Goal: Task Accomplishment & Management: Use online tool/utility

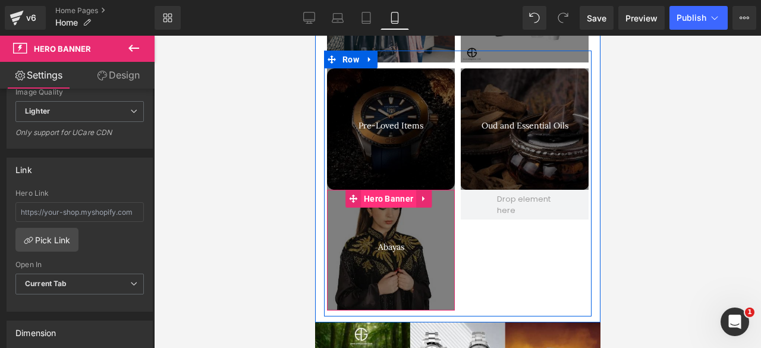
scroll to position [1683, 0]
click at [386, 190] on span "Hero Banner" at bounding box center [387, 199] width 55 height 18
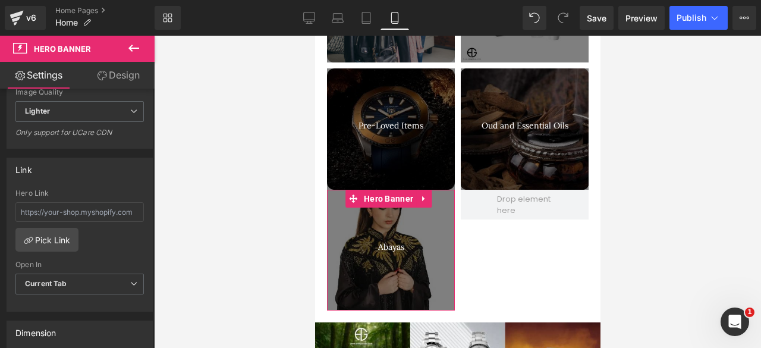
click at [113, 73] on link "Design" at bounding box center [118, 75] width 77 height 27
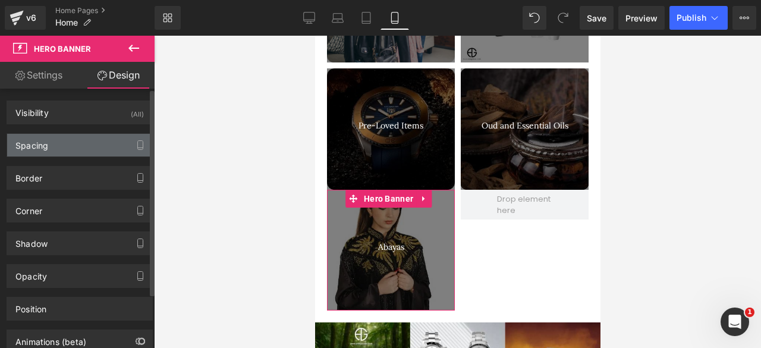
click at [69, 141] on div "Spacing" at bounding box center [79, 145] width 145 height 23
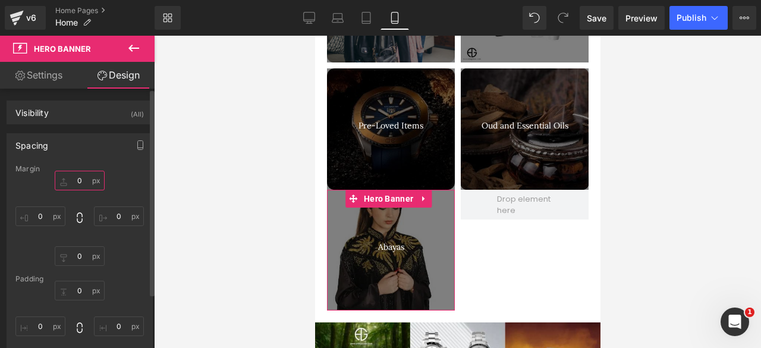
click at [74, 178] on input "0" at bounding box center [80, 181] width 50 height 20
type input "5"
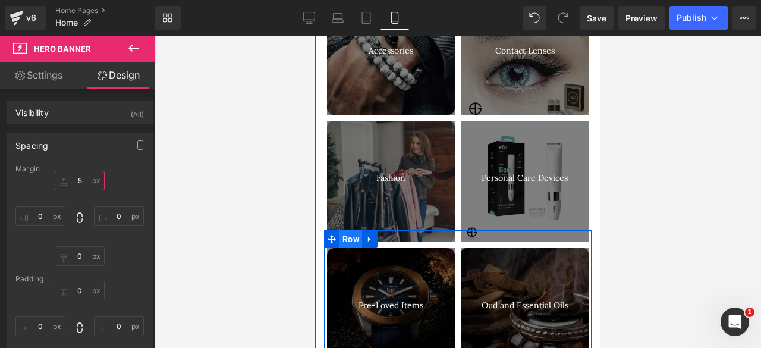
scroll to position [1482, 0]
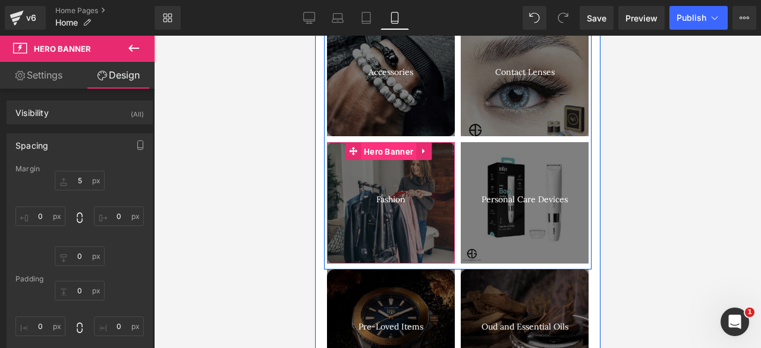
click at [383, 143] on span "Hero Banner" at bounding box center [387, 152] width 55 height 18
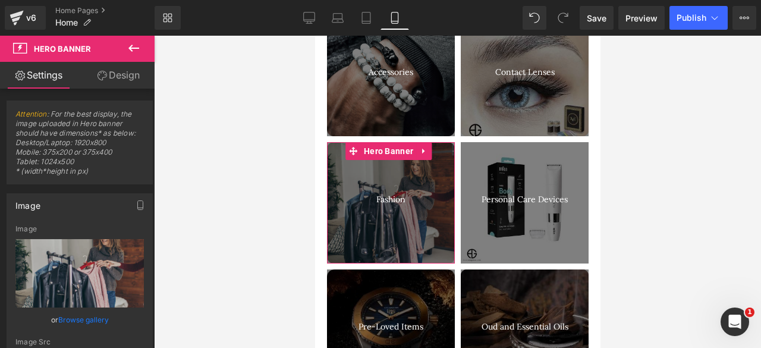
click at [112, 81] on link "Design" at bounding box center [118, 75] width 77 height 27
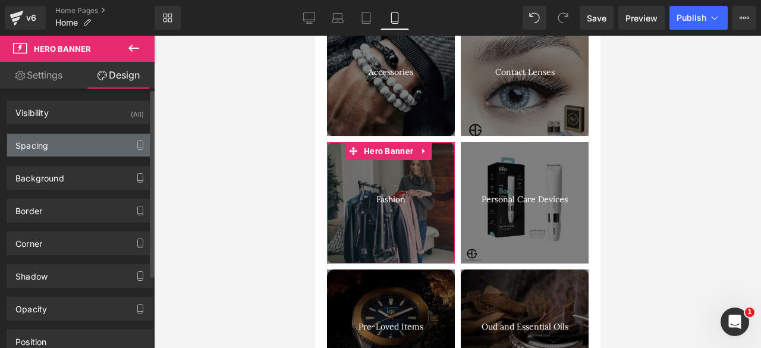
click at [62, 144] on div "Spacing" at bounding box center [79, 145] width 145 height 23
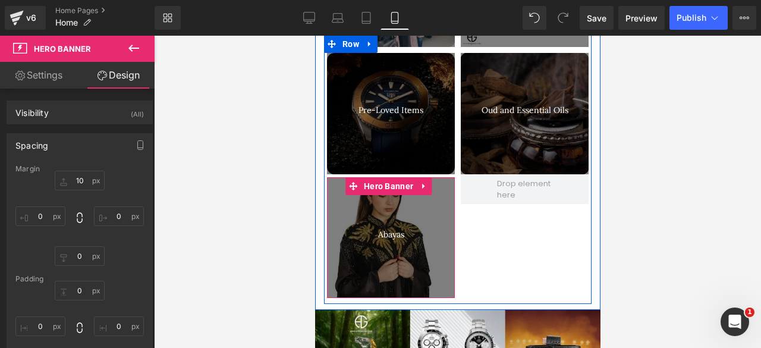
scroll to position [1690, 0]
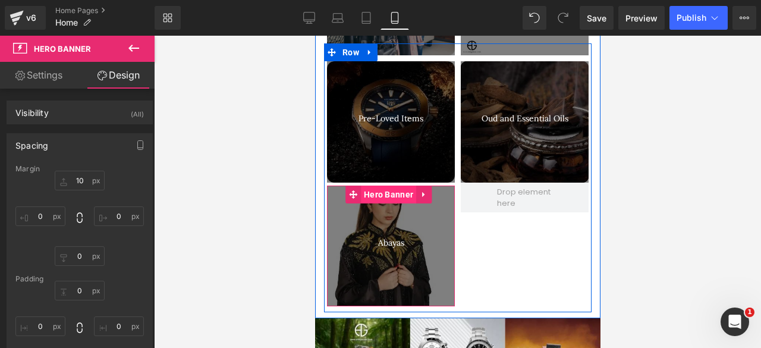
click at [385, 185] on span "Hero Banner" at bounding box center [387, 194] width 55 height 18
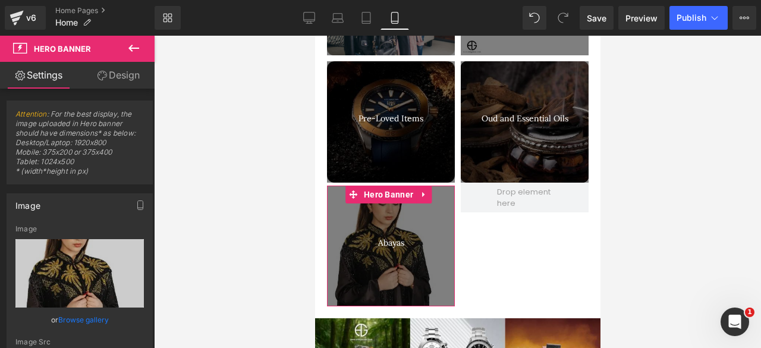
click at [108, 78] on link "Design" at bounding box center [118, 75] width 77 height 27
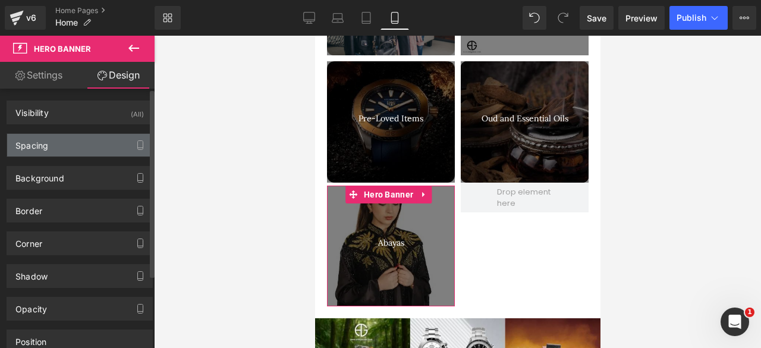
type input "5"
type input "0"
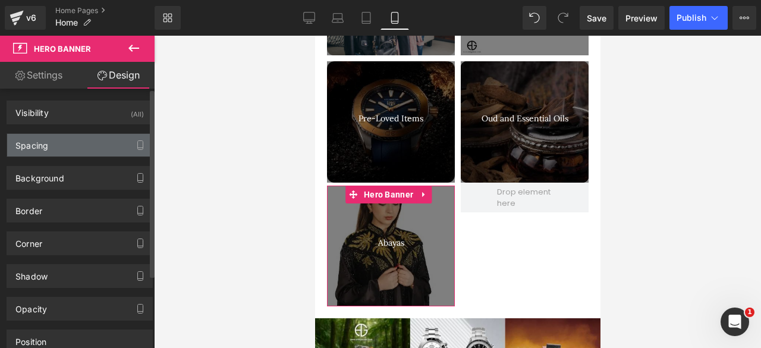
type input "0"
click at [49, 147] on div "Spacing" at bounding box center [79, 145] width 145 height 23
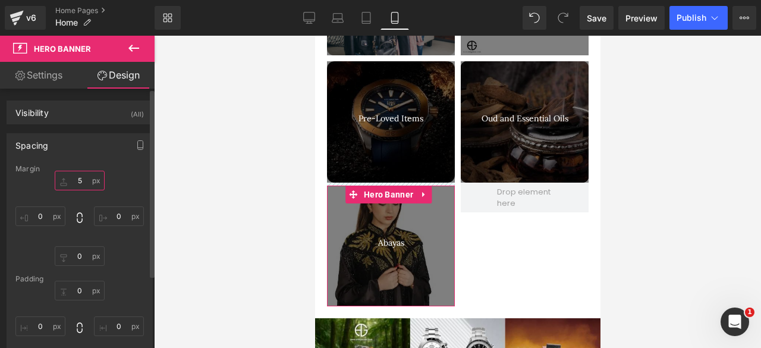
click at [77, 181] on input "5" at bounding box center [80, 181] width 50 height 20
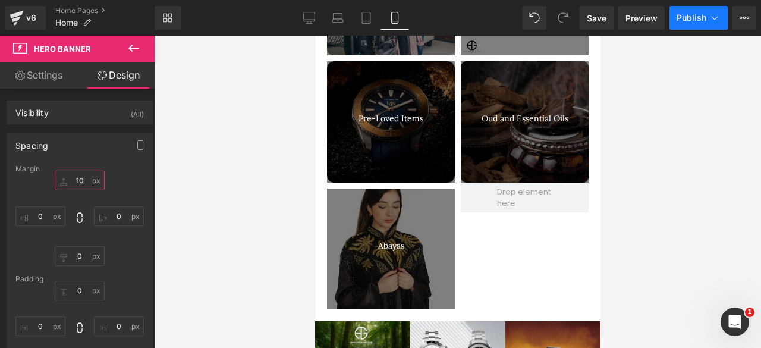
type input "10"
click at [675, 27] on button "Publish" at bounding box center [698, 18] width 58 height 24
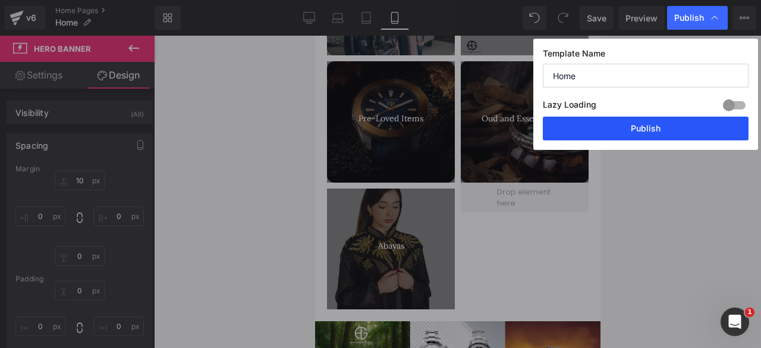
drag, startPoint x: 610, startPoint y: 127, endPoint x: 277, endPoint y: 81, distance: 335.3
click at [610, 127] on button "Publish" at bounding box center [645, 128] width 206 height 24
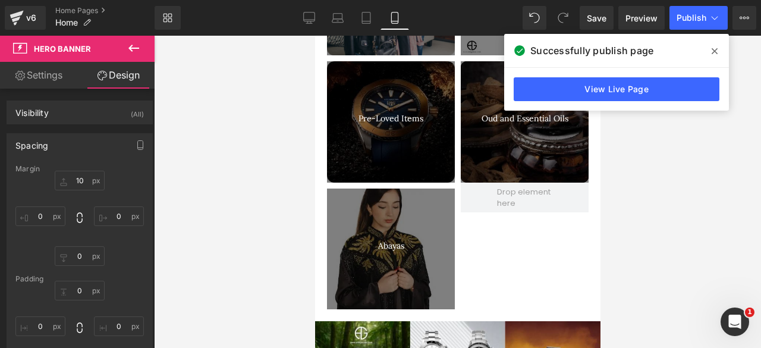
drag, startPoint x: 250, startPoint y: 178, endPoint x: 253, endPoint y: 28, distance: 149.7
click at [250, 178] on div at bounding box center [457, 192] width 607 height 312
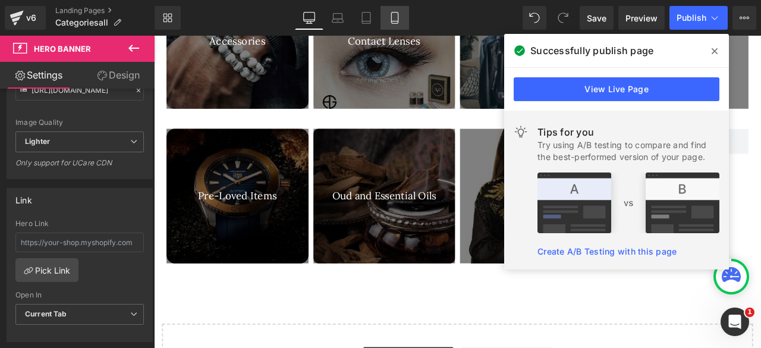
click at [397, 16] on icon at bounding box center [395, 18] width 12 height 12
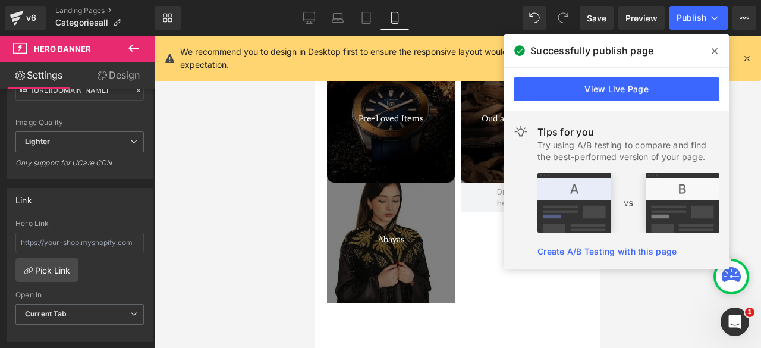
scroll to position [1090, 0]
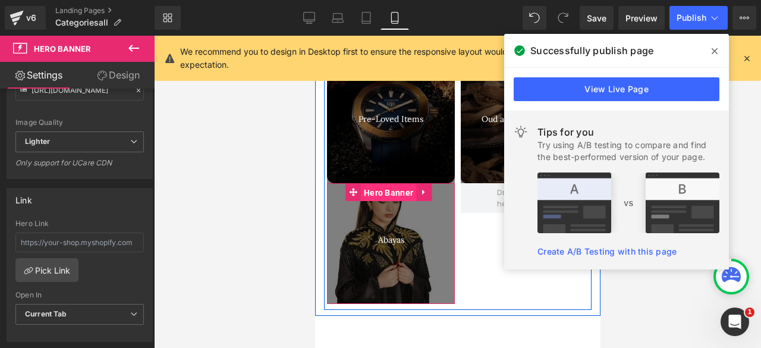
click at [386, 184] on span "Hero Banner" at bounding box center [387, 193] width 55 height 18
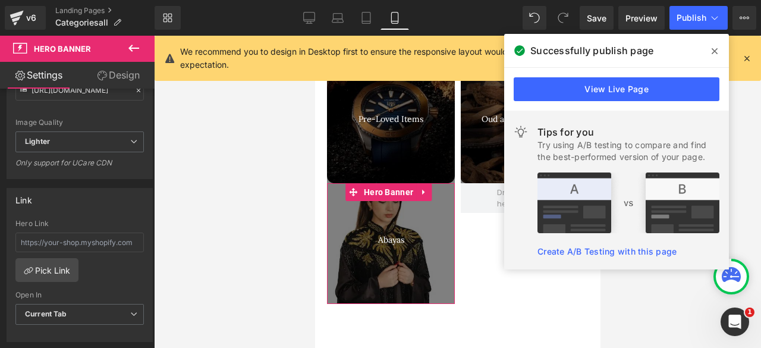
click at [125, 79] on link "Design" at bounding box center [118, 75] width 77 height 27
click at [0, 0] on div "Spacing" at bounding box center [0, 0] width 0 height 0
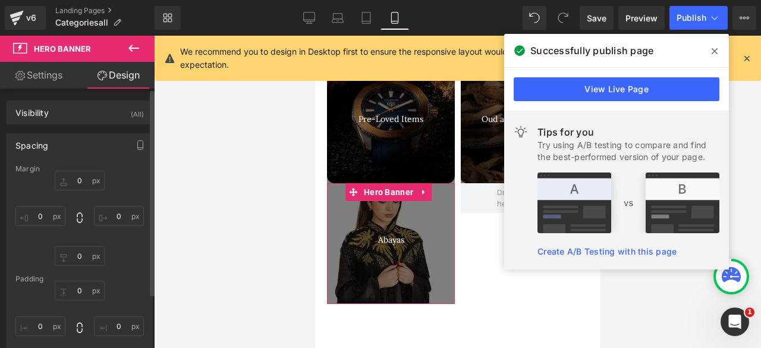
type input "0"
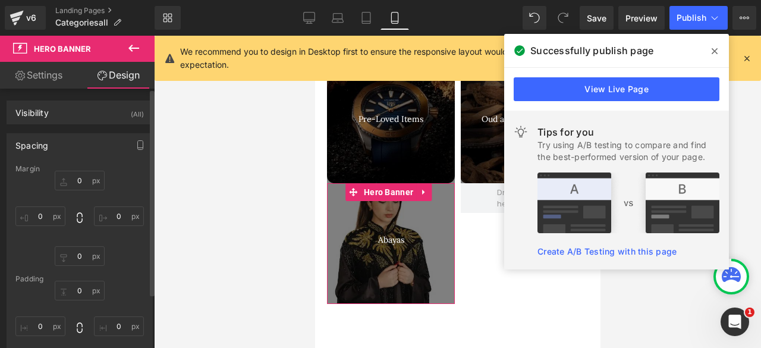
type input "0"
click at [72, 180] on input "0" at bounding box center [80, 181] width 50 height 20
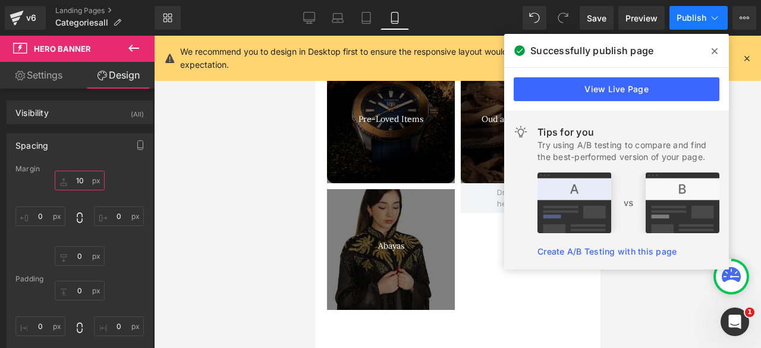
type input "10"
click at [686, 14] on span "Publish" at bounding box center [691, 18] width 30 height 10
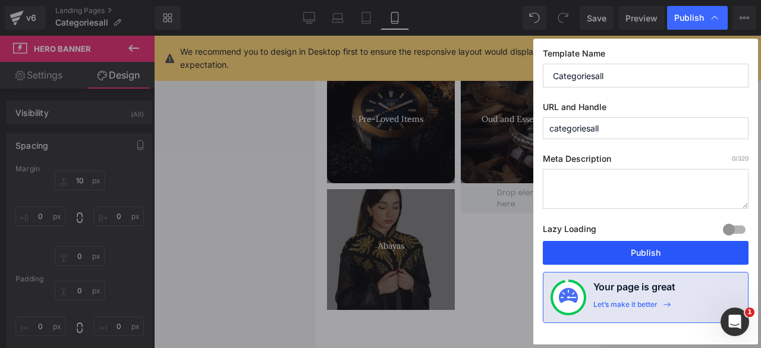
click at [600, 255] on button "Publish" at bounding box center [645, 253] width 206 height 24
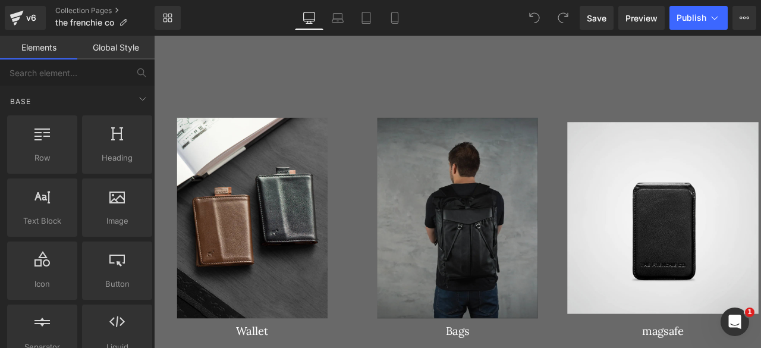
scroll to position [2034, 0]
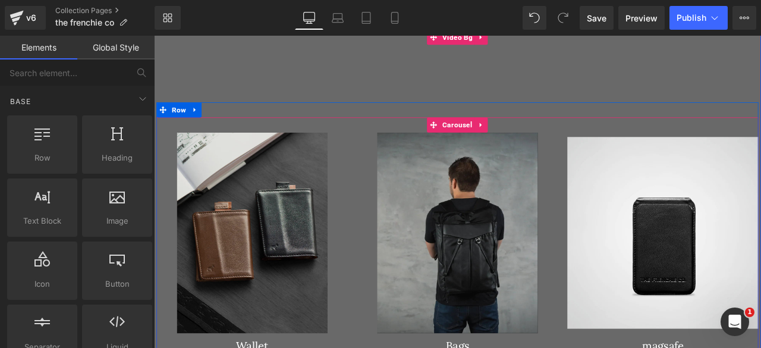
drag, startPoint x: 497, startPoint y: 143, endPoint x: 365, endPoint y: 178, distance: 136.5
click at [497, 143] on span "Carousel" at bounding box center [513, 141] width 41 height 18
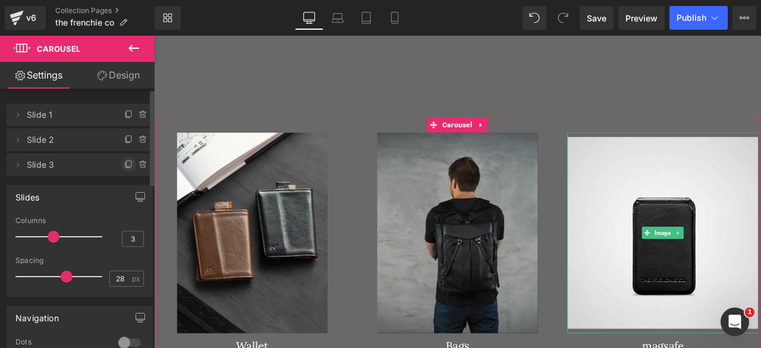
click at [126, 165] on icon at bounding box center [129, 165] width 10 height 10
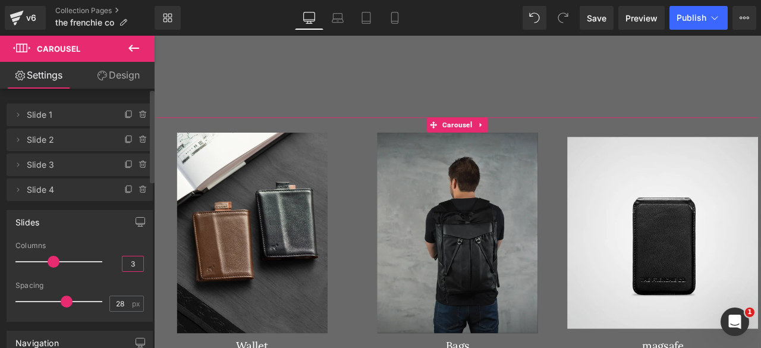
click at [128, 260] on input "3" at bounding box center [132, 263] width 21 height 15
type input "4"
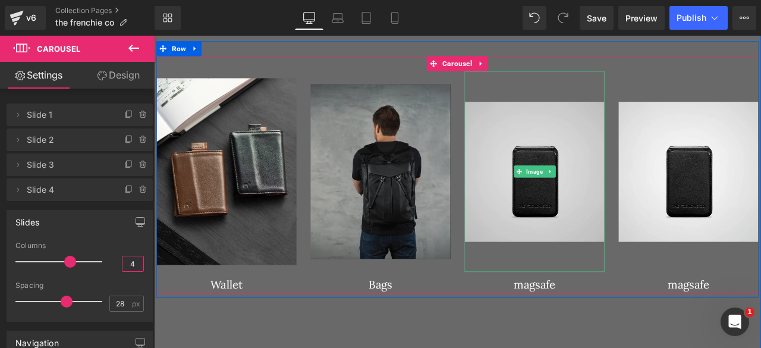
scroll to position [2108, 0]
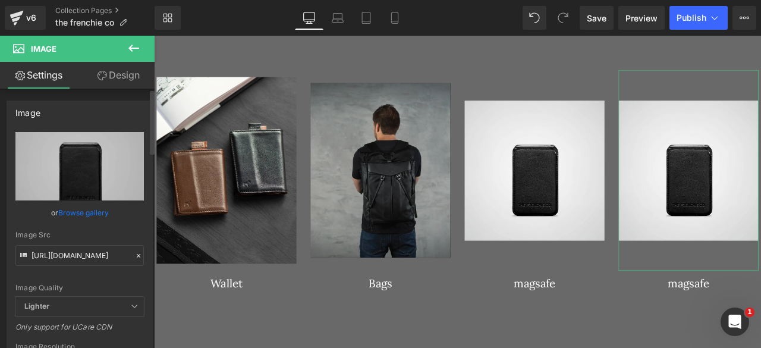
click at [74, 213] on link "Browse gallery" at bounding box center [83, 212] width 51 height 21
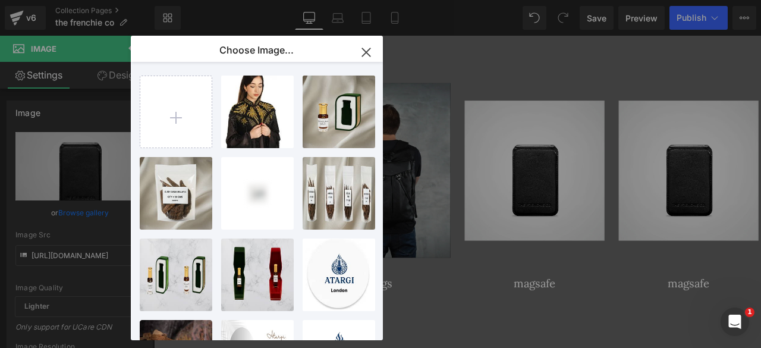
click at [365, 53] on icon "button" at bounding box center [366, 52] width 8 height 8
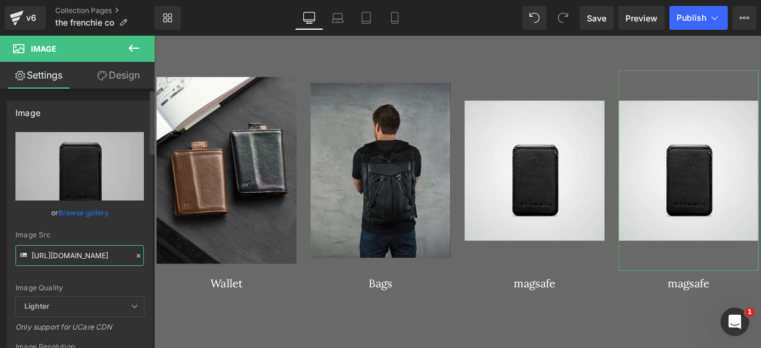
click at [56, 254] on input "https://cdn.shopify.com/s/files/1/0615/3194/7174/files/429BK_FRENTE_3000x3000.w…" at bounding box center [79, 255] width 128 height 21
paste input "amrgazzaz.com/cdn/shop/files/ANGLE_-_GLIDERS_800x1026_crop_center@2x.webp?v=175…"
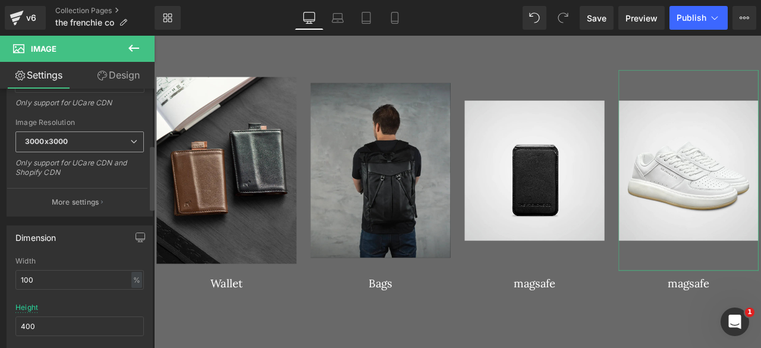
scroll to position [225, 0]
type input "https://amrgazzaz.com/cdn/shop/files/ANGLE_-_GLIDERS_800x1026_crop_center@2x.we…"
click at [64, 320] on input "400" at bounding box center [79, 325] width 128 height 20
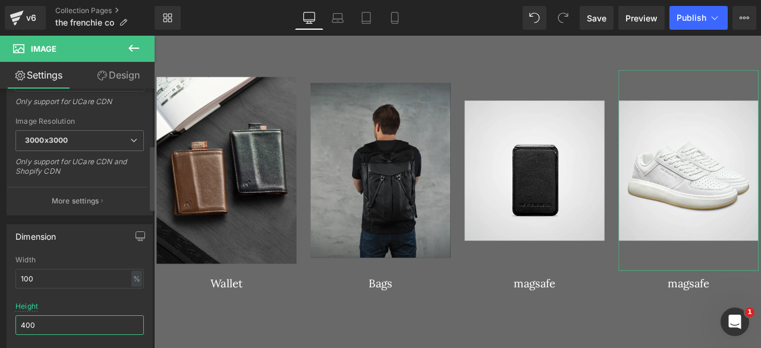
click at [64, 320] on input "400" at bounding box center [79, 325] width 128 height 20
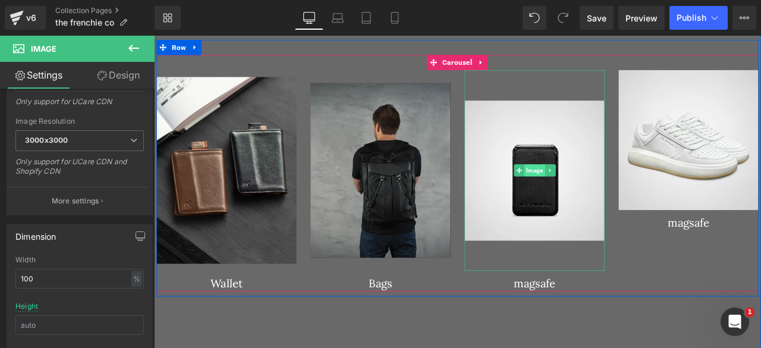
click at [602, 188] on span "Image" at bounding box center [604, 195] width 24 height 14
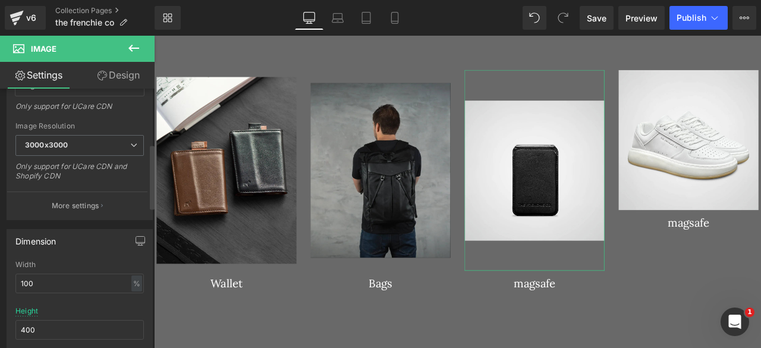
scroll to position [226, 0]
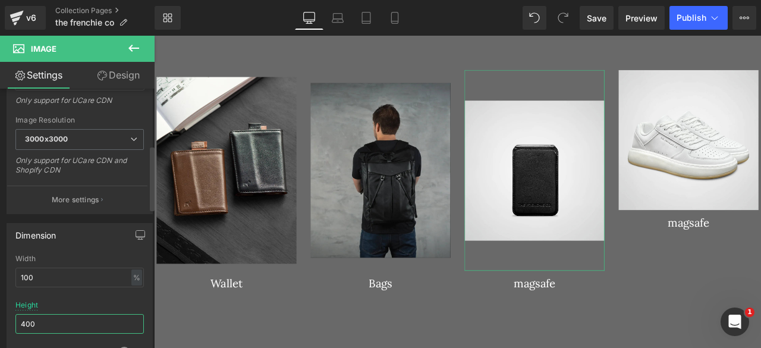
click at [44, 320] on input "400" at bounding box center [79, 324] width 128 height 20
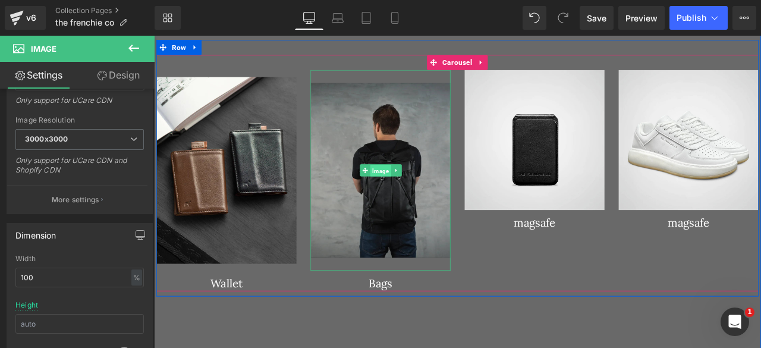
click at [412, 188] on span "Image" at bounding box center [422, 195] width 24 height 14
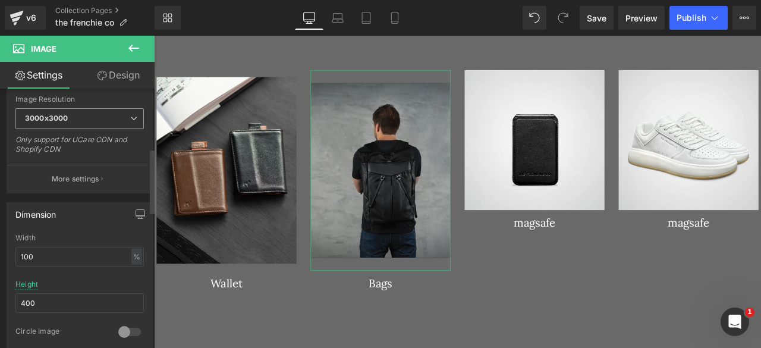
scroll to position [254, 0]
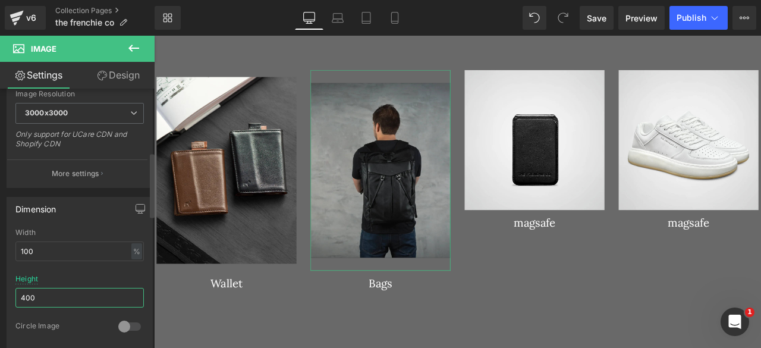
click at [35, 294] on input "400" at bounding box center [79, 298] width 128 height 20
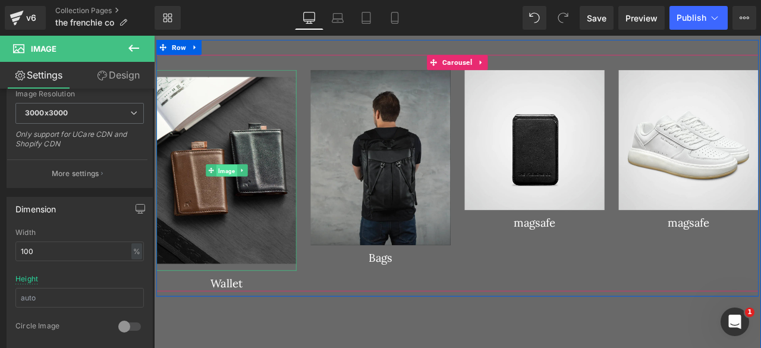
click at [228, 190] on span "Image" at bounding box center [240, 195] width 24 height 14
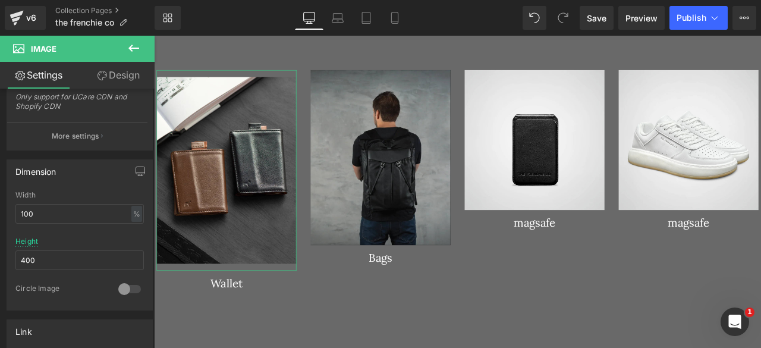
scroll to position [292, 0]
click at [48, 250] on input "400" at bounding box center [79, 260] width 128 height 20
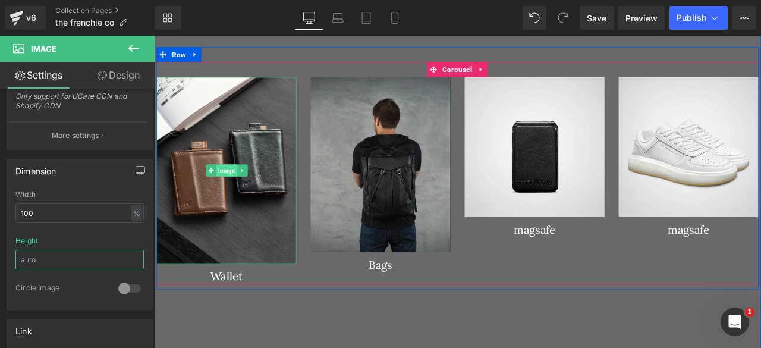
click at [231, 194] on span "Image" at bounding box center [240, 195] width 24 height 14
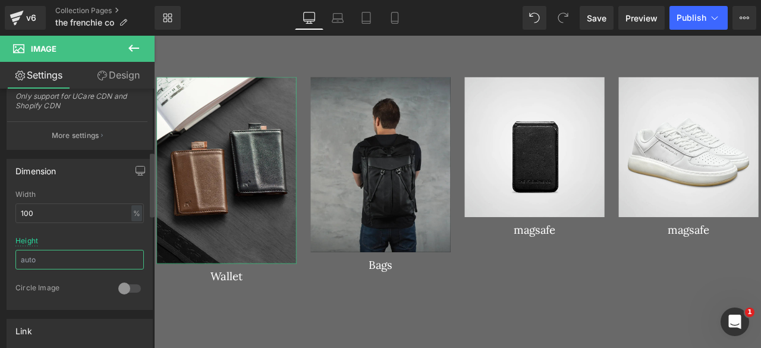
scroll to position [67, 0]
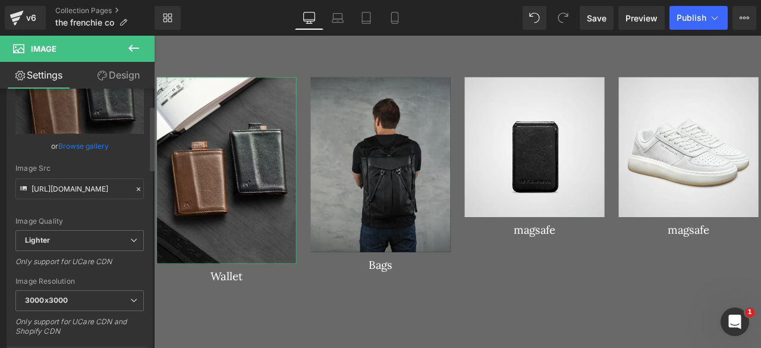
click at [68, 143] on link "Browse gallery" at bounding box center [83, 145] width 51 height 21
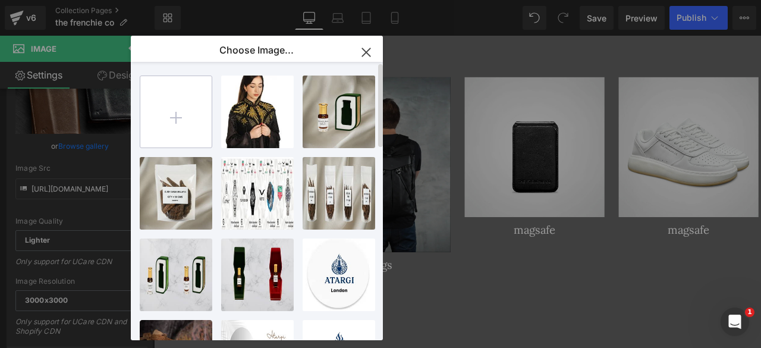
click at [184, 116] on input "file" at bounding box center [175, 111] width 71 height 71
type input "C:\fakepath\WALLETS_FIXED_9b33b05c-6024-4681-b902-b1a7725854be.jpg"
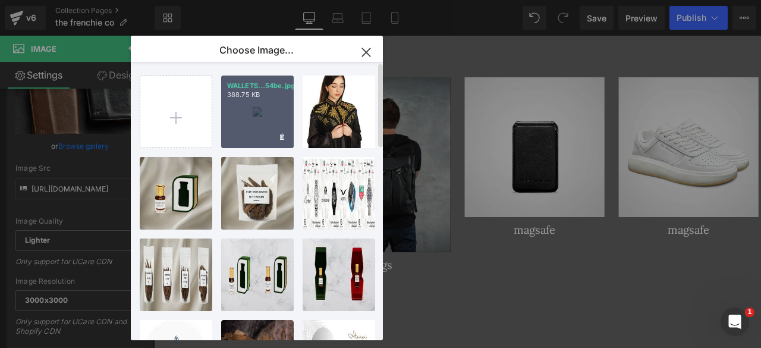
click at [270, 124] on div "WALLETS...54be.jpg 388.75 KB" at bounding box center [257, 111] width 72 height 72
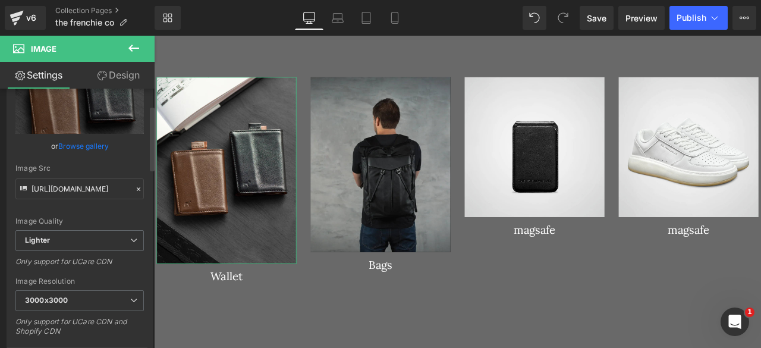
click at [82, 146] on link "Browse gallery" at bounding box center [83, 145] width 51 height 21
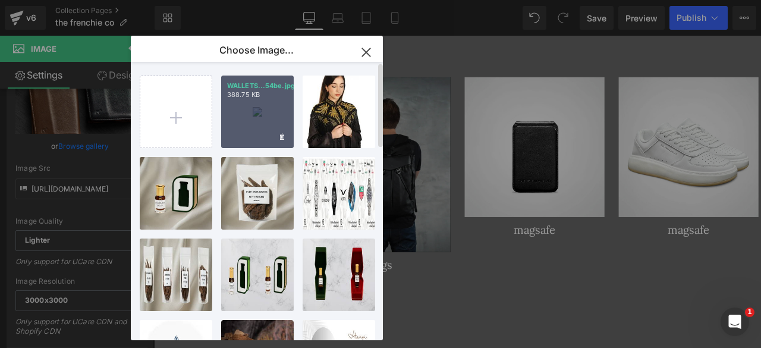
click at [254, 105] on div "WALLETS...54be.jpg 388.75 KB" at bounding box center [257, 111] width 72 height 72
type input "https://ucarecdn.com/f7dbe6a7-5588-4235-8496-912c7f0e9e94/-/format/auto/-/previ…"
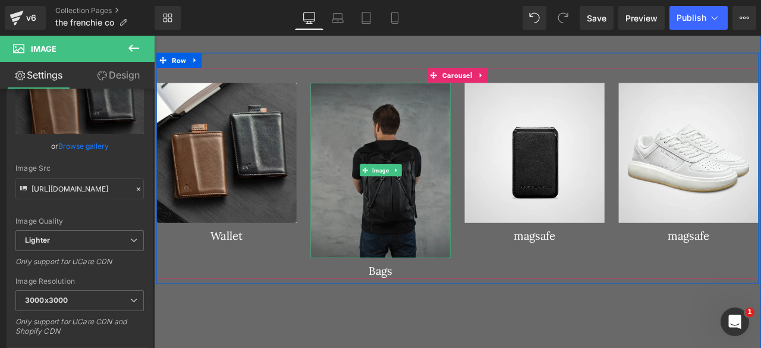
click at [424, 176] on img at bounding box center [422, 195] width 166 height 207
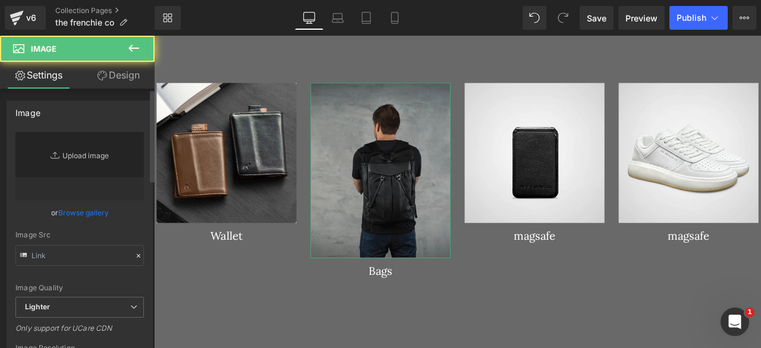
type input "https://ucarecdn.com/ab4d851b-b140-4435-ad25-e16e2927c7e0/-/format/auto/-/previ…"
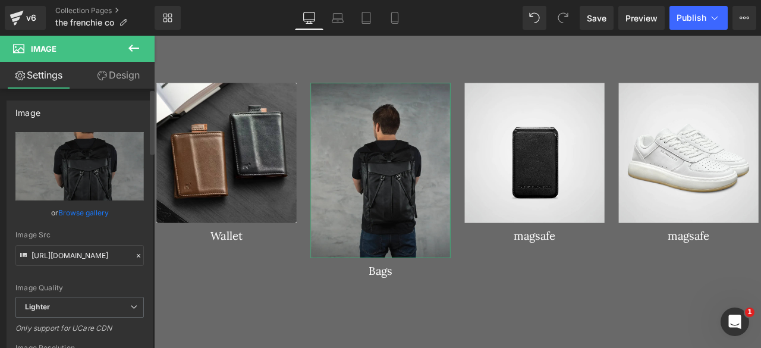
click at [73, 210] on link "Browse gallery" at bounding box center [83, 212] width 51 height 21
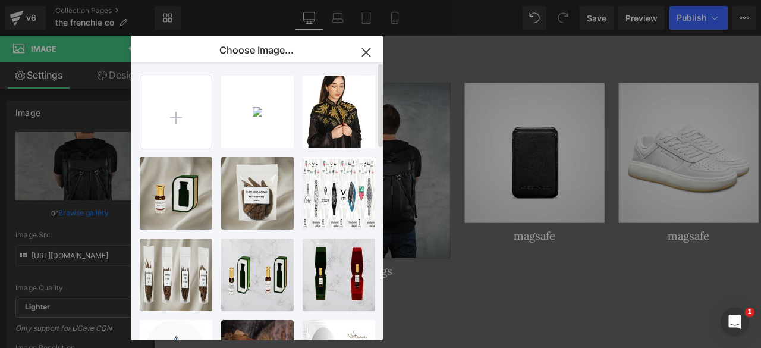
click at [194, 115] on input "file" at bounding box center [175, 111] width 71 height 71
type input "C:\fakepath\Untitled.jpg"
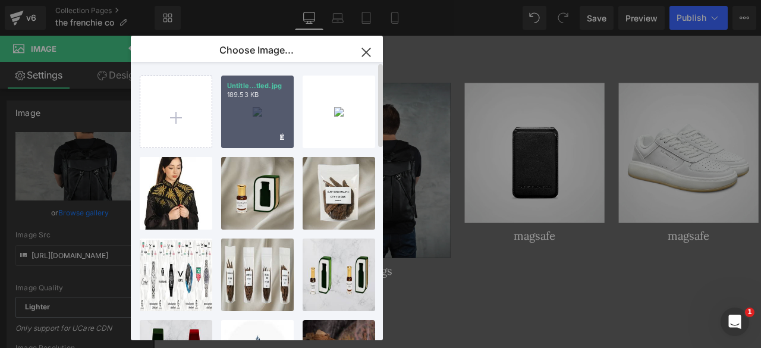
click at [254, 127] on div "Untitle...tled.jpg 189.53 KB" at bounding box center [257, 111] width 72 height 72
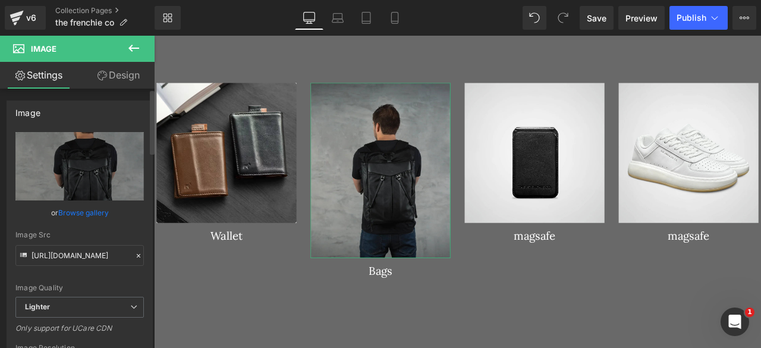
click at [89, 204] on link "Browse gallery" at bounding box center [83, 212] width 51 height 21
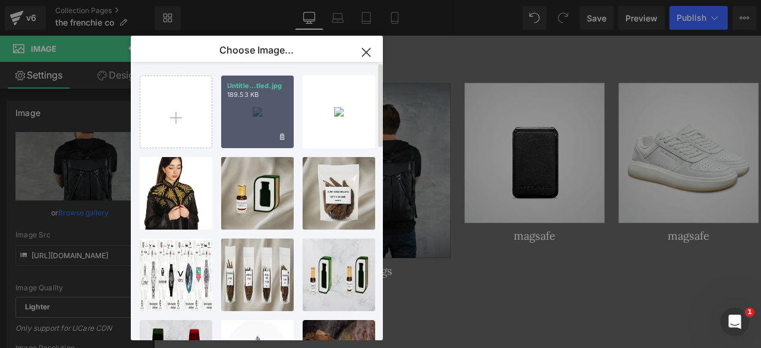
click at [251, 113] on div "Untitle...tled.jpg 189.53 KB" at bounding box center [257, 111] width 72 height 72
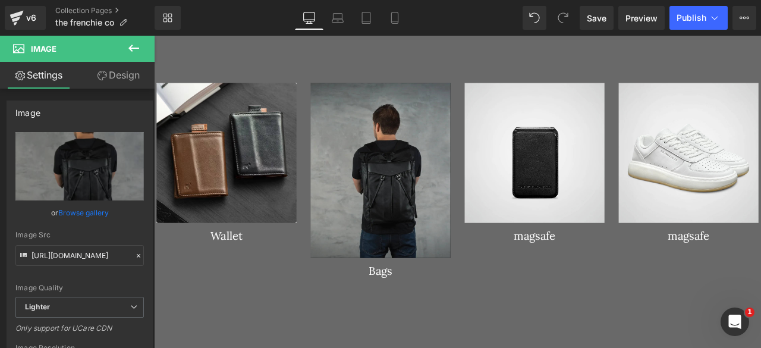
type input "https://ucarecdn.com/b456a01c-ee0b-48f8-9a4b-a9b887a62ffe/-/format/auto/-/previ…"
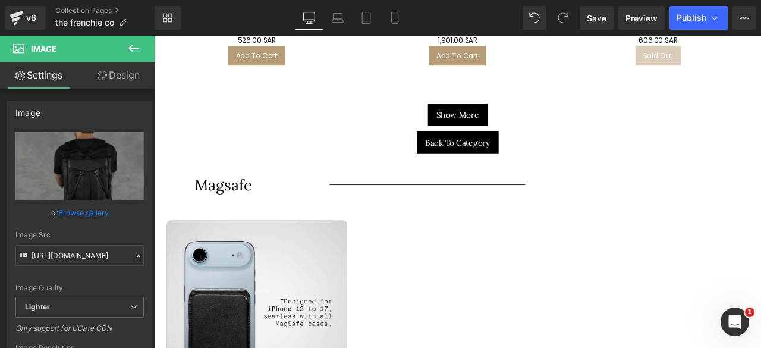
scroll to position [4349, 0]
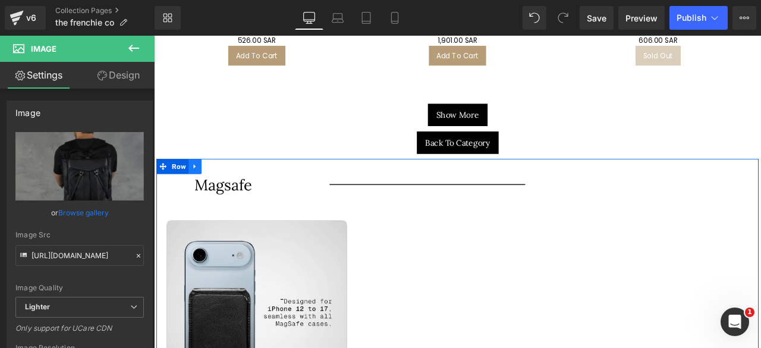
click at [201, 188] on icon at bounding box center [202, 190] width 2 height 5
click at [214, 187] on icon at bounding box center [218, 191] width 8 height 8
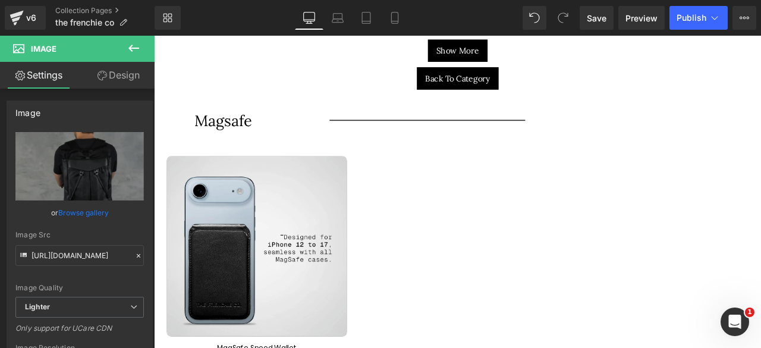
scroll to position [4896, 0]
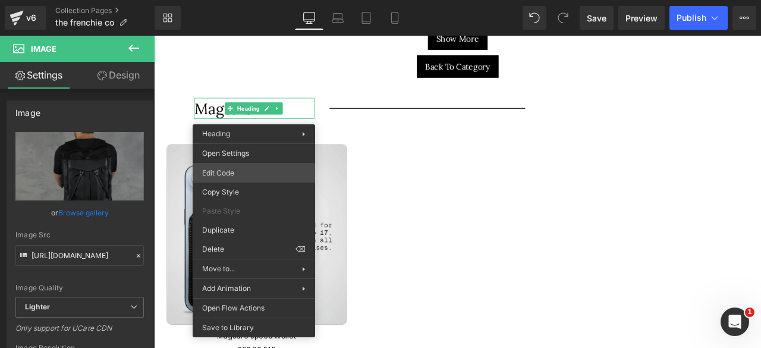
click at [223, 0] on div "Image You are previewing how the will restyle your page. You can not edit Eleme…" at bounding box center [380, 0] width 761 height 0
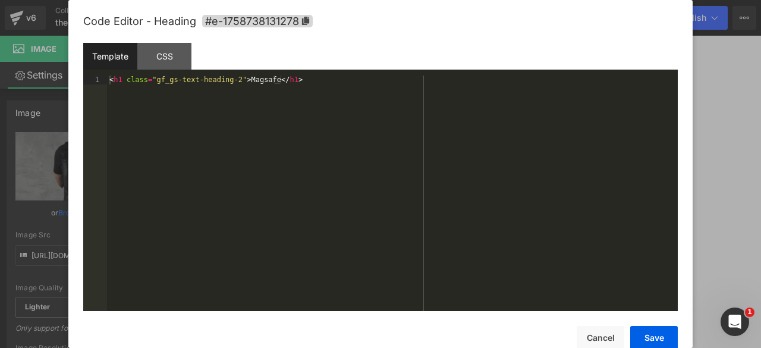
click at [248, 84] on div "< h1 class = "gf_gs-text-heading-2" > Magsafe </ h1 >" at bounding box center [392, 201] width 570 height 253
click at [648, 336] on button "Save" at bounding box center [654, 338] width 48 height 24
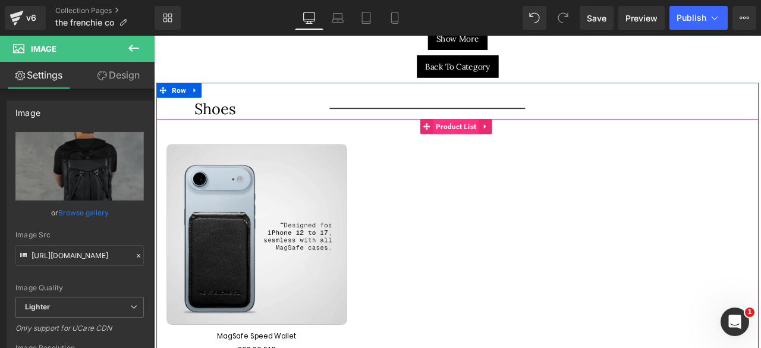
click at [503, 139] on span "Product List" at bounding box center [512, 143] width 54 height 18
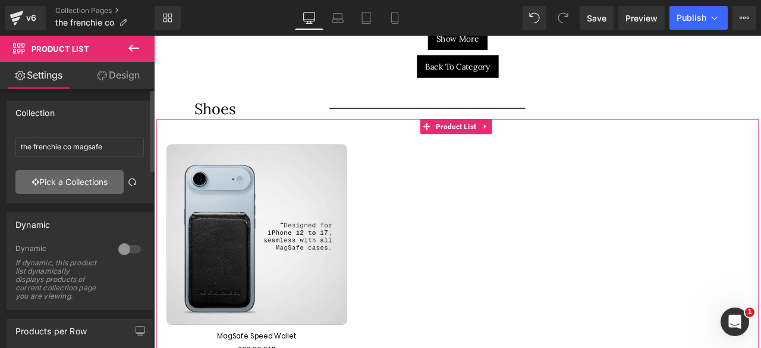
click at [65, 178] on link "Pick a Collections" at bounding box center [69, 182] width 108 height 24
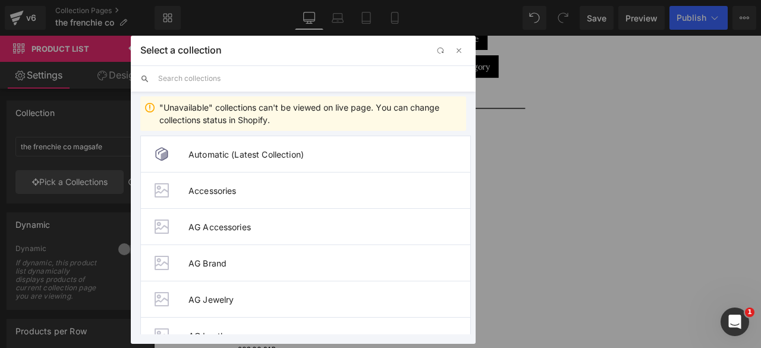
click at [182, 78] on input "text" at bounding box center [312, 78] width 308 height 26
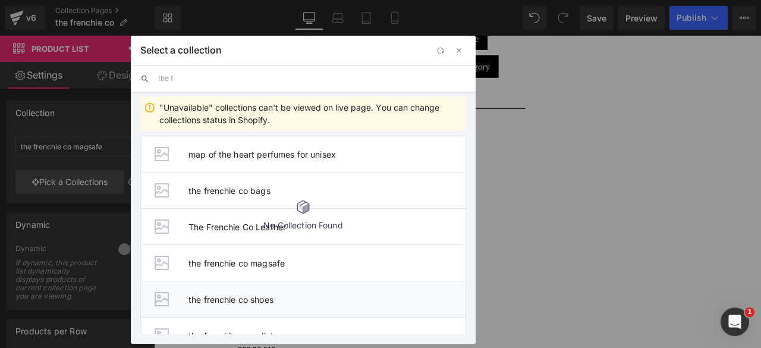
type input "the f"
click at [223, 294] on span "the frenchie co shoes" at bounding box center [326, 299] width 277 height 10
type input "the frenchie co shoes"
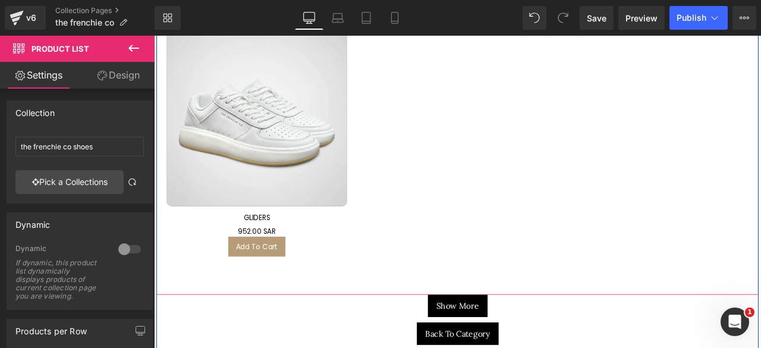
scroll to position [5038, 0]
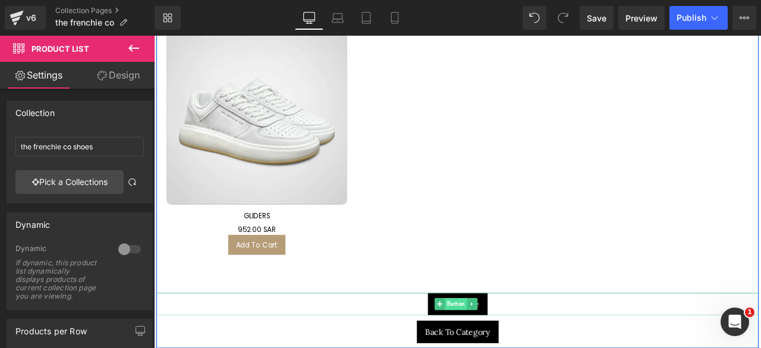
click at [509, 346] on span "Button" at bounding box center [511, 353] width 26 height 14
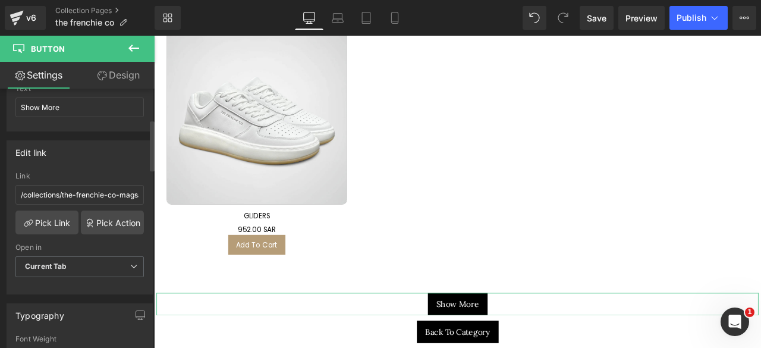
scroll to position [160, 0]
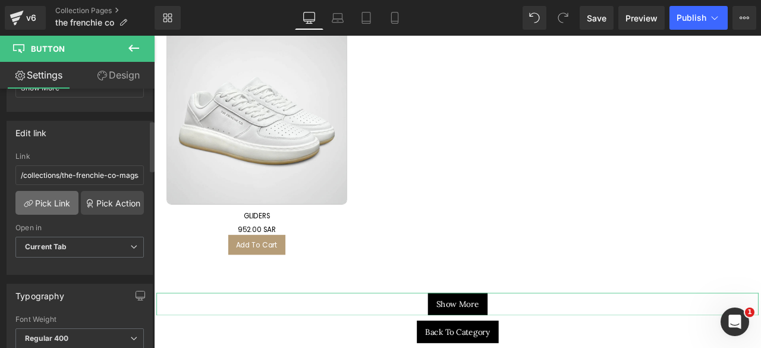
click at [46, 194] on link "Pick Link" at bounding box center [46, 203] width 63 height 24
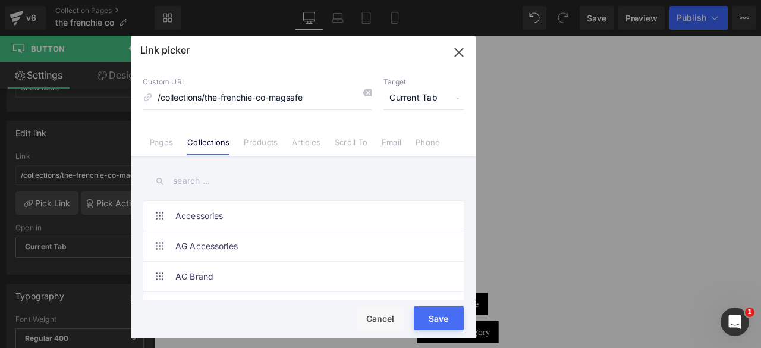
click at [201, 179] on input "text" at bounding box center [303, 181] width 321 height 27
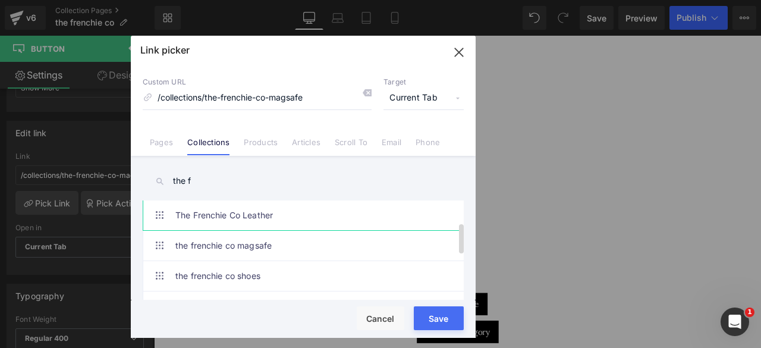
scroll to position [75, 0]
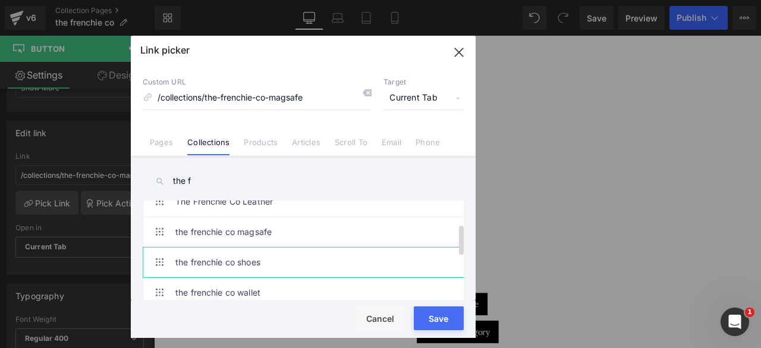
type input "the f"
click at [245, 260] on link "the frenchie co shoes" at bounding box center [305, 262] width 261 height 30
type input "/collections/the-frenchie-co-shoes"
click at [438, 315] on button "Save" at bounding box center [439, 318] width 50 height 24
type input "/collections/the-frenchie-co-shoes"
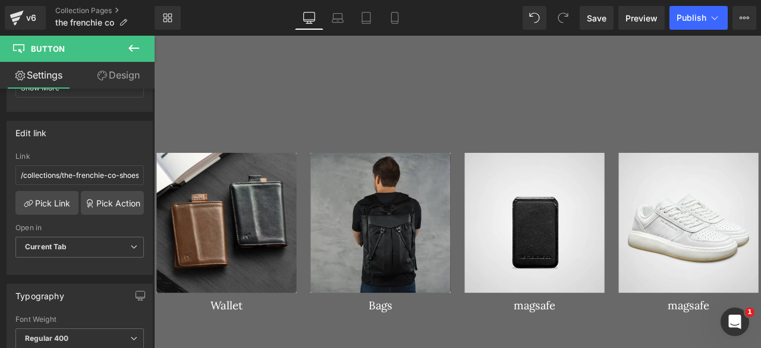
scroll to position [2045, 0]
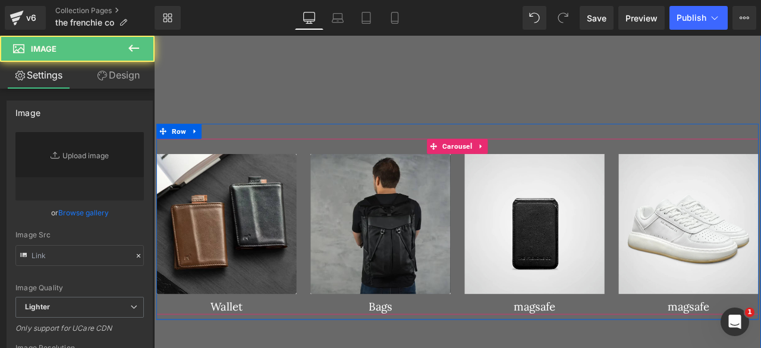
type input "https://amrgazzaz.com/cdn/shop/files/ANGLE_-_GLIDERS_800x1026_crop_center@2x.we…"
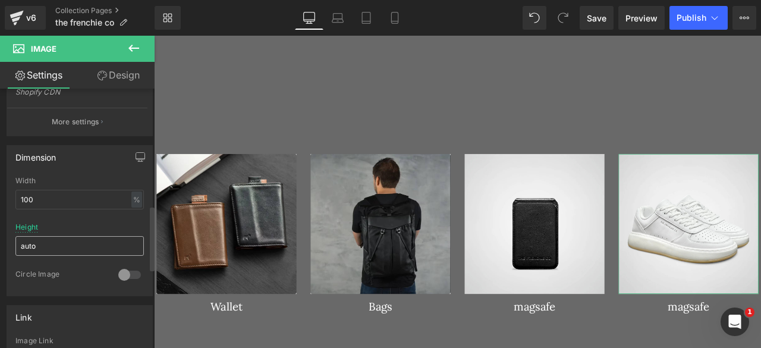
scroll to position [474, 0]
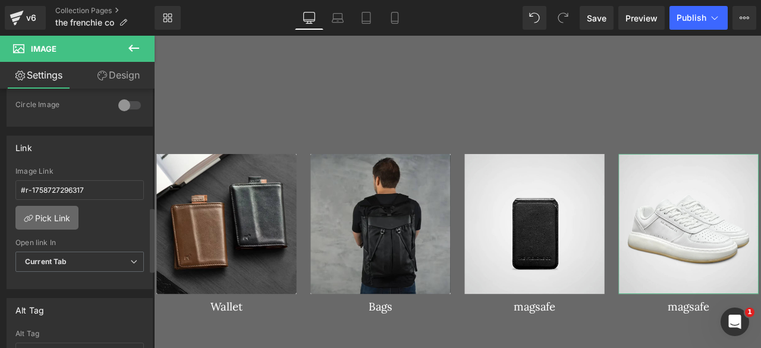
click at [60, 214] on link "Pick Link" at bounding box center [46, 218] width 63 height 24
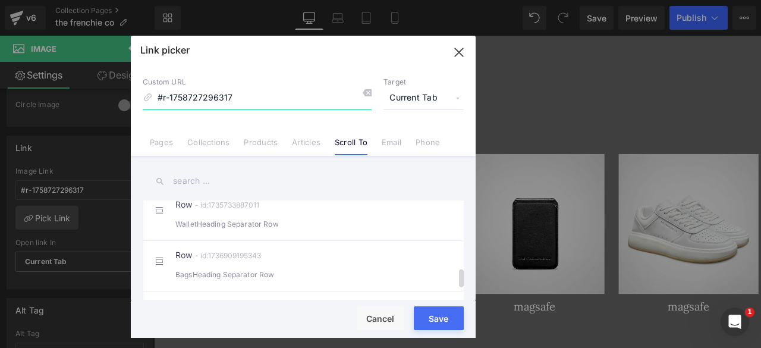
scroll to position [403, 0]
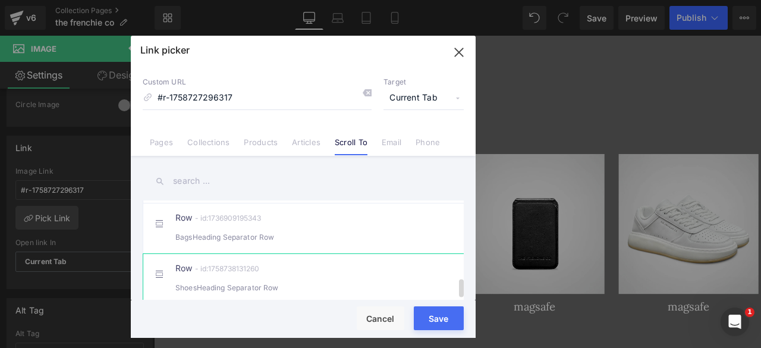
click at [245, 265] on div "Row - id:1758738131260 ShoesHeading Separator Row" at bounding box center [321, 279] width 292 height 30
type input "#r-1758738131260"
click at [438, 323] on button "Save" at bounding box center [439, 318] width 50 height 24
type input "#r-1758738131260"
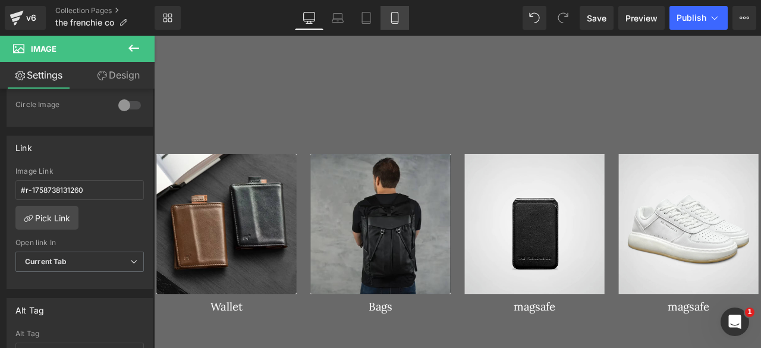
click at [395, 21] on icon at bounding box center [394, 21] width 7 height 0
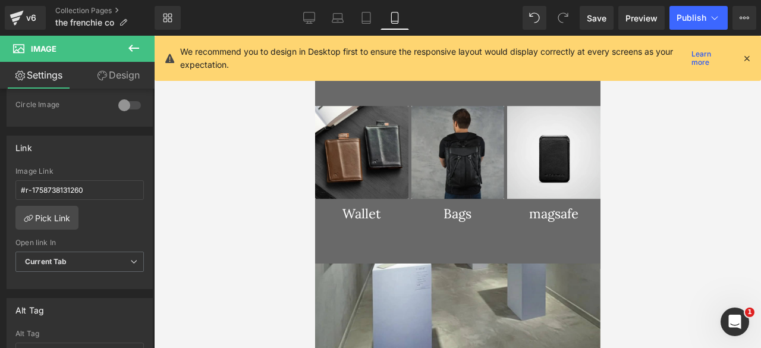
scroll to position [1459, 0]
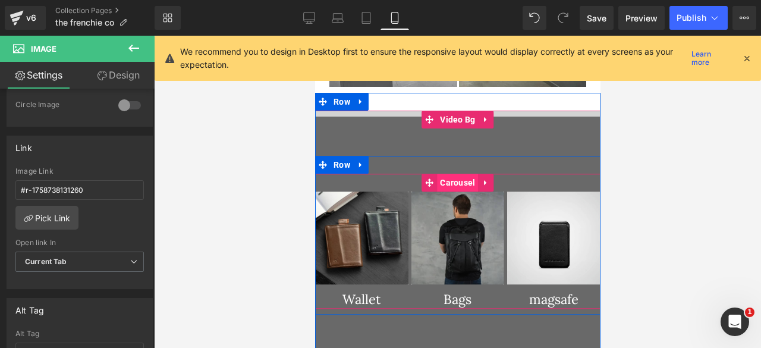
click at [442, 173] on span "Carousel" at bounding box center [456, 182] width 41 height 18
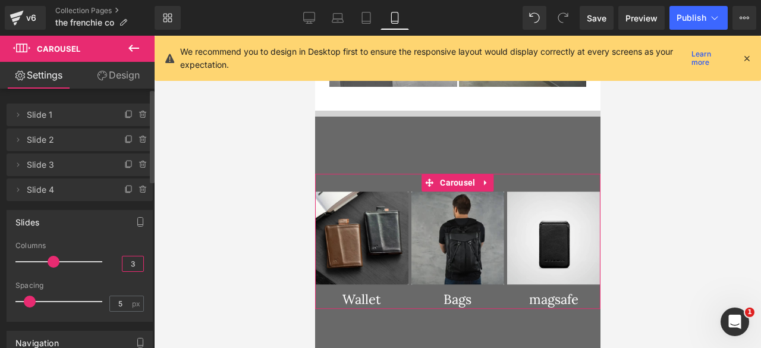
click at [131, 264] on input "3" at bounding box center [132, 263] width 21 height 15
click at [124, 264] on input "3" at bounding box center [132, 263] width 21 height 15
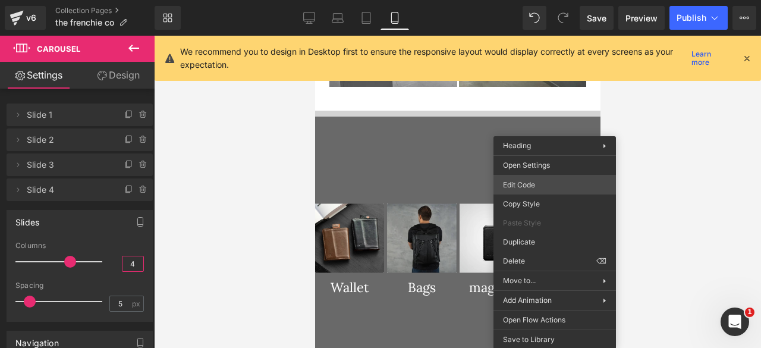
click at [522, 0] on div "Carousel You are previewing how the will restyle your page. You can not edit El…" at bounding box center [380, 0] width 761 height 0
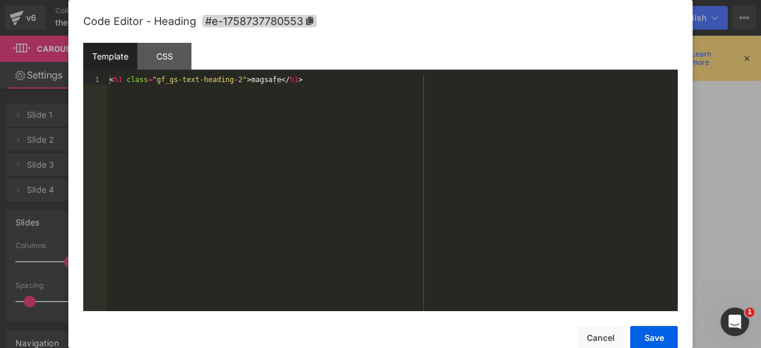
type input "4"
click at [254, 81] on div "< h1 class = "gf_gs-text-heading-2" > magsafe </ h1 >" at bounding box center [392, 201] width 570 height 253
click at [639, 333] on button "Save" at bounding box center [654, 338] width 48 height 24
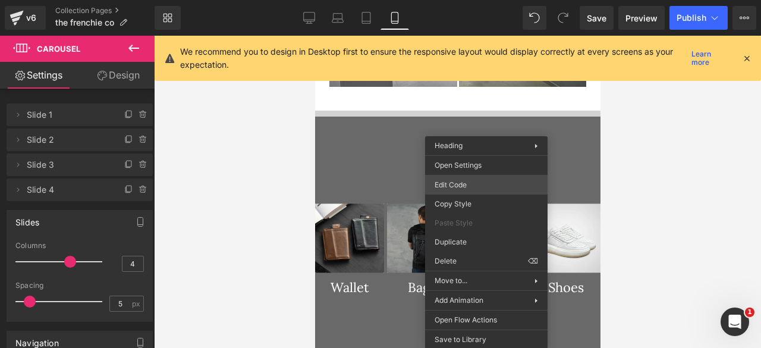
click at [460, 0] on div "Carousel You are previewing how the will restyle your page. You can not edit El…" at bounding box center [380, 0] width 761 height 0
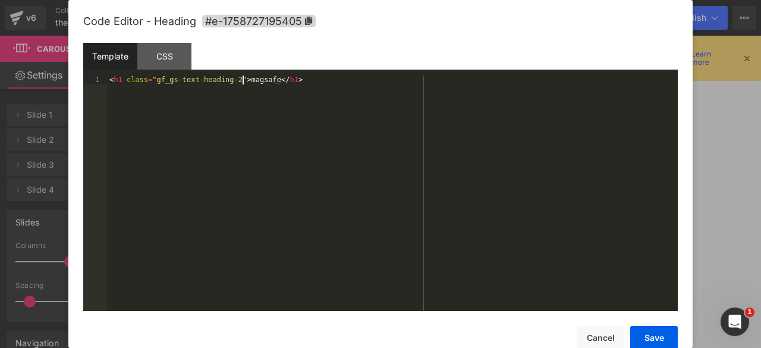
click at [241, 82] on div "< h1 class = "gf_gs-text-heading-2" > magsafe </ h1 >" at bounding box center [392, 201] width 570 height 253
click at [646, 337] on button "Save" at bounding box center [654, 338] width 48 height 24
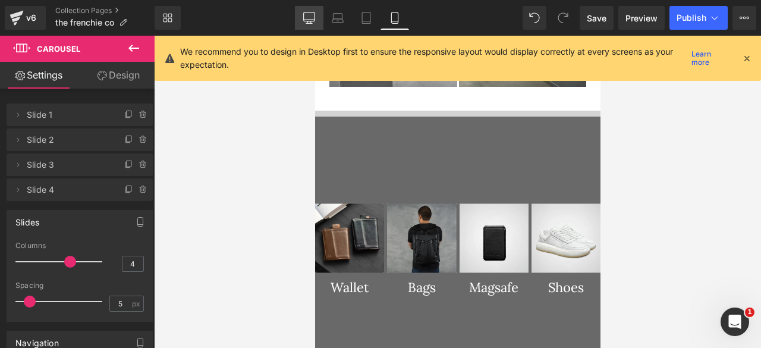
click at [302, 7] on link "Desktop" at bounding box center [309, 18] width 29 height 24
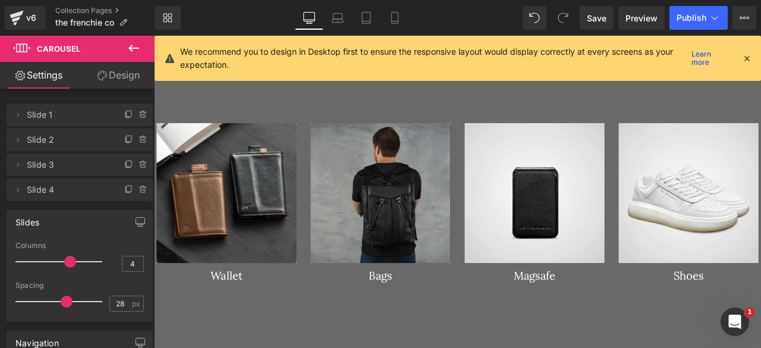
scroll to position [2083, 0]
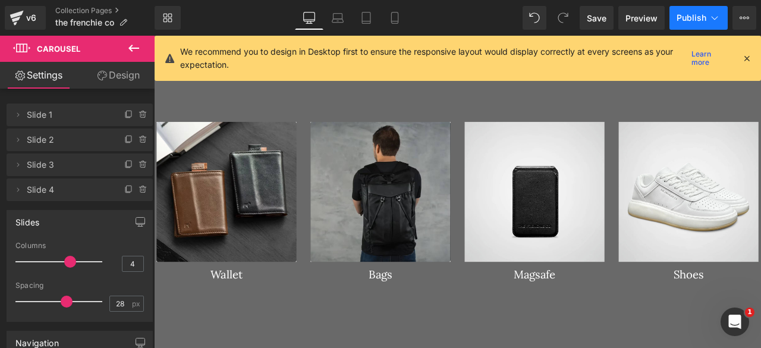
click at [685, 21] on span "Publish" at bounding box center [691, 18] width 30 height 10
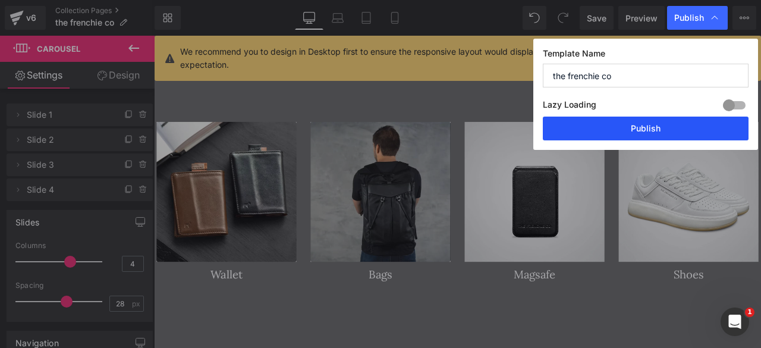
click at [625, 133] on button "Publish" at bounding box center [645, 128] width 206 height 24
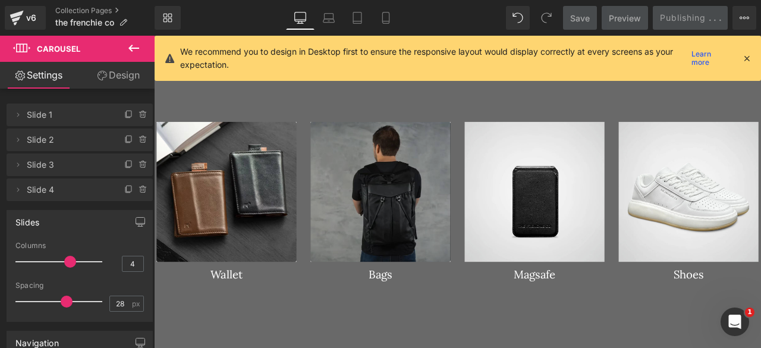
scroll to position [2053, 0]
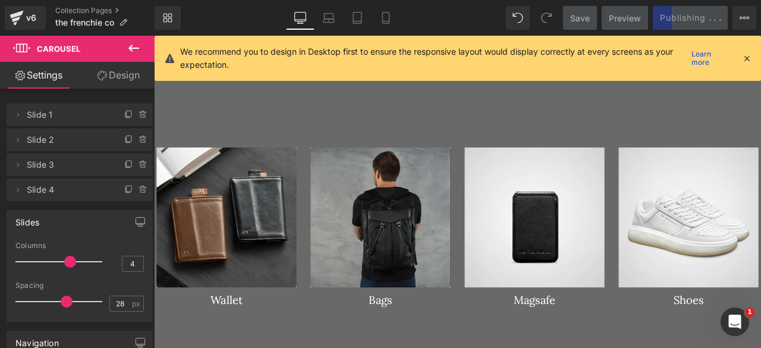
click at [132, 55] on icon at bounding box center [134, 48] width 14 height 14
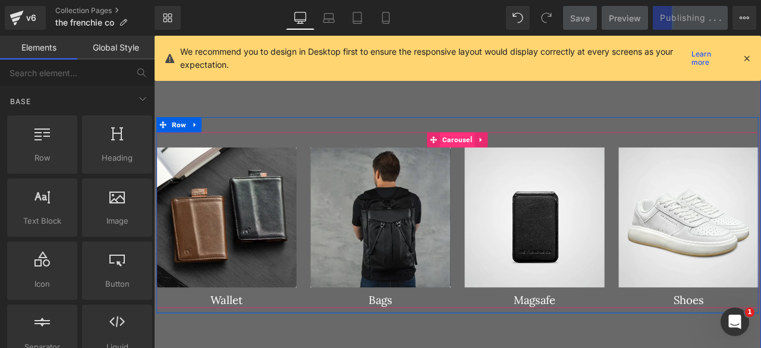
click at [513, 159] on span "Carousel" at bounding box center [513, 159] width 41 height 18
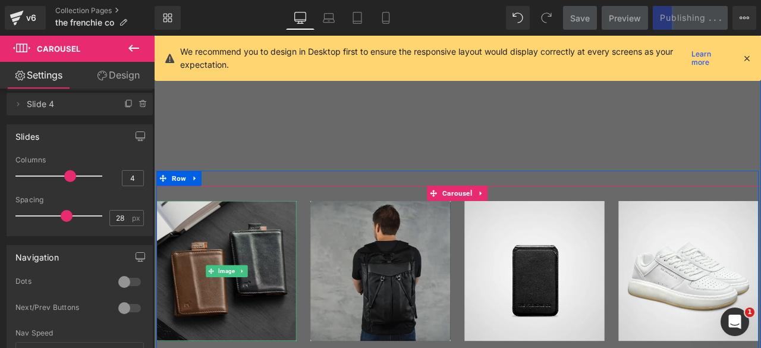
scroll to position [1987, 0]
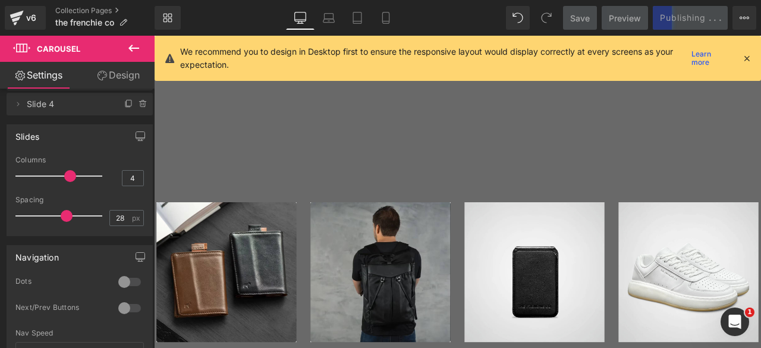
click at [131, 48] on icon at bounding box center [133, 48] width 11 height 7
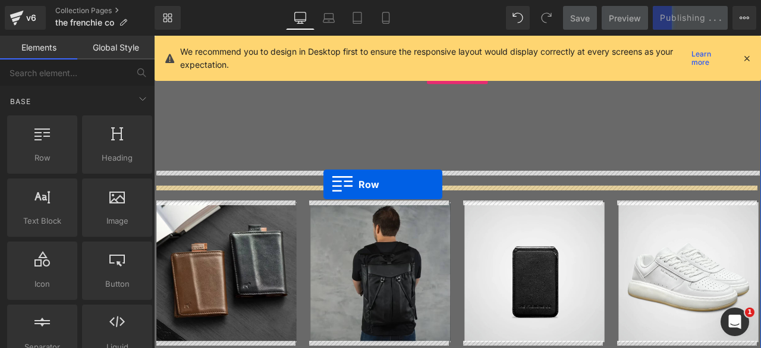
drag, startPoint x: 199, startPoint y: 180, endPoint x: 355, endPoint y: 212, distance: 158.8
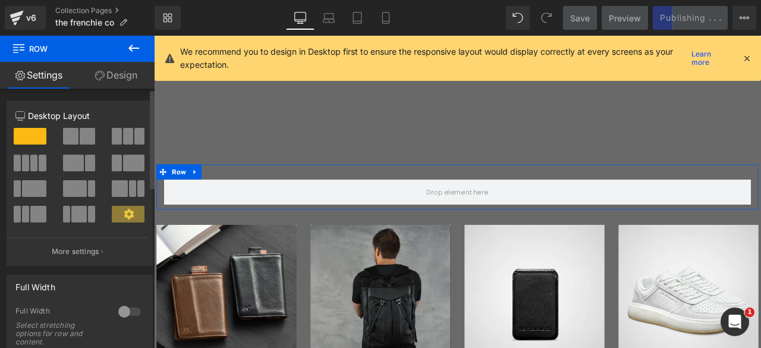
scroll to position [2003, 0]
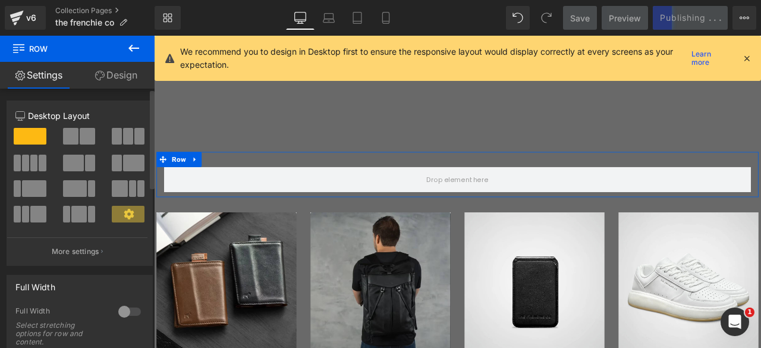
click at [30, 160] on span at bounding box center [33, 162] width 7 height 17
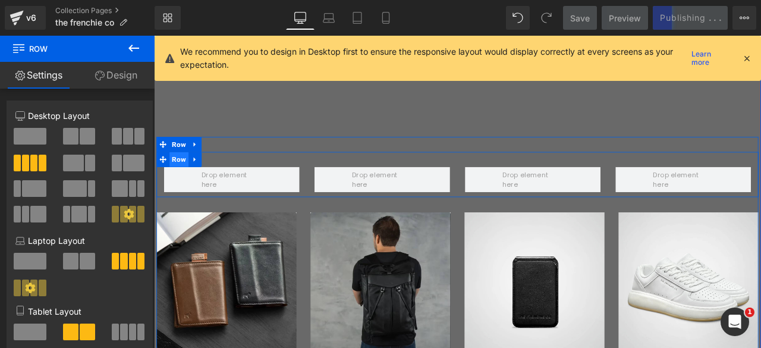
click at [178, 178] on span "Row" at bounding box center [183, 182] width 23 height 18
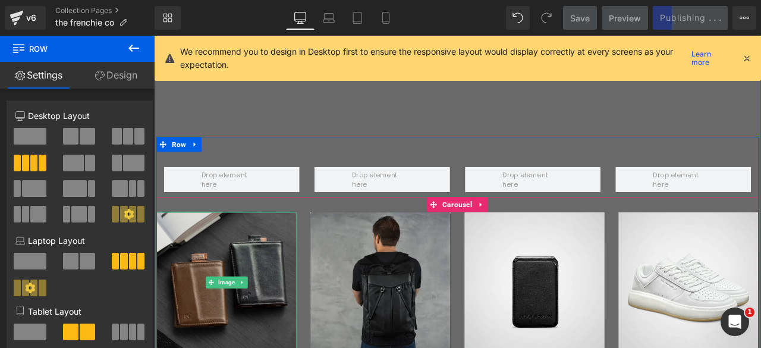
scroll to position [2058, 0]
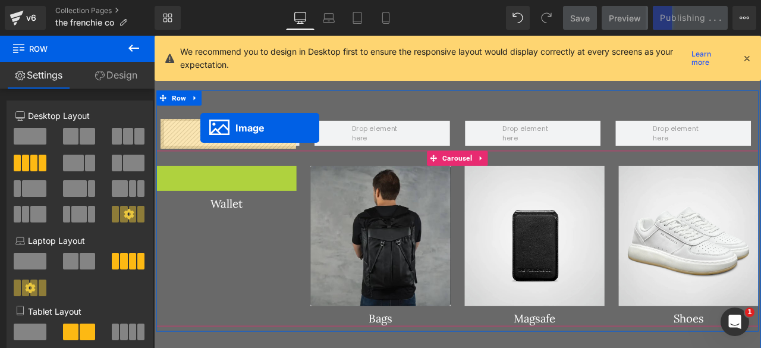
drag, startPoint x: 215, startPoint y: 269, endPoint x: 209, endPoint y: 145, distance: 124.4
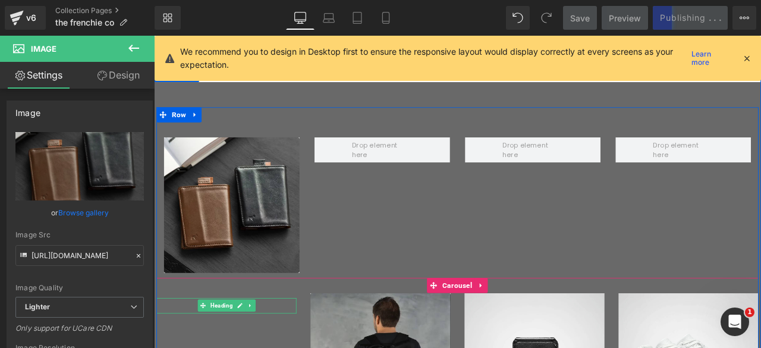
scroll to position [1971, 0]
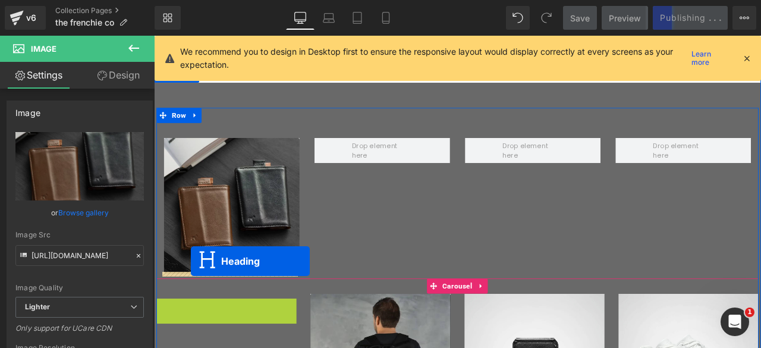
drag, startPoint x: 208, startPoint y: 355, endPoint x: 197, endPoint y: 302, distance: 54.0
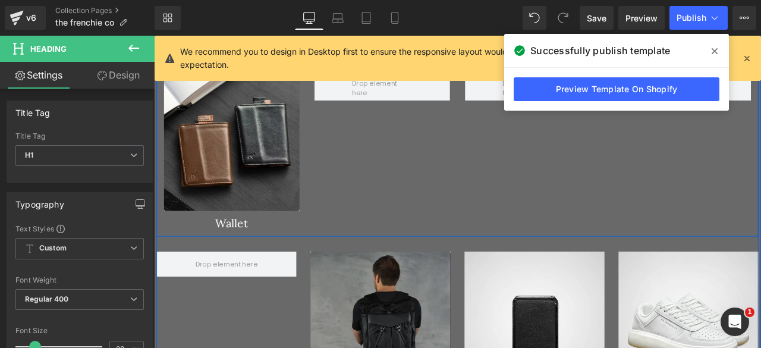
scroll to position [2035, 0]
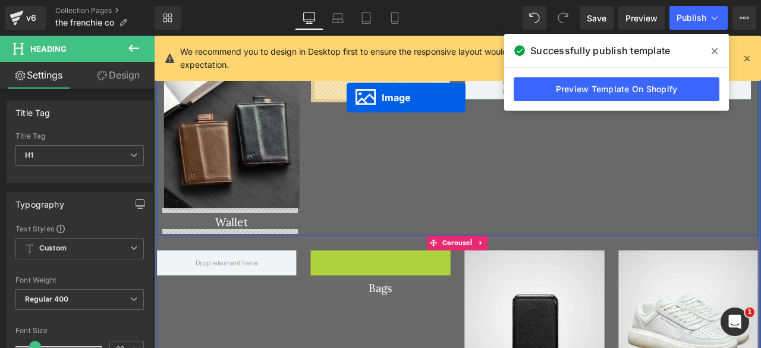
drag, startPoint x: 399, startPoint y: 371, endPoint x: 382, endPoint y: 108, distance: 263.8
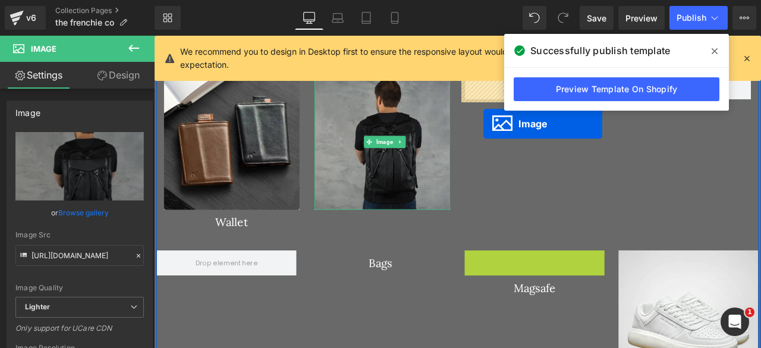
drag, startPoint x: 578, startPoint y: 367, endPoint x: 544, endPoint y: 140, distance: 230.1
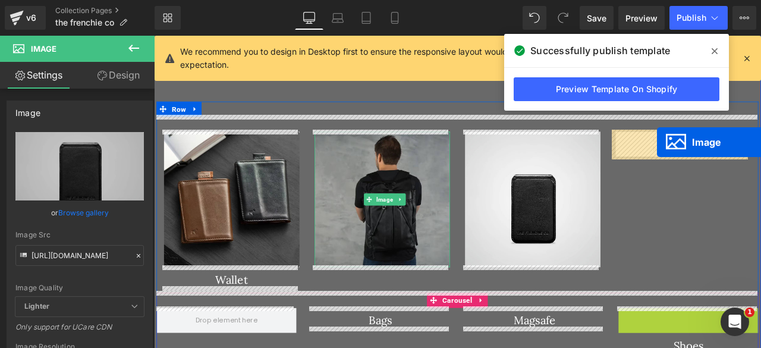
drag, startPoint x: 765, startPoint y: 372, endPoint x: 750, endPoint y: 162, distance: 210.9
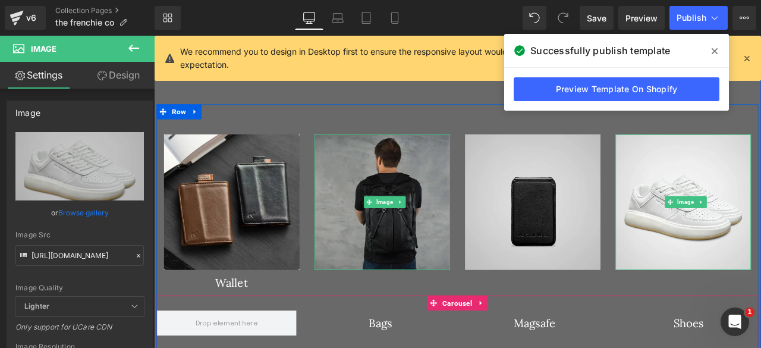
scroll to position [2096, 0]
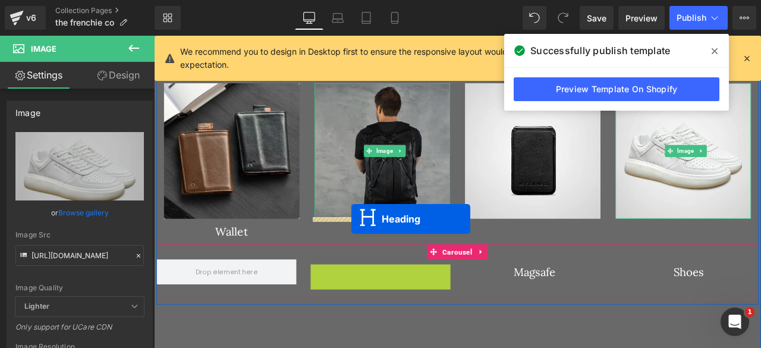
drag, startPoint x: 393, startPoint y: 314, endPoint x: 387, endPoint y: 253, distance: 61.4
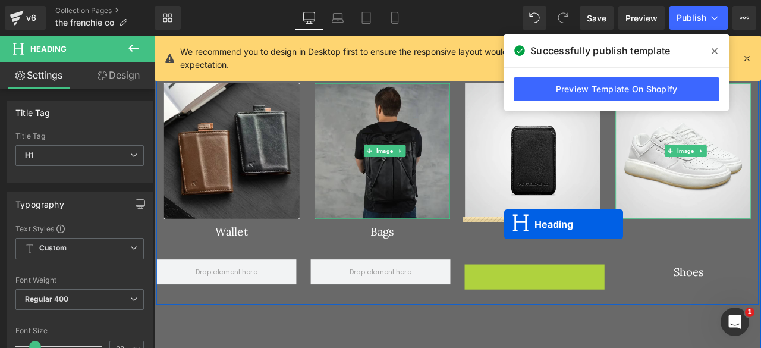
drag, startPoint x: 570, startPoint y: 314, endPoint x: 569, endPoint y: 258, distance: 55.9
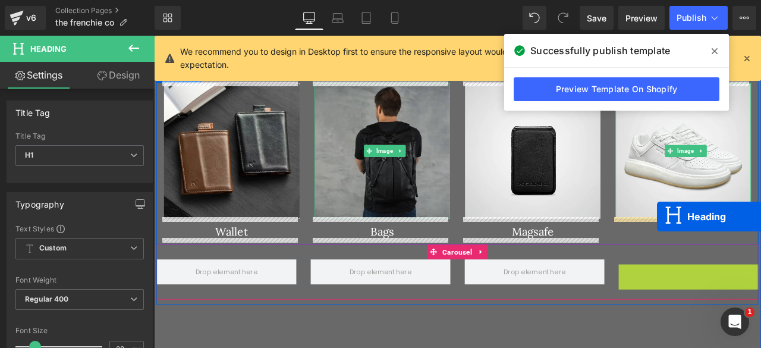
drag, startPoint x: 756, startPoint y: 314, endPoint x: 750, endPoint y: 249, distance: 65.1
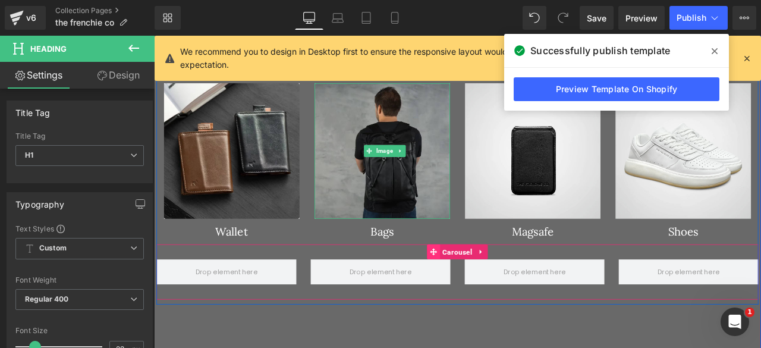
click at [481, 291] on icon at bounding box center [485, 291] width 8 height 8
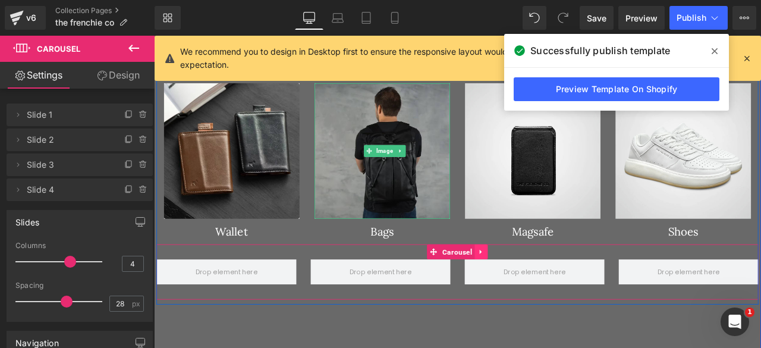
click at [538, 289] on icon at bounding box center [542, 291] width 8 height 9
click at [545, 289] on icon at bounding box center [549, 291] width 8 height 9
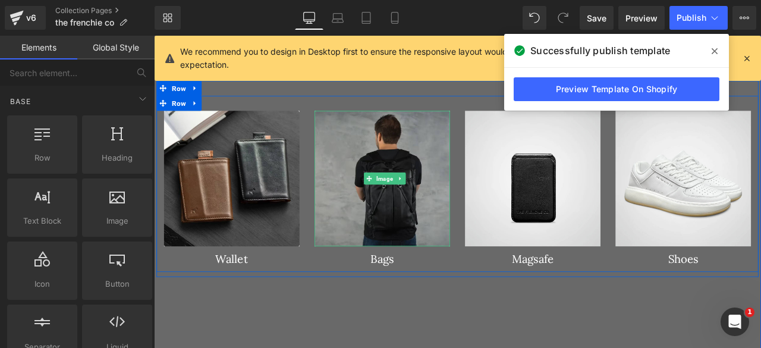
scroll to position [2043, 0]
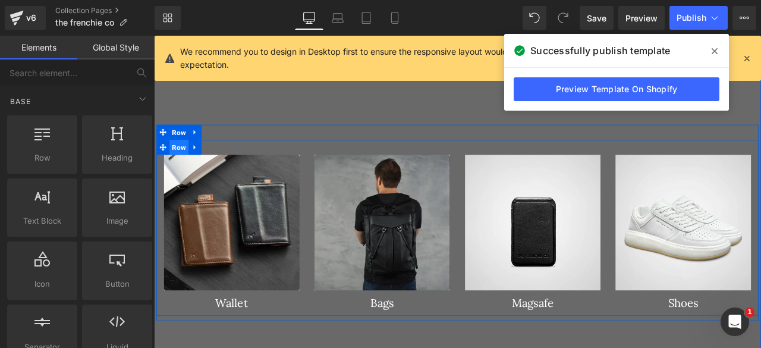
click at [175, 167] on span "Row" at bounding box center [183, 168] width 23 height 18
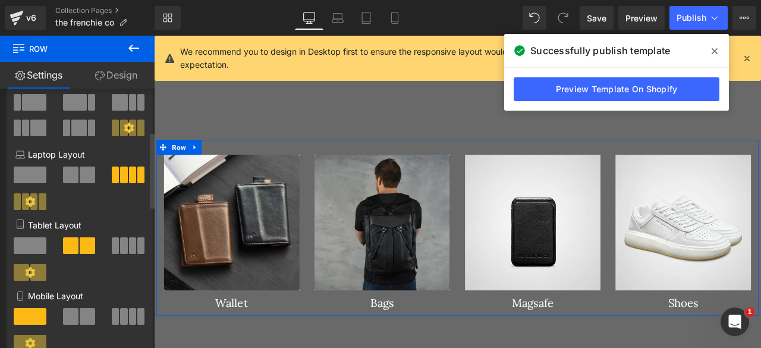
scroll to position [152, 0]
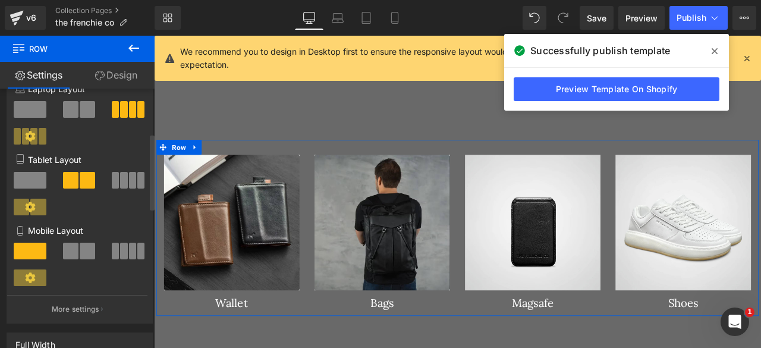
click at [75, 253] on span at bounding box center [70, 250] width 15 height 17
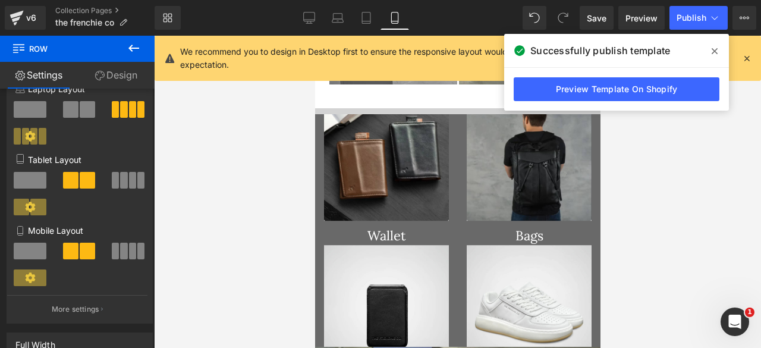
scroll to position [1399, 0]
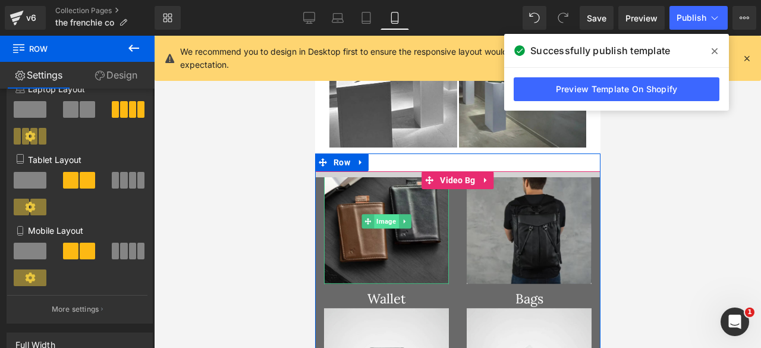
click at [380, 214] on span "Image" at bounding box center [385, 221] width 24 height 14
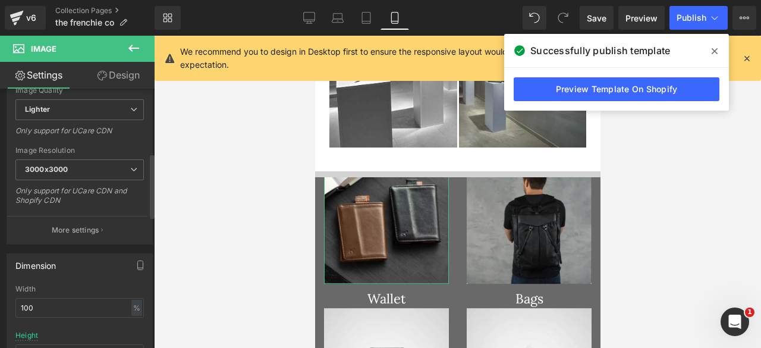
scroll to position [272, 0]
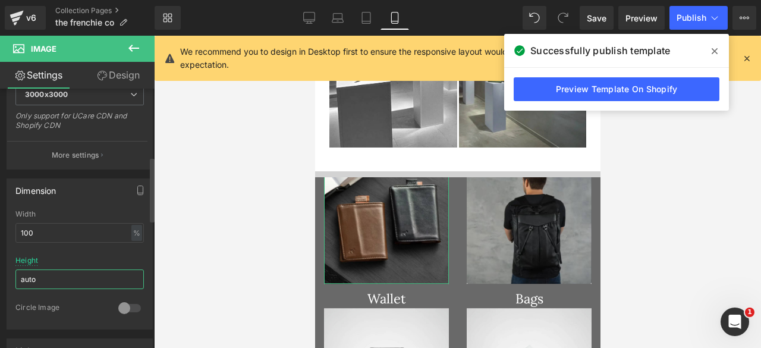
click at [50, 272] on input "auto" at bounding box center [79, 279] width 128 height 20
type input "200"
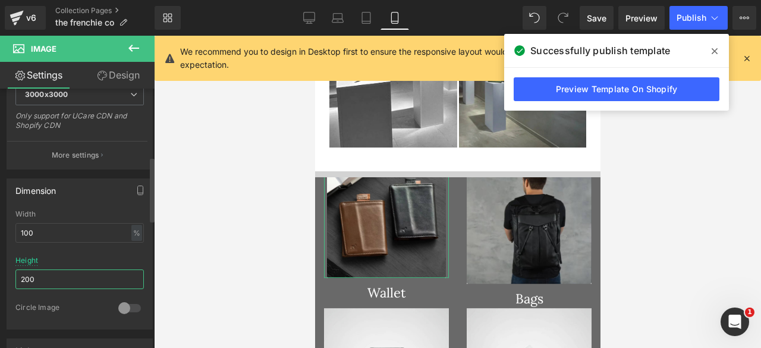
click at [50, 272] on input "200" at bounding box center [79, 279] width 128 height 20
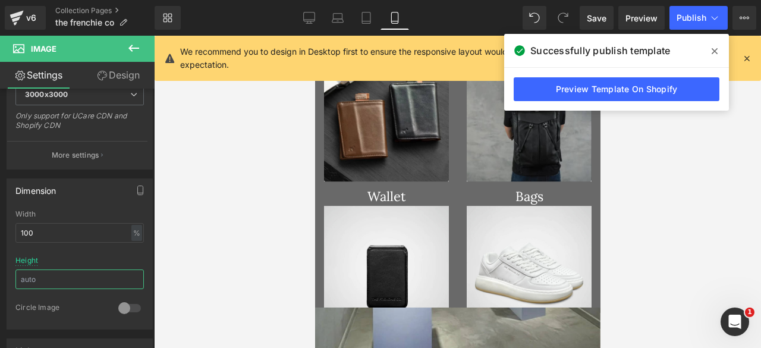
scroll to position [1500, 0]
click at [304, 18] on icon at bounding box center [309, 18] width 12 height 12
type input "auto"
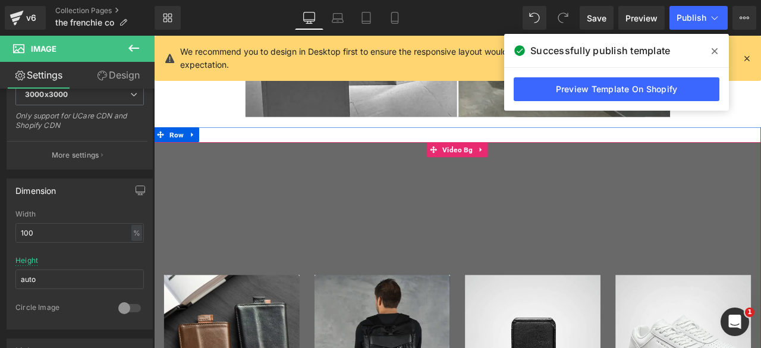
scroll to position [1901, 0]
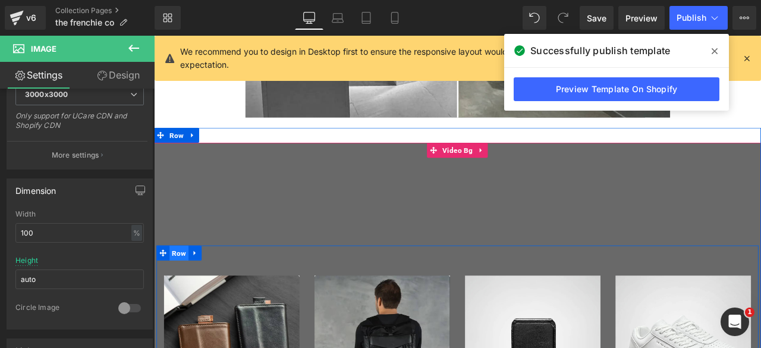
click at [172, 286] on span "Row" at bounding box center [183, 293] width 23 height 18
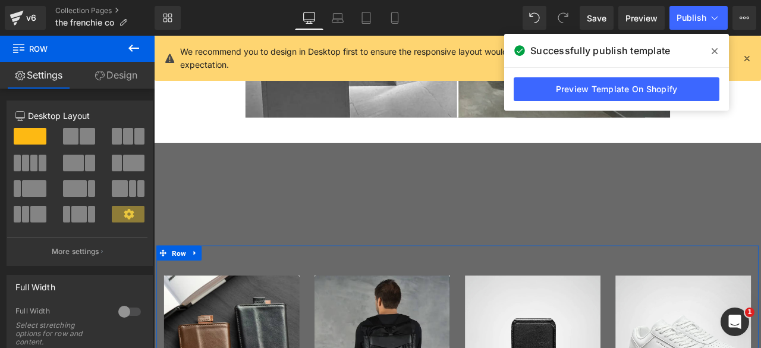
click at [107, 71] on link "Design" at bounding box center [115, 75] width 77 height 27
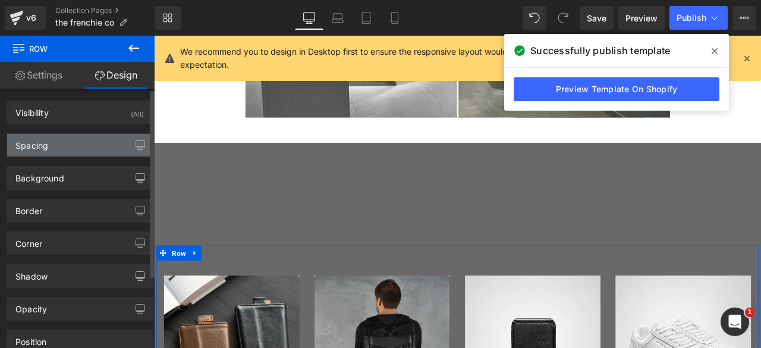
type input "0"
type input "30"
type input "0"
type input "10"
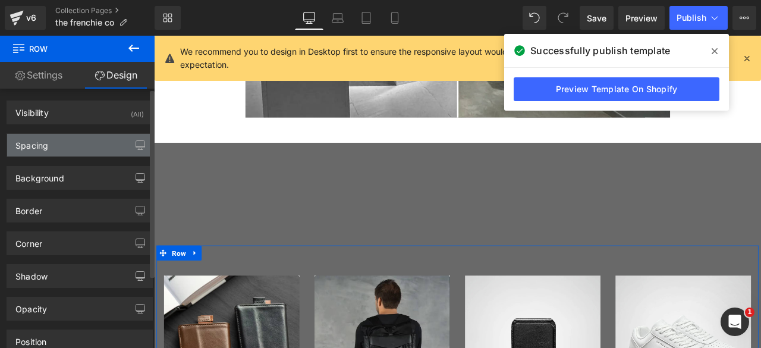
type input "0"
click at [53, 141] on div "Spacing" at bounding box center [79, 145] width 145 height 23
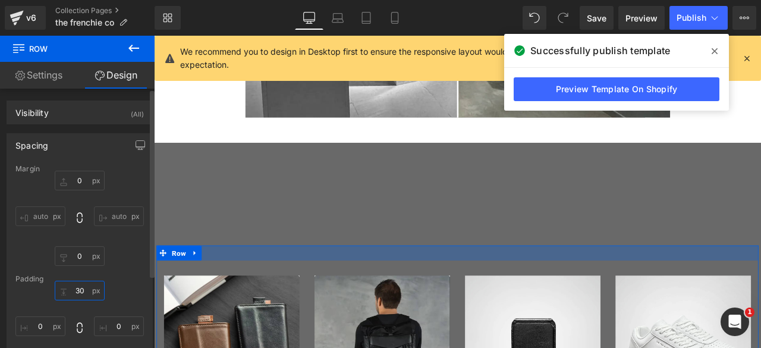
click at [78, 288] on input "30" at bounding box center [80, 290] width 50 height 20
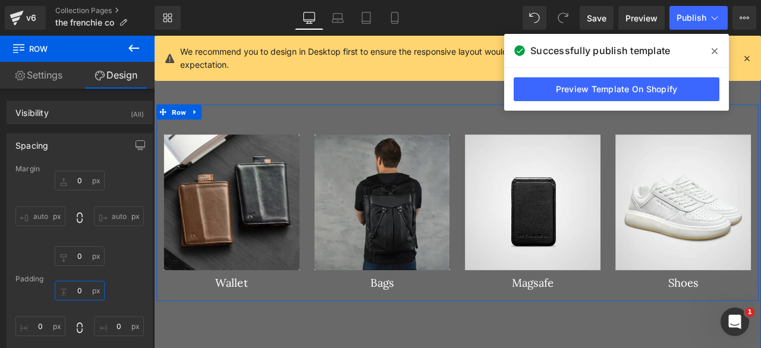
scroll to position [2068, 0]
click at [181, 142] on span "Row" at bounding box center [183, 143] width 23 height 18
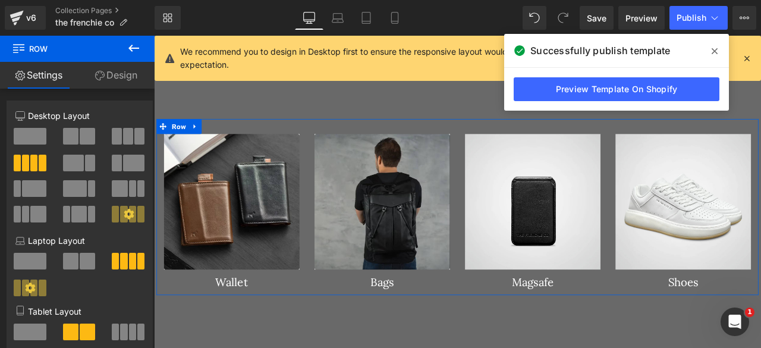
click at [114, 74] on link "Design" at bounding box center [115, 75] width 77 height 27
click at [0, 0] on div "Spacing" at bounding box center [0, 0] width 0 height 0
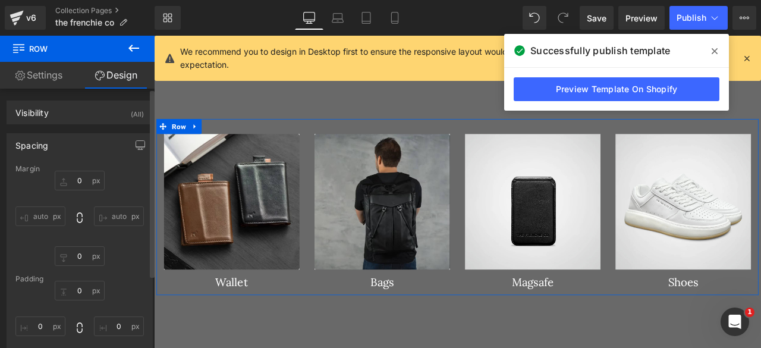
type input "0"
type input "30"
type input "0"
type input "10"
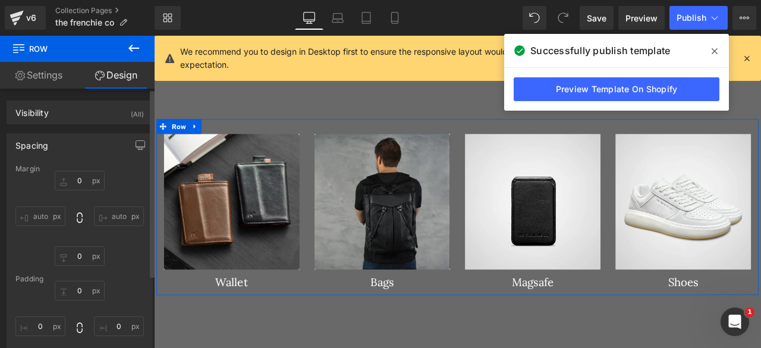
type input "0"
click at [75, 289] on input "30" at bounding box center [80, 290] width 50 height 20
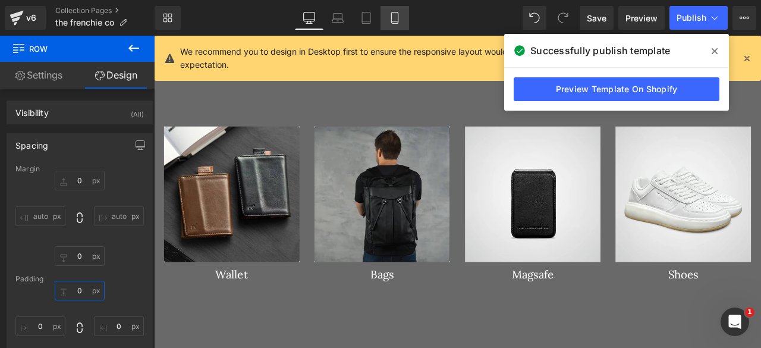
type input "0"
click at [393, 21] on icon at bounding box center [394, 21] width 7 height 0
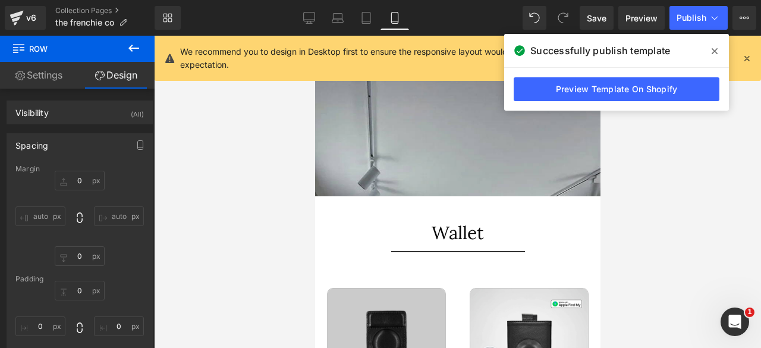
type input "0"
type input "10"
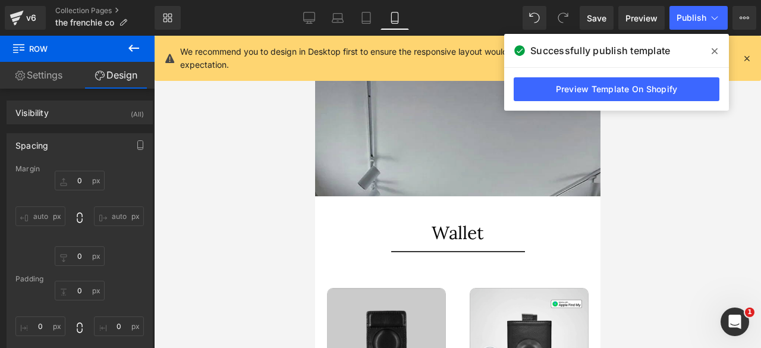
type input "0"
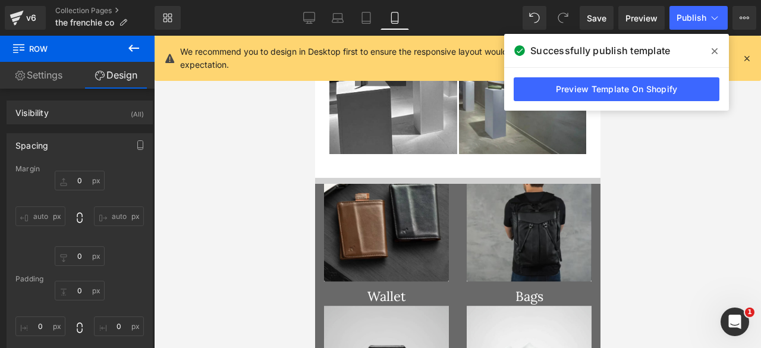
scroll to position [1364, 0]
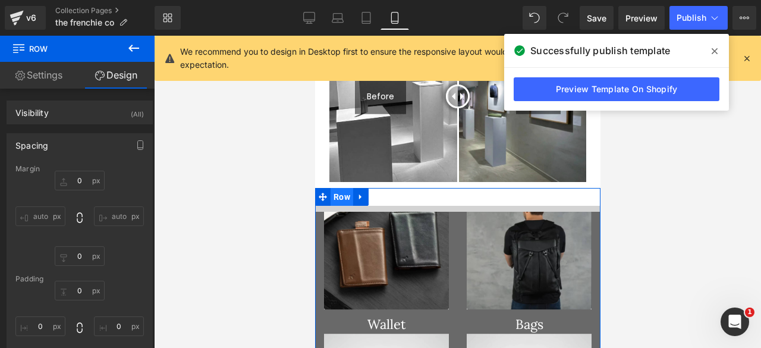
click at [340, 188] on span "Row" at bounding box center [341, 197] width 23 height 18
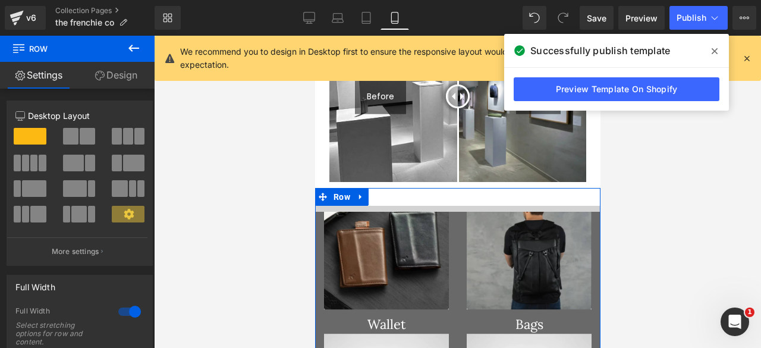
click at [110, 66] on link "Design" at bounding box center [115, 75] width 77 height 27
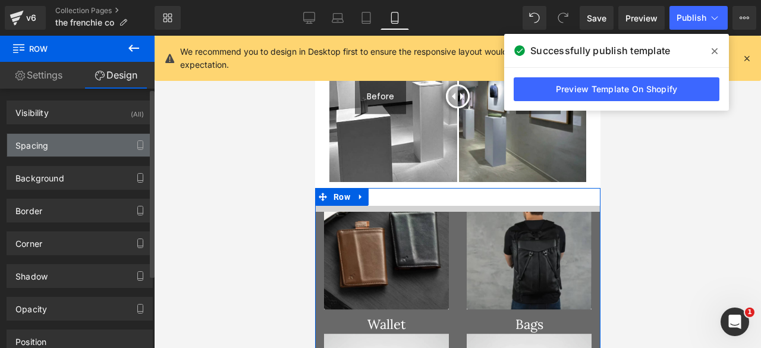
type input "0"
type input "30"
type input "0"
type input "10"
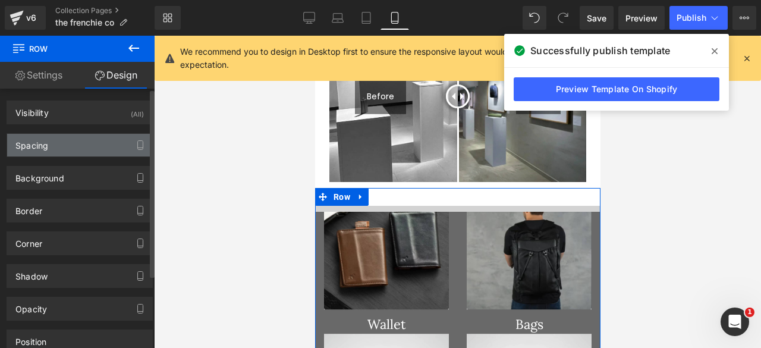
type input "0"
click at [64, 144] on div "Spacing" at bounding box center [79, 145] width 145 height 23
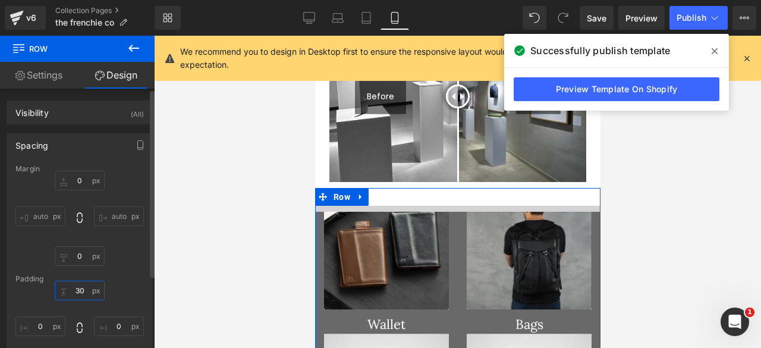
click at [74, 291] on input "30" at bounding box center [80, 290] width 50 height 20
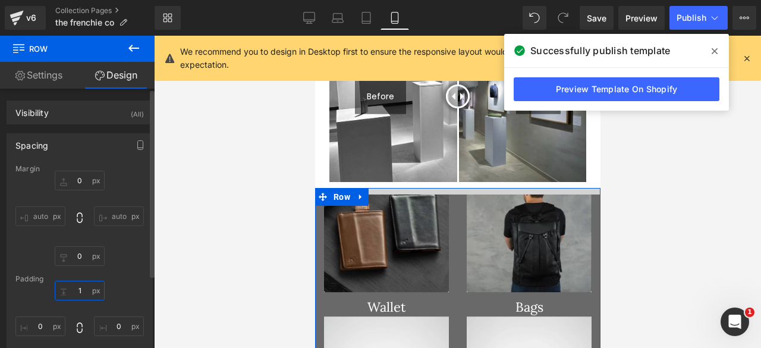
scroll to position [4637, 276]
type input "100"
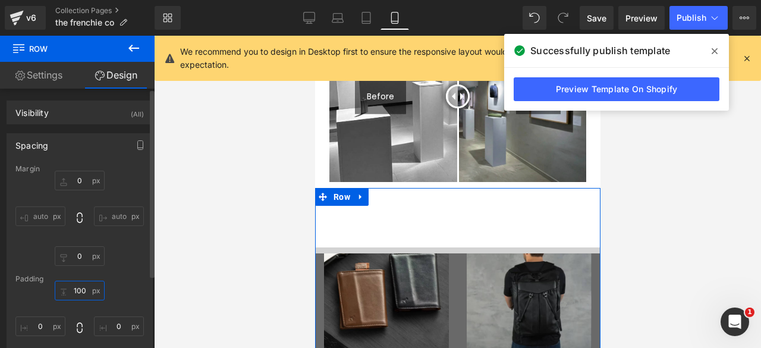
scroll to position [4696, 276]
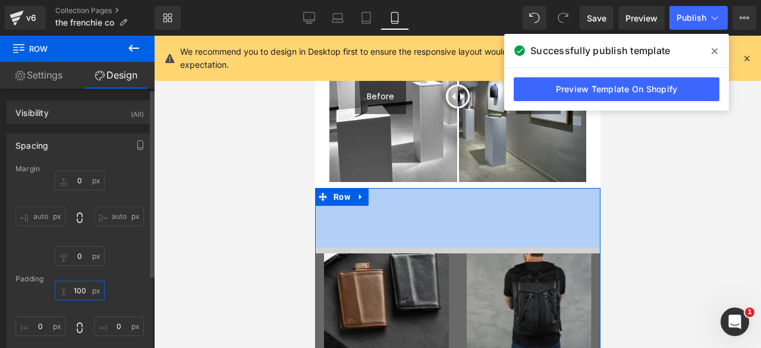
click at [81, 291] on input "100" at bounding box center [80, 290] width 50 height 20
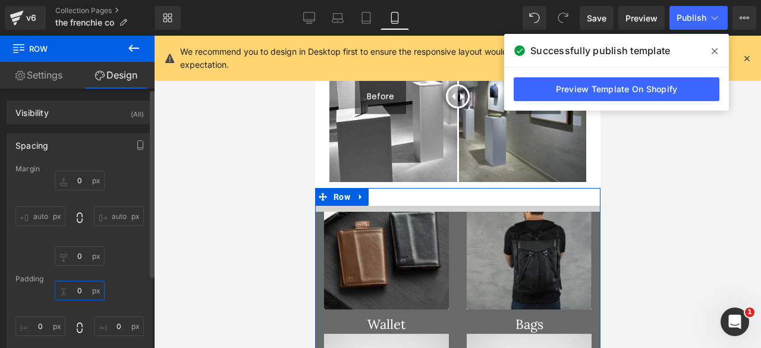
scroll to position [4654, 276]
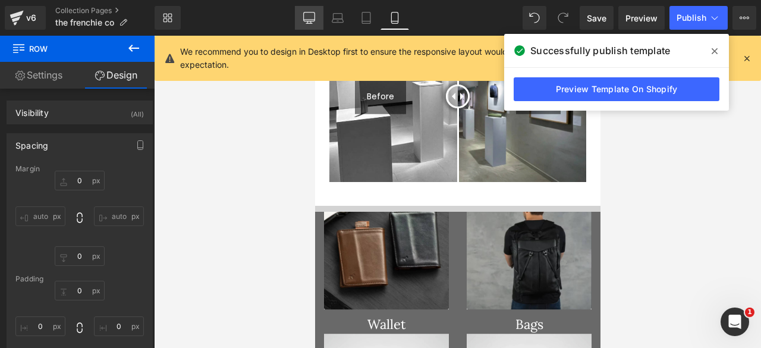
click at [307, 20] on icon at bounding box center [308, 20] width 11 height 0
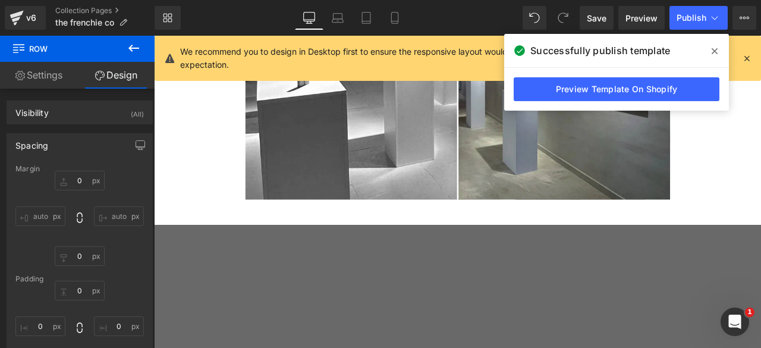
type input "0"
type input "30"
type input "0"
type input "10"
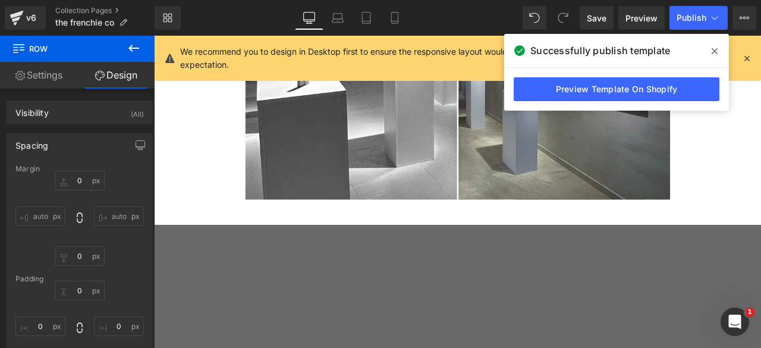
type input "0"
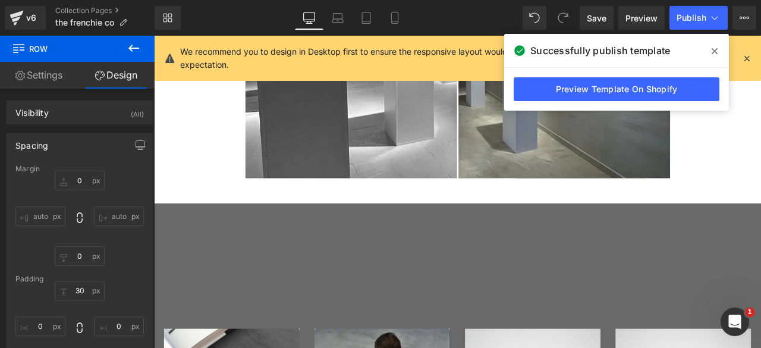
scroll to position [5949, 709]
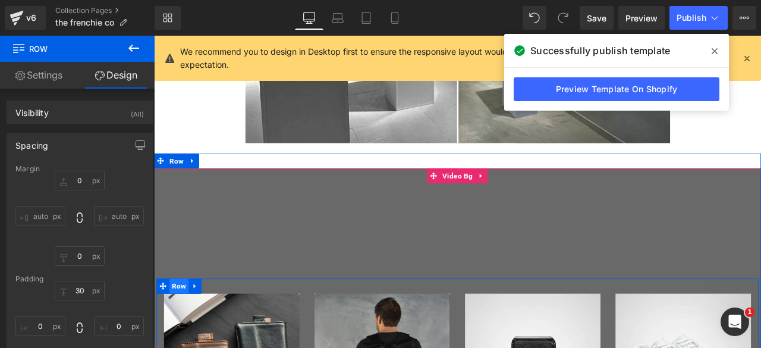
click at [182, 330] on span "Row" at bounding box center [183, 332] width 23 height 18
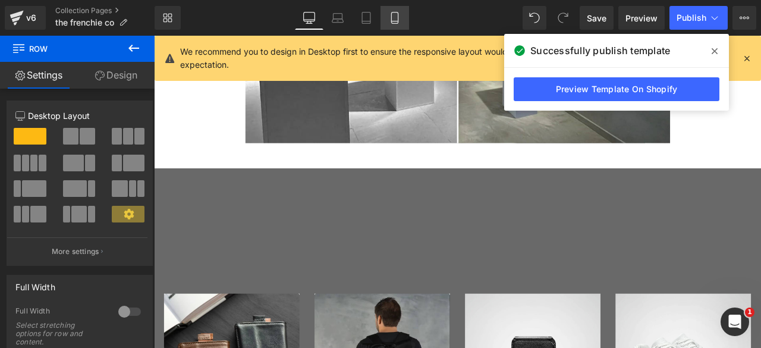
click at [396, 19] on icon at bounding box center [395, 18] width 12 height 12
type input "100"
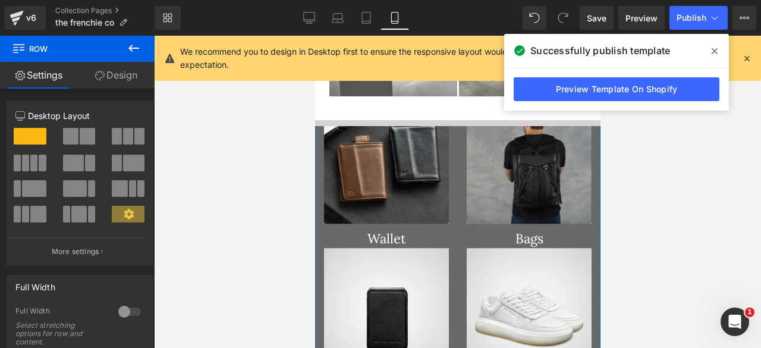
scroll to position [6, 6]
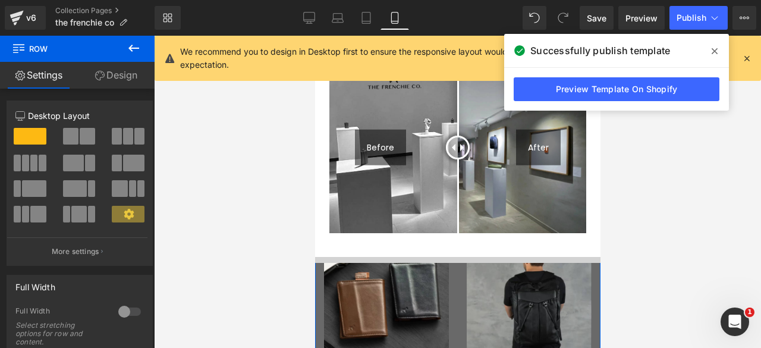
click at [109, 78] on link "Design" at bounding box center [115, 75] width 77 height 27
click at [0, 0] on div "Spacing" at bounding box center [0, 0] width 0 height 0
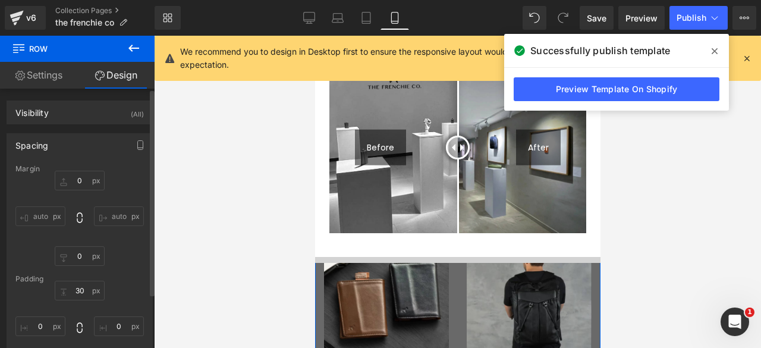
type input "0"
type input "30"
type input "0"
type input "10"
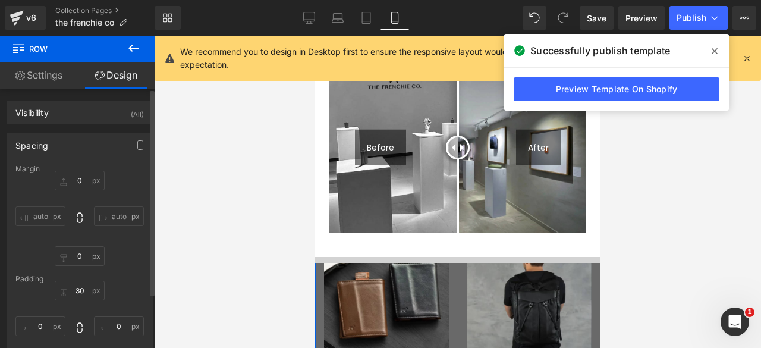
type input "0"
click at [72, 179] on input "0" at bounding box center [80, 181] width 50 height 20
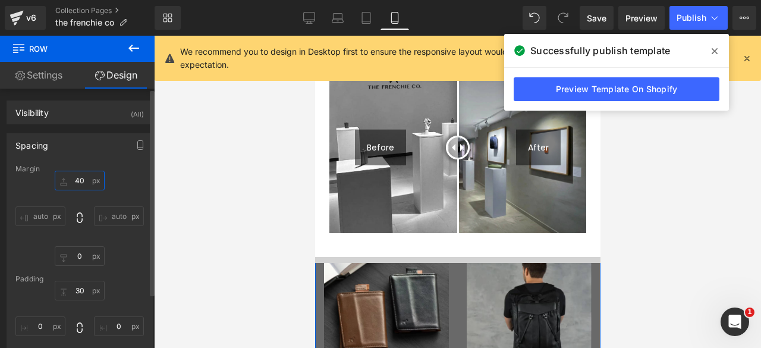
click at [72, 179] on input "40" at bounding box center [80, 181] width 50 height 20
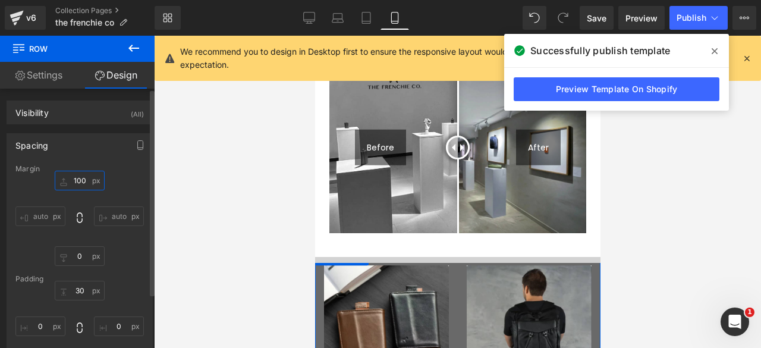
click at [72, 182] on input "100" at bounding box center [80, 181] width 50 height 20
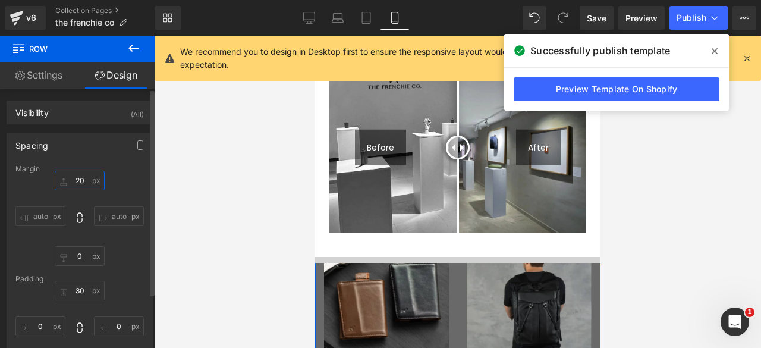
type input "200"
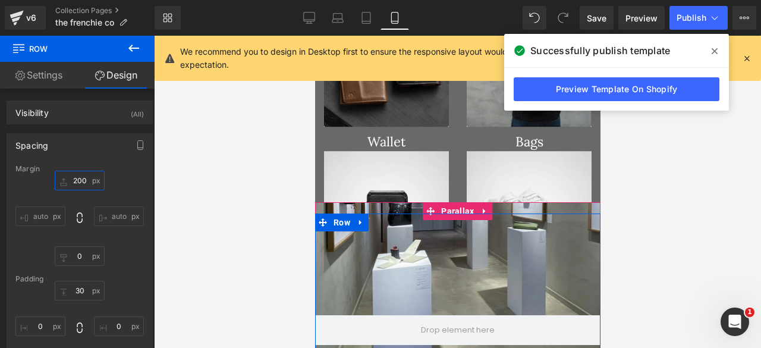
scroll to position [1607, 0]
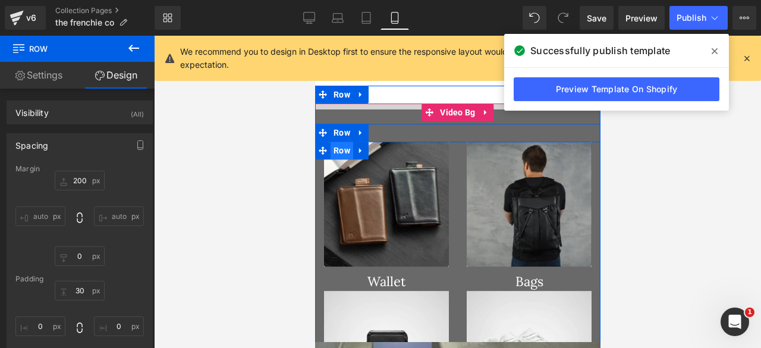
click at [338, 141] on span "Row" at bounding box center [341, 150] width 23 height 18
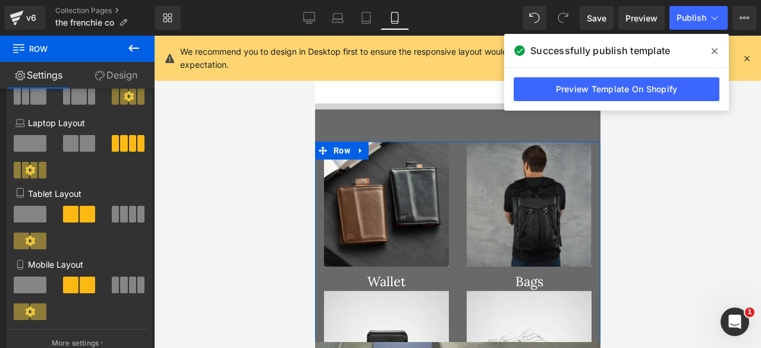
click at [123, 287] on span at bounding box center [123, 284] width 7 height 17
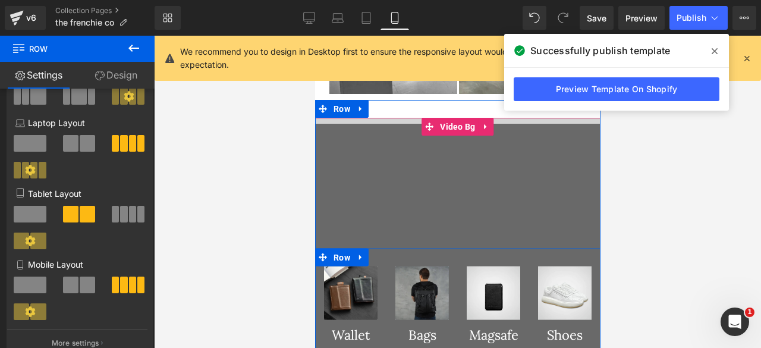
scroll to position [1441, 0]
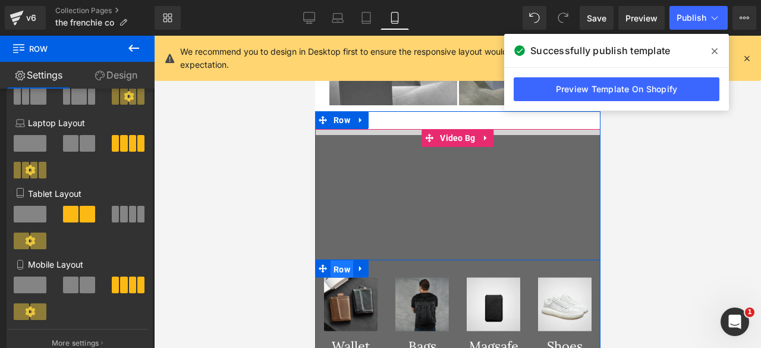
click at [339, 260] on span "Row" at bounding box center [341, 269] width 23 height 18
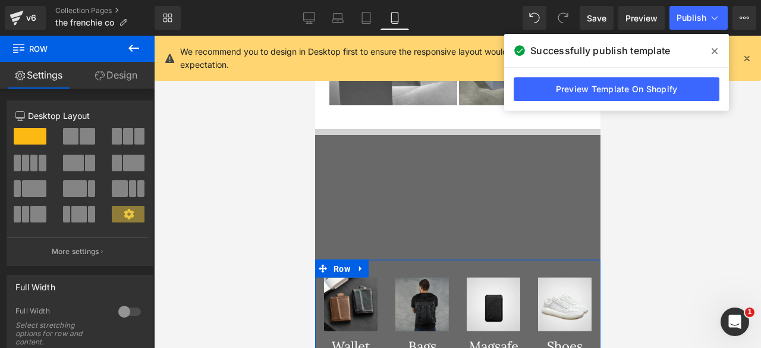
click at [115, 72] on link "Design" at bounding box center [115, 75] width 77 height 27
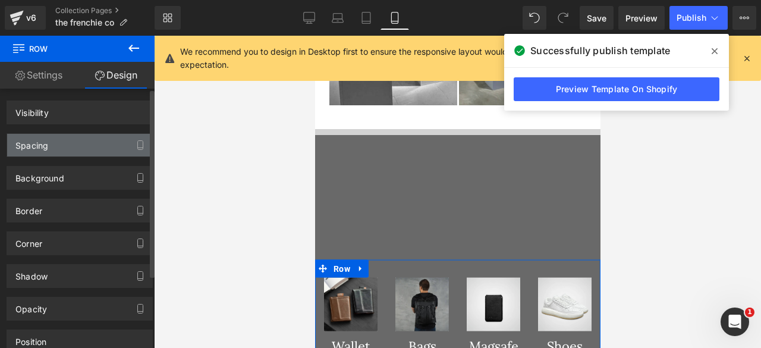
click at [76, 143] on div "Spacing" at bounding box center [79, 145] width 145 height 23
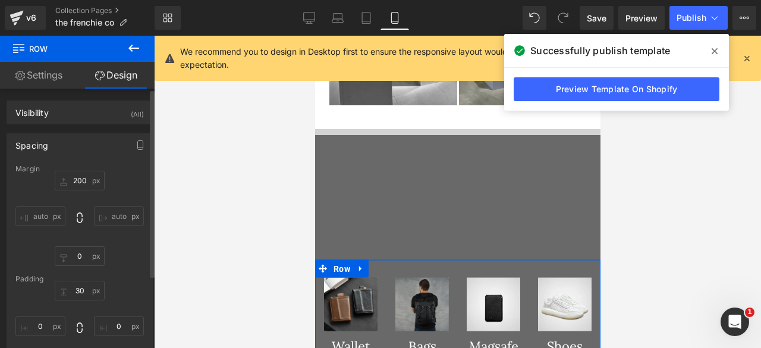
type input "200"
type input "0"
type input "30"
type input "0"
type input "10"
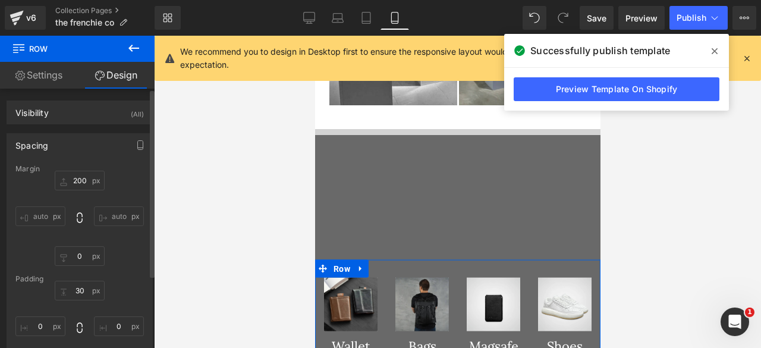
type input "0"
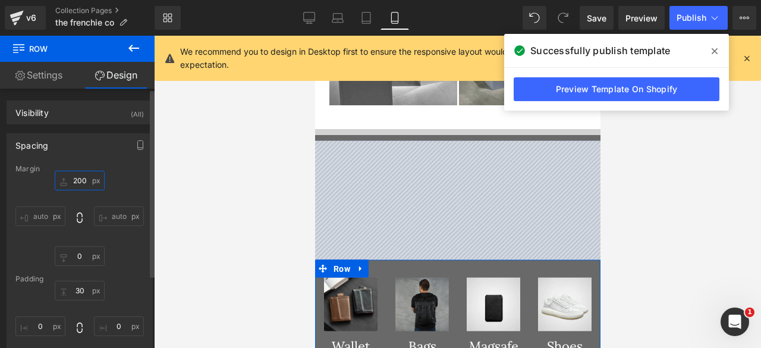
click at [75, 174] on input "200" at bounding box center [80, 181] width 50 height 20
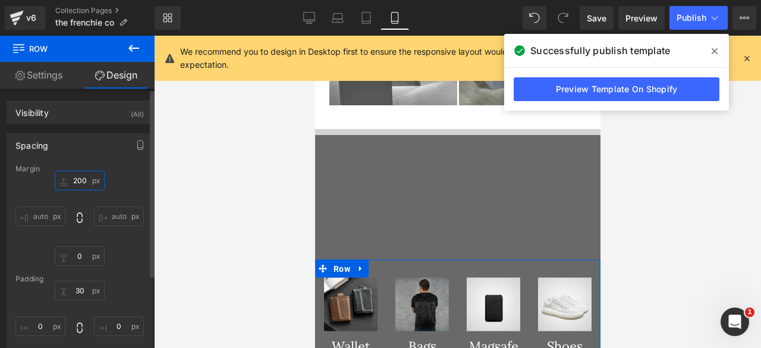
click at [75, 174] on input "200" at bounding box center [80, 181] width 50 height 20
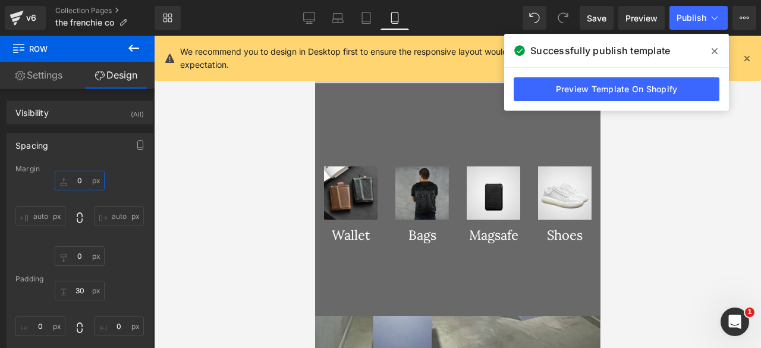
scroll to position [1492, 0]
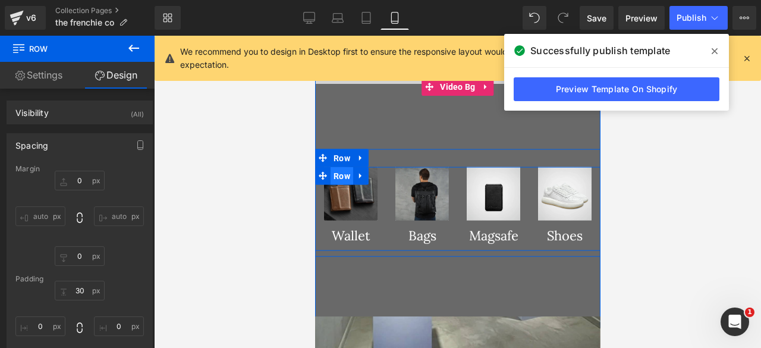
click at [339, 166] on span "Row" at bounding box center [341, 175] width 23 height 18
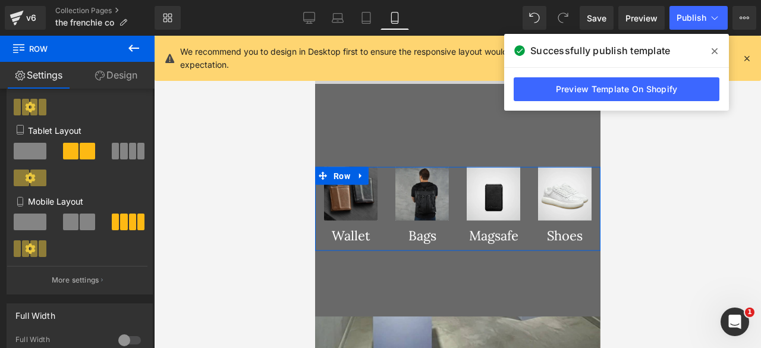
scroll to position [182, 0]
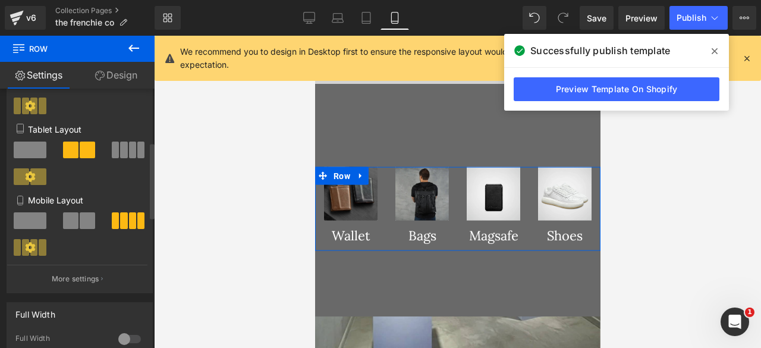
click at [73, 223] on span at bounding box center [70, 220] width 15 height 17
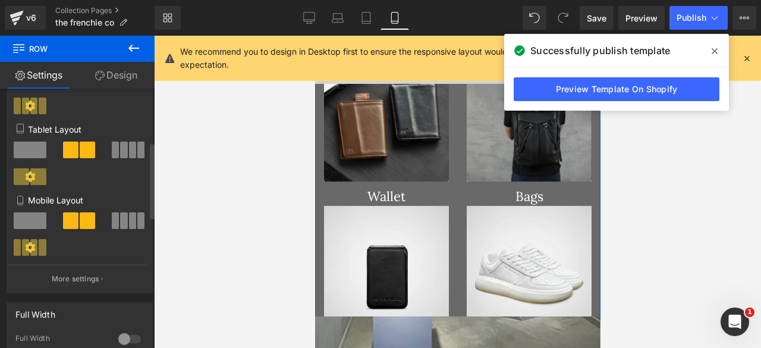
click at [120, 223] on span at bounding box center [123, 220] width 7 height 17
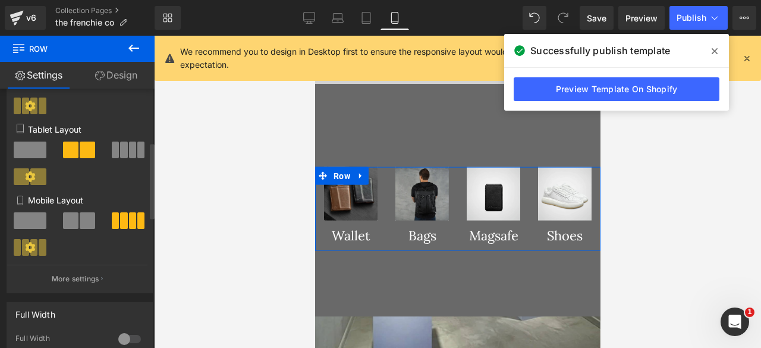
click at [39, 245] on span at bounding box center [42, 247] width 7 height 17
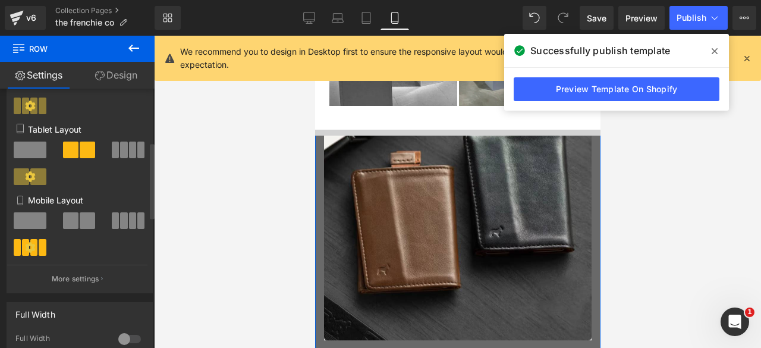
scroll to position [1441, 0]
click at [30, 249] on icon at bounding box center [30, 247] width 11 height 11
click at [72, 217] on span at bounding box center [70, 220] width 15 height 17
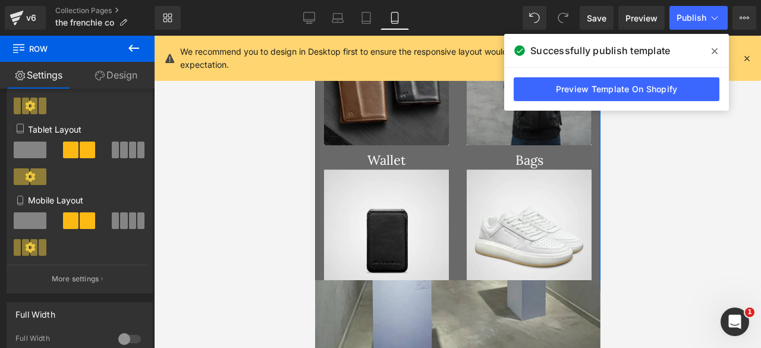
scroll to position [1529, 0]
click at [120, 225] on span at bounding box center [123, 220] width 7 height 17
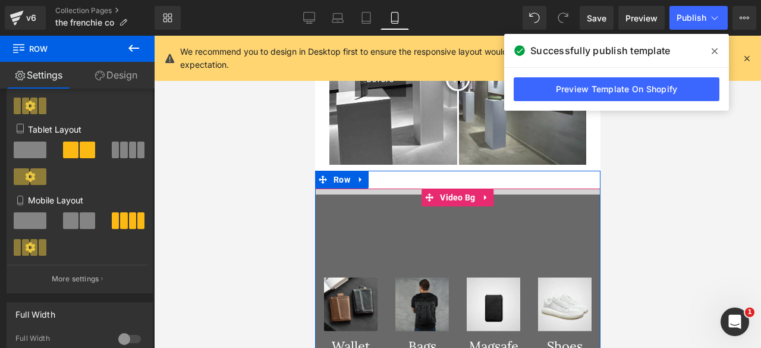
scroll to position [1380, 0]
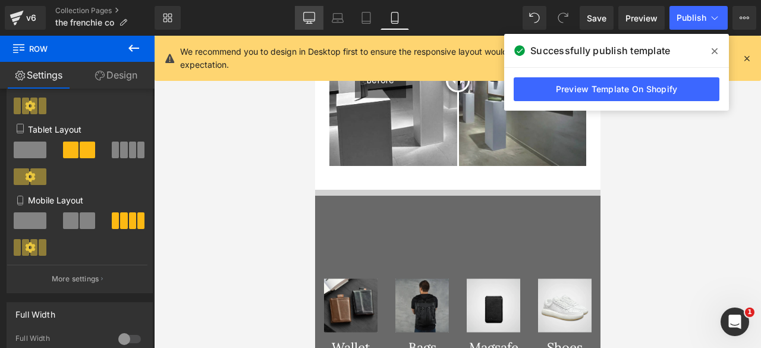
click at [309, 22] on icon at bounding box center [309, 18] width 12 height 12
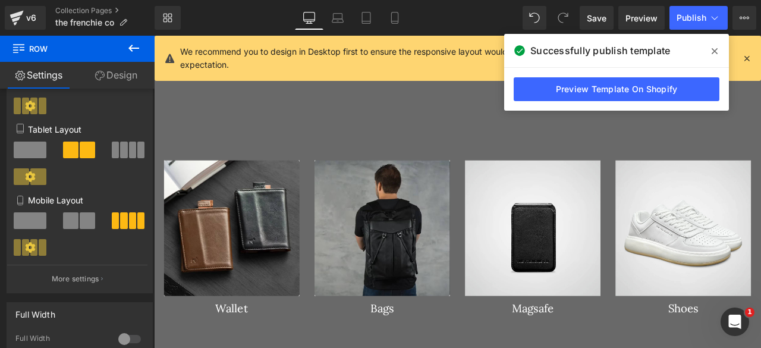
scroll to position [2021, 0]
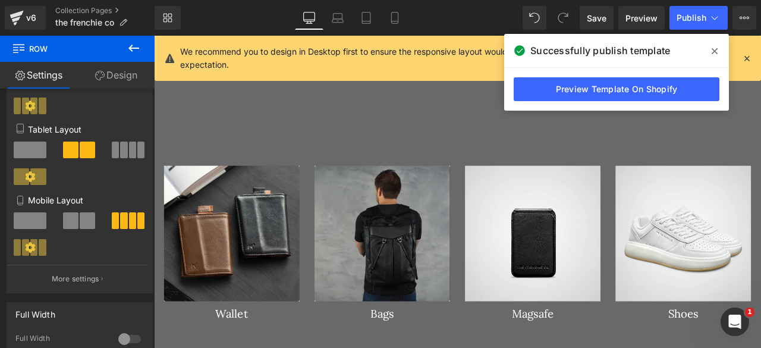
click at [717, 49] on span at bounding box center [714, 51] width 19 height 19
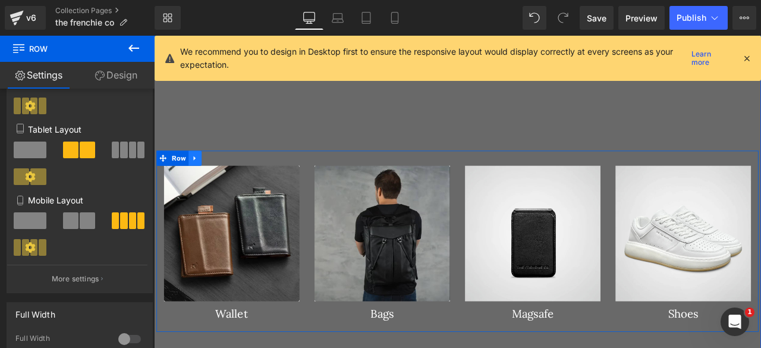
click at [201, 178] on icon at bounding box center [202, 180] width 2 height 5
click at [214, 178] on icon at bounding box center [218, 181] width 8 height 8
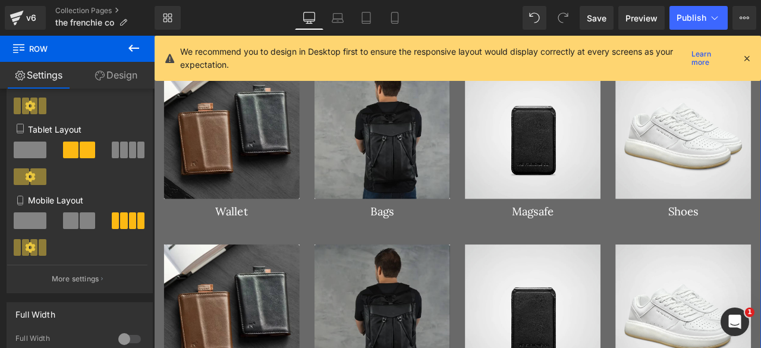
scroll to position [2036, 0]
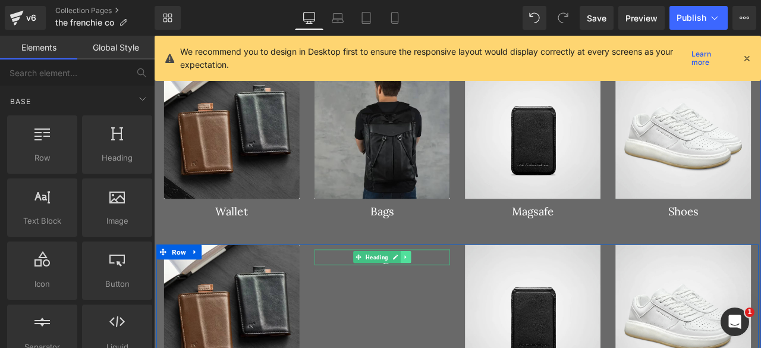
click at [446, 296] on link at bounding box center [452, 298] width 12 height 14
click at [455, 296] on icon at bounding box center [458, 298] width 7 height 7
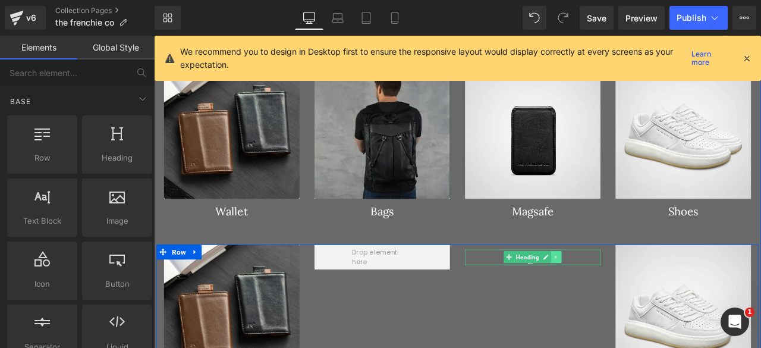
click at [629, 296] on icon at bounding box center [630, 298] width 2 height 4
click at [633, 296] on icon at bounding box center [636, 298] width 7 height 7
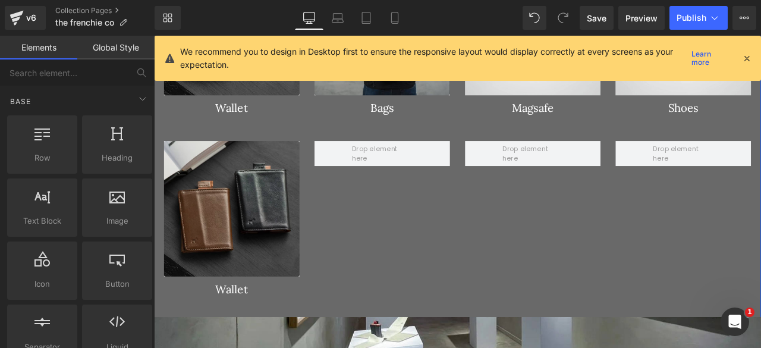
scroll to position [2158, 0]
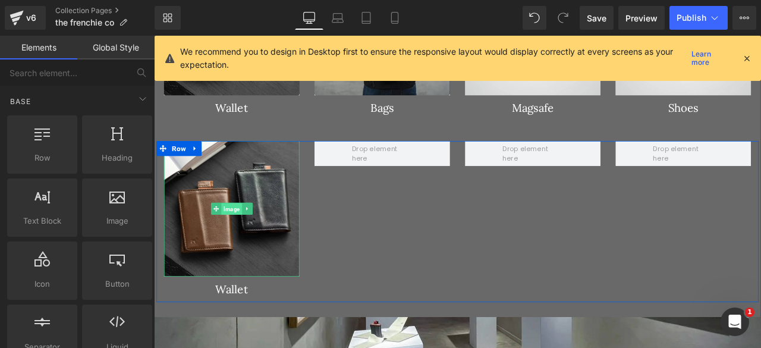
click at [236, 235] on span "Image" at bounding box center [246, 241] width 24 height 14
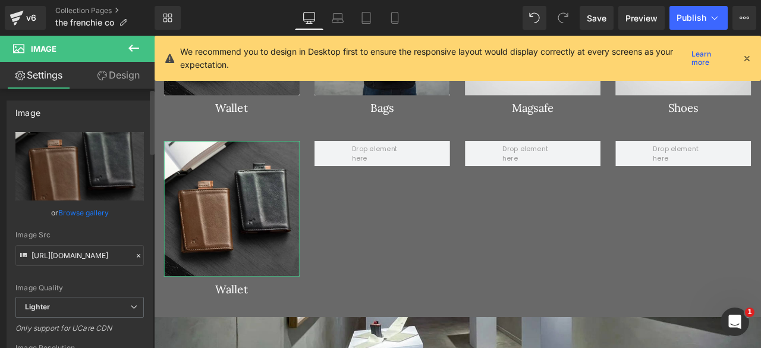
click at [77, 213] on link "Browse gallery" at bounding box center [83, 212] width 51 height 21
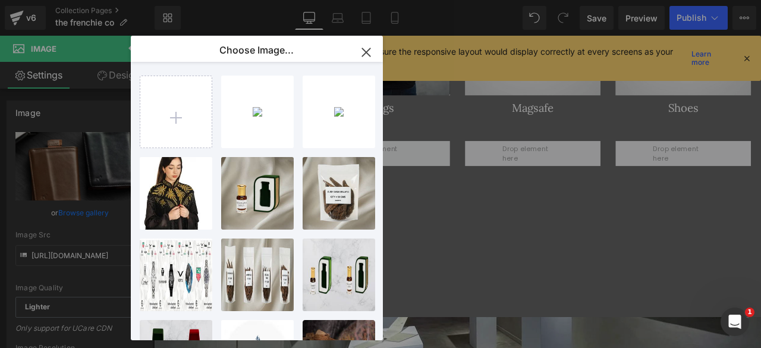
click at [366, 54] on icon "button" at bounding box center [365, 52] width 19 height 19
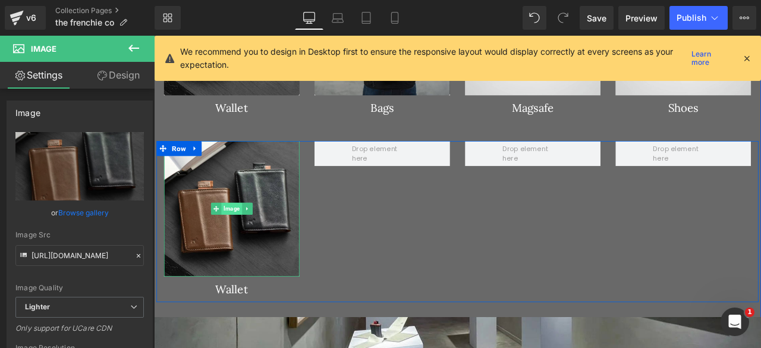
click at [237, 234] on span "Image" at bounding box center [246, 241] width 24 height 14
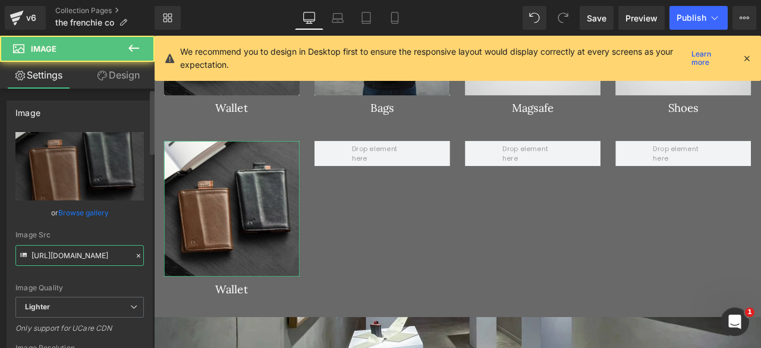
click at [67, 261] on input "https://ucarecdn.com/f7dbe6a7-5588-4235-8496-912c7f0e9e94/-/format/auto/-/previ…" at bounding box center [79, 255] width 128 height 21
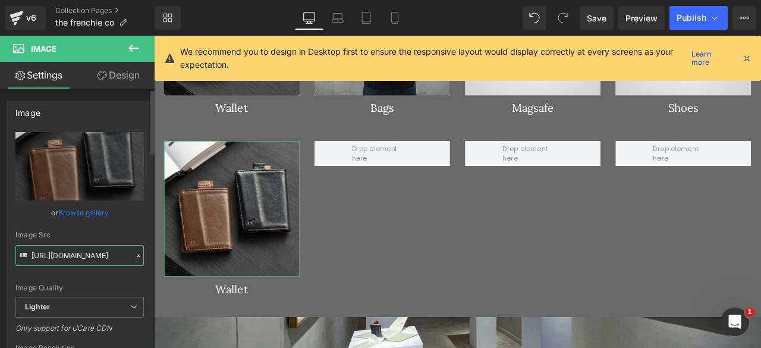
click at [67, 261] on input "https://ucarecdn.com/f7dbe6a7-5588-4235-8496-912c7f0e9e94/-/format/auto/-/previ…" at bounding box center [79, 255] width 128 height 21
paste input "amrgazzaz.com/cdn/shop/files/210BL_97eb3d56-bcdf-4b51-9ab2-e135b4718516_800x102…"
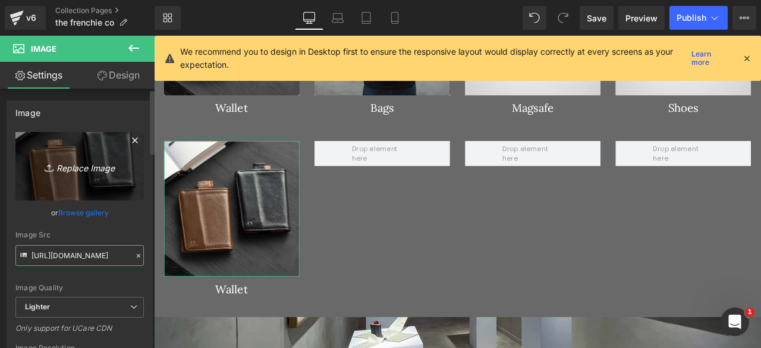
scroll to position [0, 374]
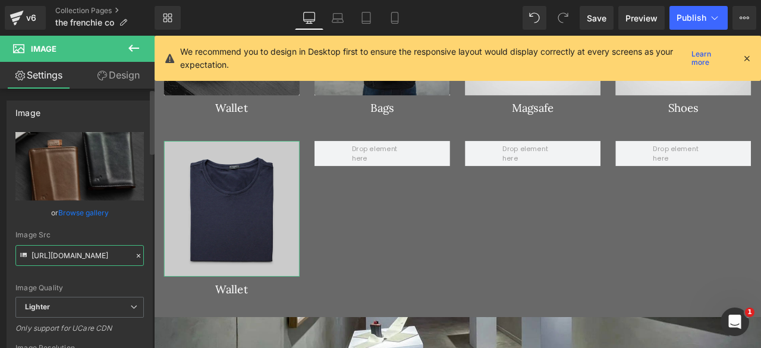
type input "https://amrgazzaz.com/cdn/shop/files/210BL_97eb3d56-bcdf-4b51-9ab2-e135b4718516…"
click at [63, 232] on div "Image Src" at bounding box center [79, 235] width 128 height 8
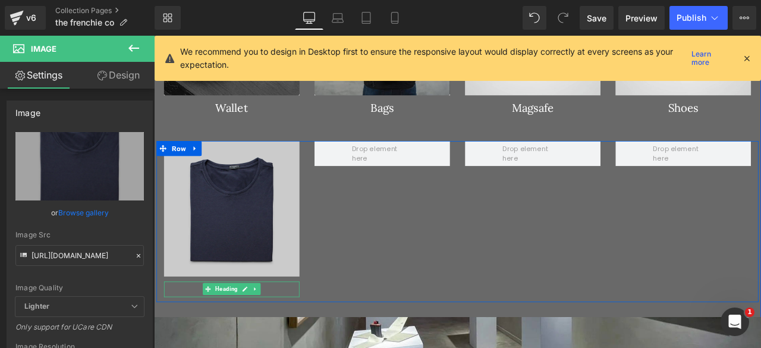
click at [241, 334] on span "Heading" at bounding box center [239, 336] width 31 height 14
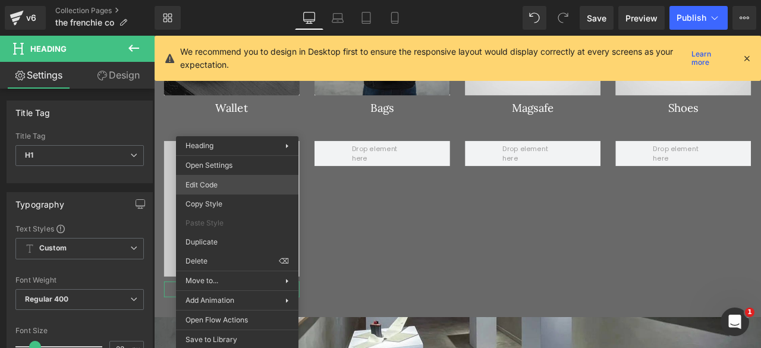
click at [210, 0] on div "Heading You are previewing how the will restyle your page. You can not edit Ele…" at bounding box center [380, 0] width 761 height 0
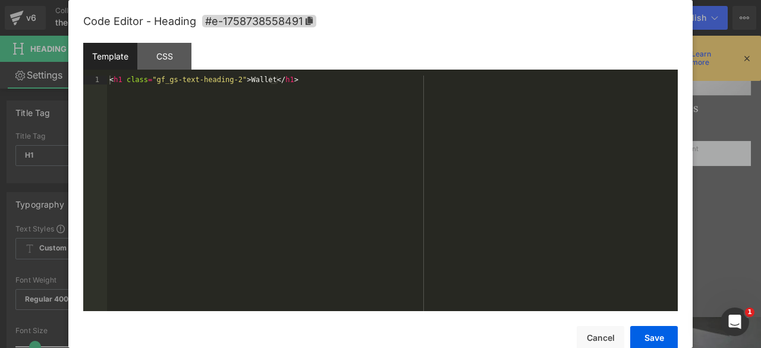
click at [257, 83] on div "< h1 class = "gf_gs-text-heading-2" > Wallet </ h1 >" at bounding box center [392, 201] width 570 height 253
click at [641, 329] on button "Save" at bounding box center [654, 338] width 48 height 24
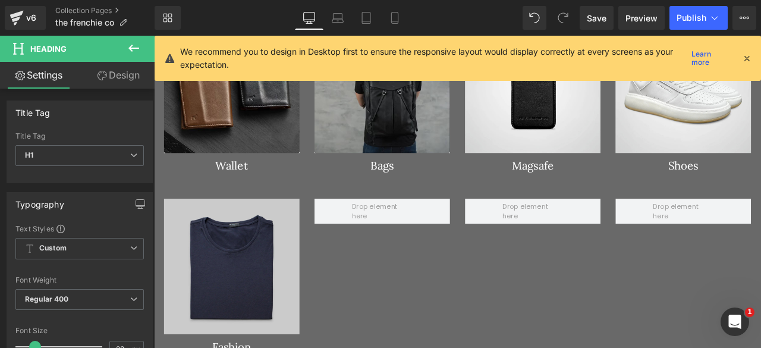
scroll to position [2089, 0]
click at [395, 14] on icon at bounding box center [395, 18] width 12 height 12
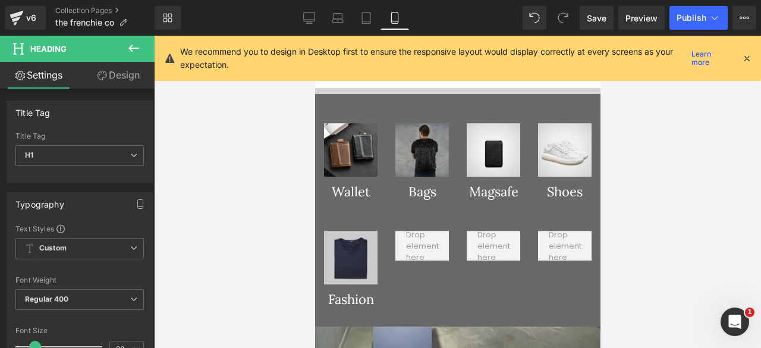
scroll to position [1509, 0]
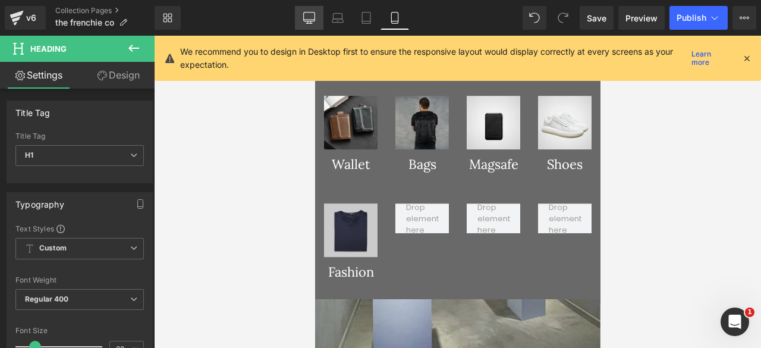
click at [312, 14] on icon at bounding box center [309, 18] width 12 height 12
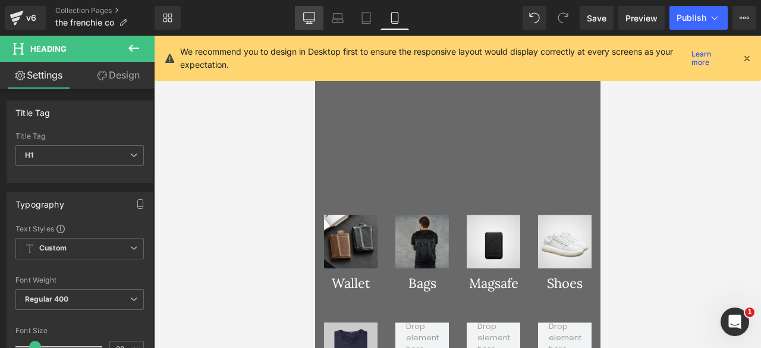
type input "100"
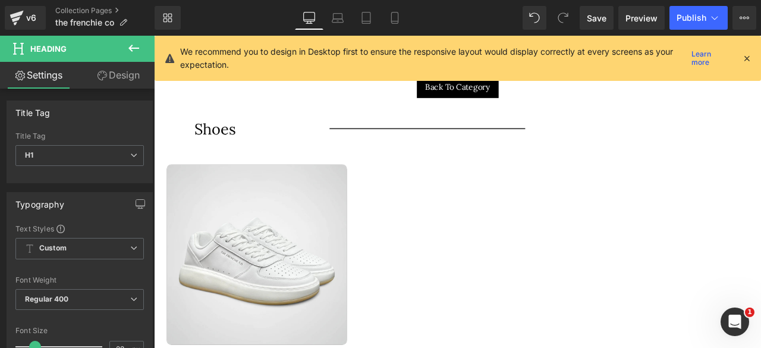
scroll to position [4871, 0]
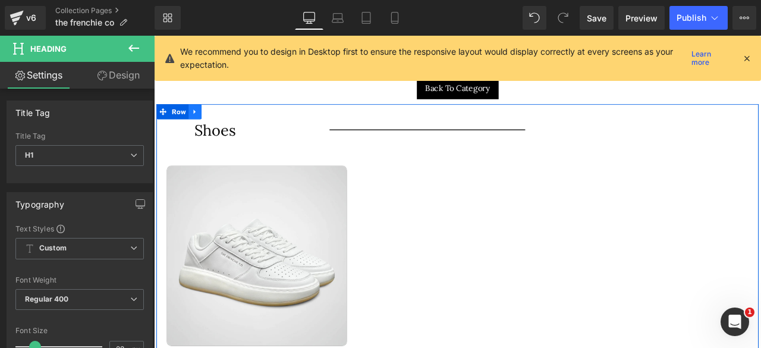
click at [200, 121] on icon at bounding box center [202, 125] width 8 height 9
click at [216, 121] on icon at bounding box center [218, 125] width 8 height 8
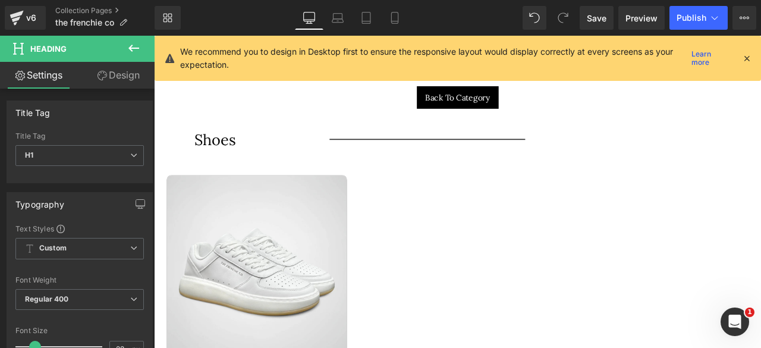
scroll to position [5300, 0]
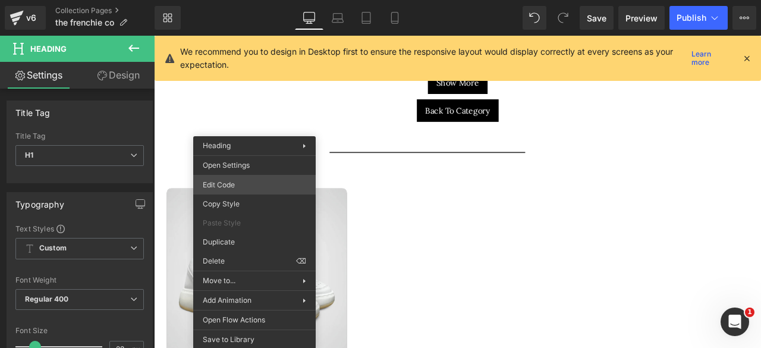
click at [231, 0] on div "Heading You are previewing how the will restyle your page. You can not edit Ele…" at bounding box center [380, 0] width 761 height 0
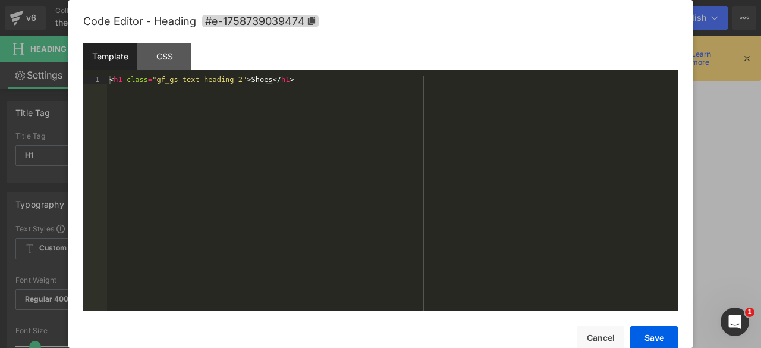
click at [248, 84] on div "< h1 class = "gf_gs-text-heading-2" > Shoes </ h1 >" at bounding box center [392, 201] width 570 height 253
click at [637, 336] on button "Save" at bounding box center [654, 338] width 48 height 24
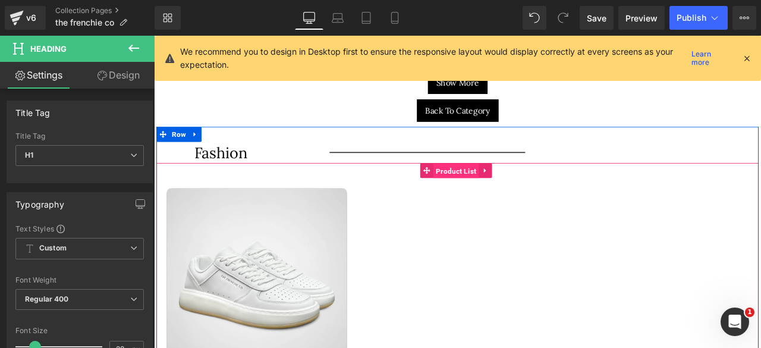
click at [497, 187] on span "Product List" at bounding box center [512, 196] width 54 height 18
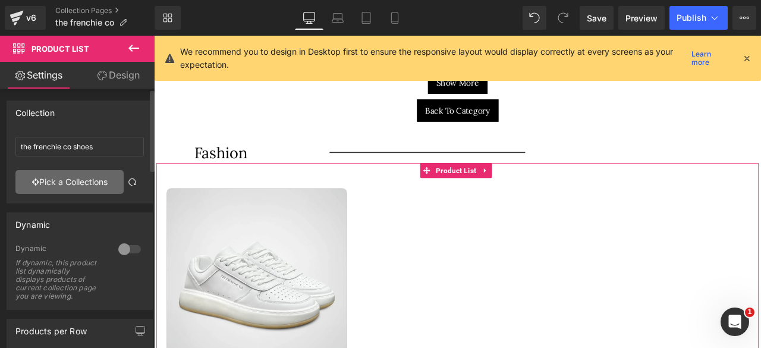
click at [61, 182] on link "Pick a Collections" at bounding box center [69, 182] width 108 height 24
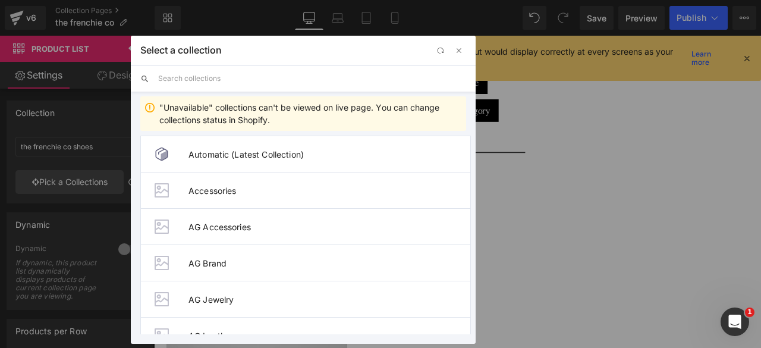
click at [190, 77] on input "text" at bounding box center [312, 78] width 308 height 26
type input "the fre"
click at [224, 187] on span "the frenchie co fashion" at bounding box center [329, 190] width 282 height 10
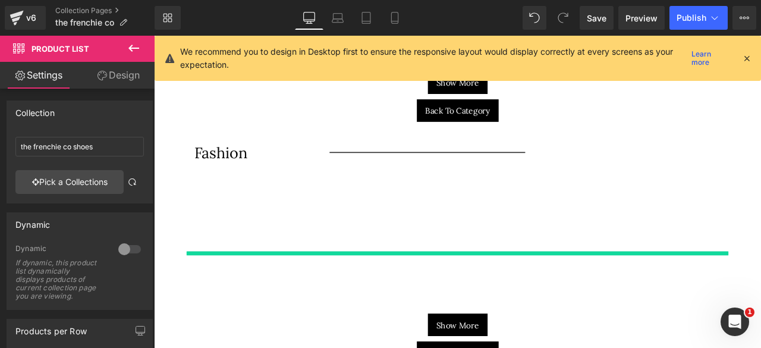
type input "the frenchie co fashion"
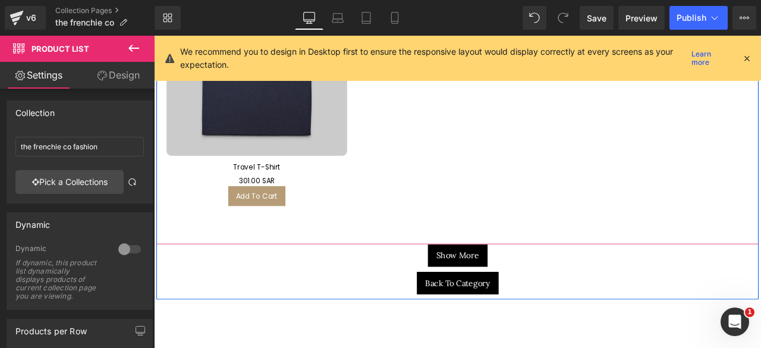
scroll to position [5554, 0]
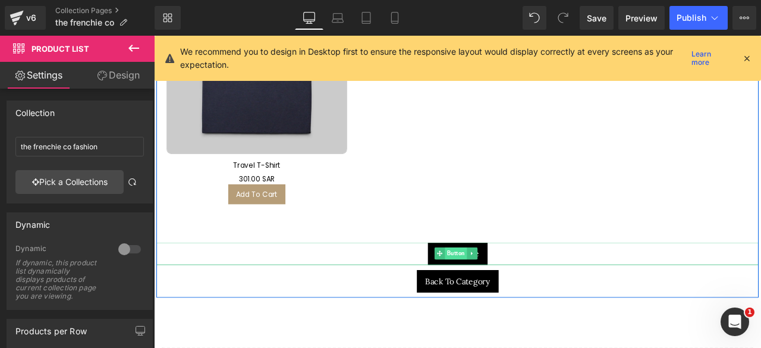
click at [507, 286] on span "Button" at bounding box center [511, 293] width 26 height 14
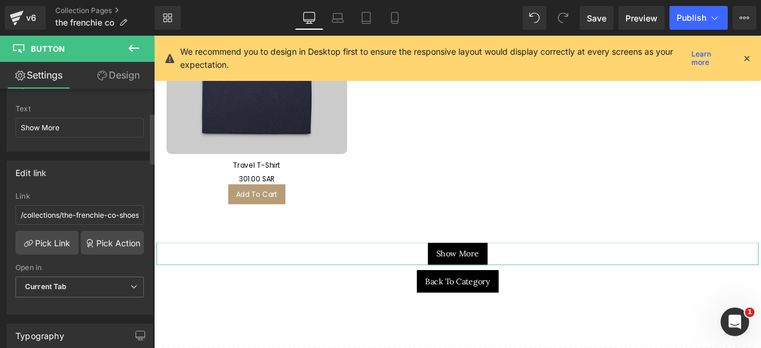
scroll to position [122, 0]
click at [45, 237] on link "Pick Link" at bounding box center [46, 241] width 63 height 24
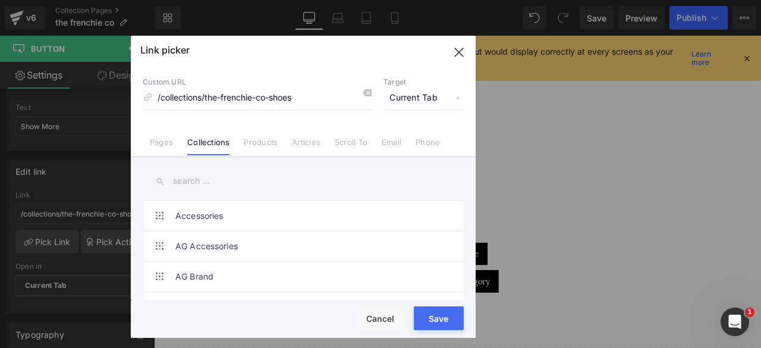
click at [187, 181] on input "text" at bounding box center [303, 181] width 321 height 27
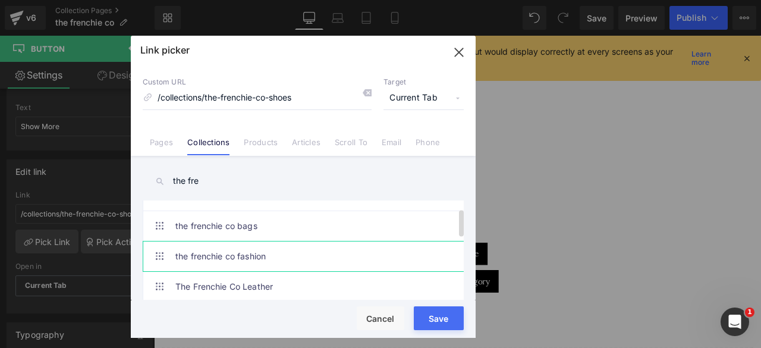
scroll to position [27, 0]
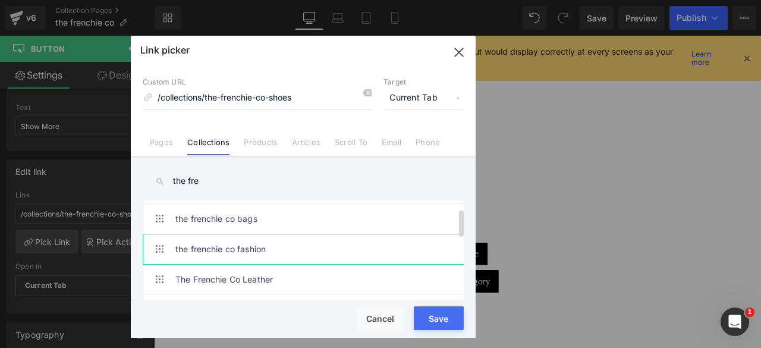
type input "the fre"
click at [264, 246] on link "the frenchie co fashion" at bounding box center [305, 249] width 261 height 30
type input "/collections/the-frenchie-co-fashion"
click at [441, 317] on button "Save" at bounding box center [439, 318] width 50 height 24
type input "/collections/the-frenchie-co-fashion"
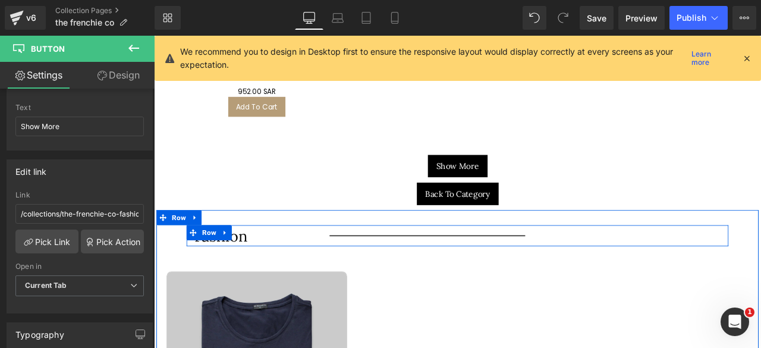
scroll to position [5199, 0]
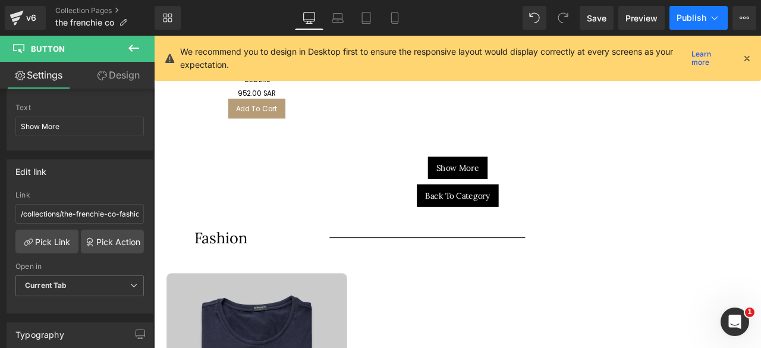
click at [682, 20] on span "Publish" at bounding box center [691, 18] width 30 height 10
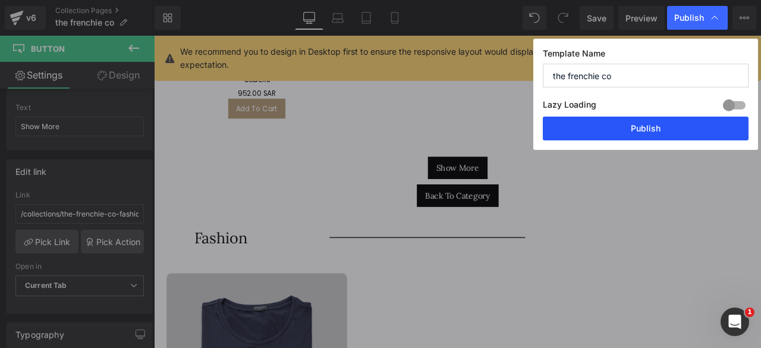
click at [619, 129] on button "Publish" at bounding box center [645, 128] width 206 height 24
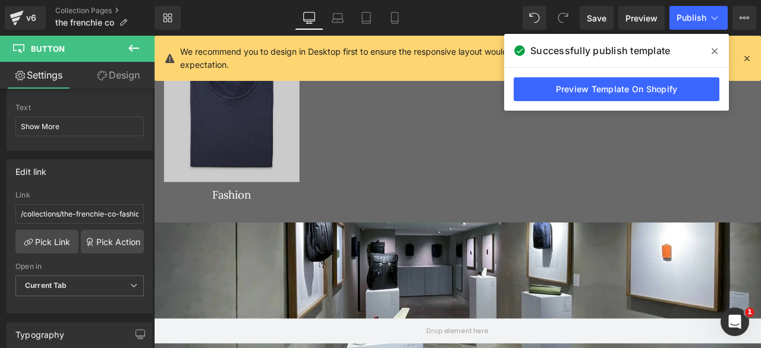
scroll to position [2157, 0]
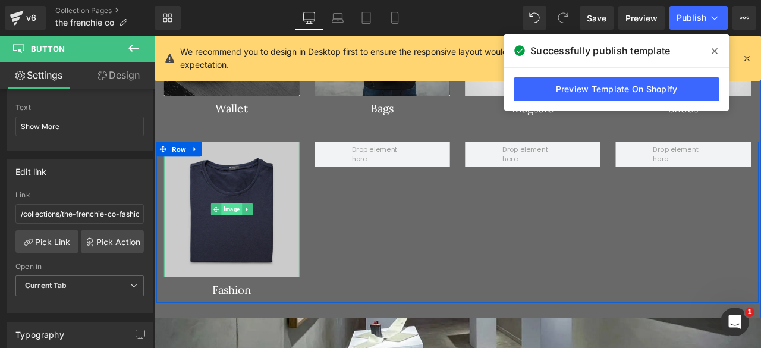
click at [238, 238] on span "Image" at bounding box center [246, 241] width 24 height 14
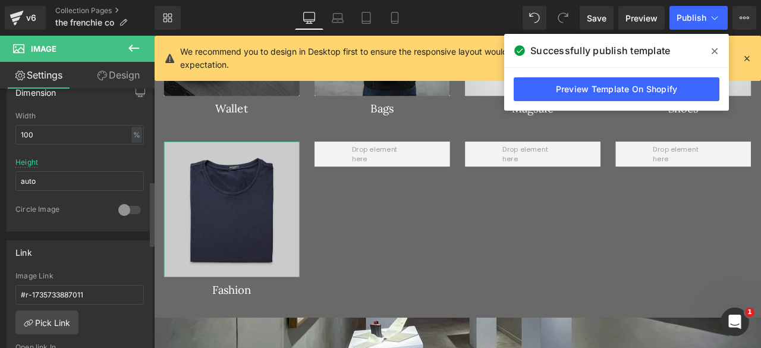
scroll to position [370, 0]
click at [36, 318] on link "Pick Link" at bounding box center [46, 322] width 63 height 24
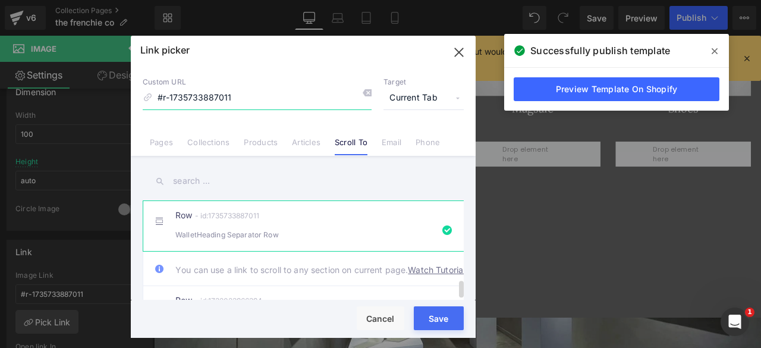
scroll to position [453, 0]
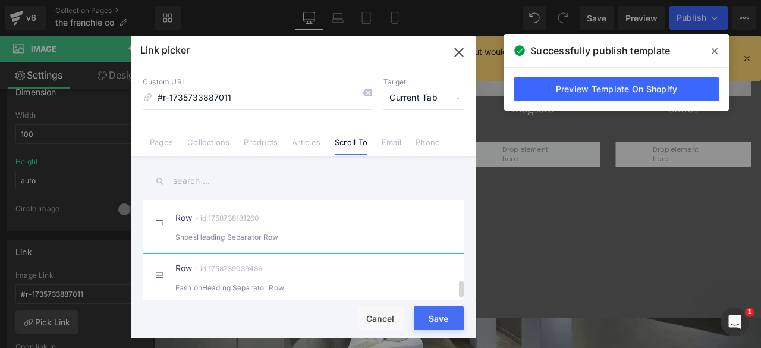
click at [238, 266] on div "Row - id:1758739039486 FashionHeading Separator Row" at bounding box center [321, 279] width 292 height 30
type input "#r-1758739039486"
click at [434, 319] on button "Save" at bounding box center [439, 318] width 50 height 24
type input "#r-1758739039486"
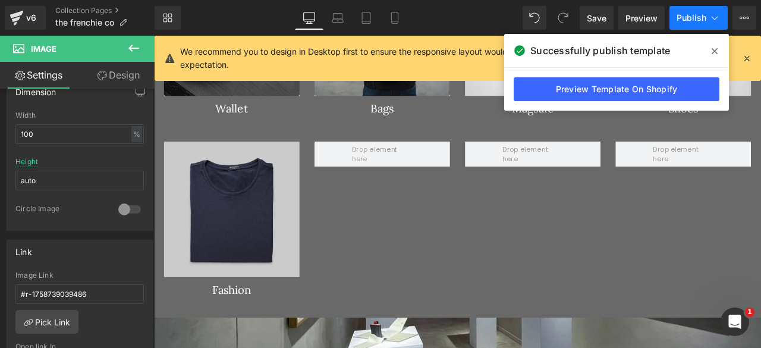
click at [688, 20] on span "Publish" at bounding box center [691, 18] width 30 height 10
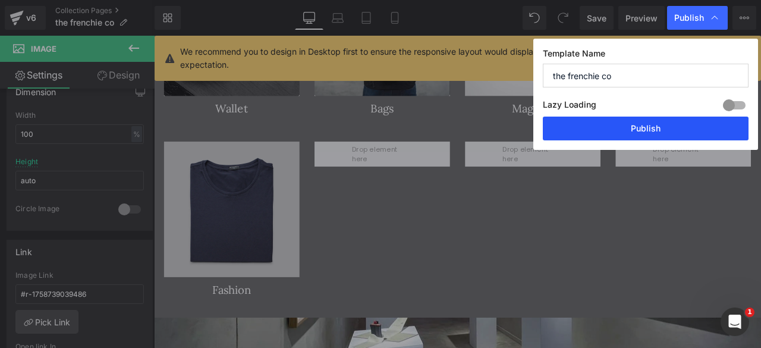
click at [637, 123] on button "Publish" at bounding box center [645, 128] width 206 height 24
